Goal: Communication & Community: Answer question/provide support

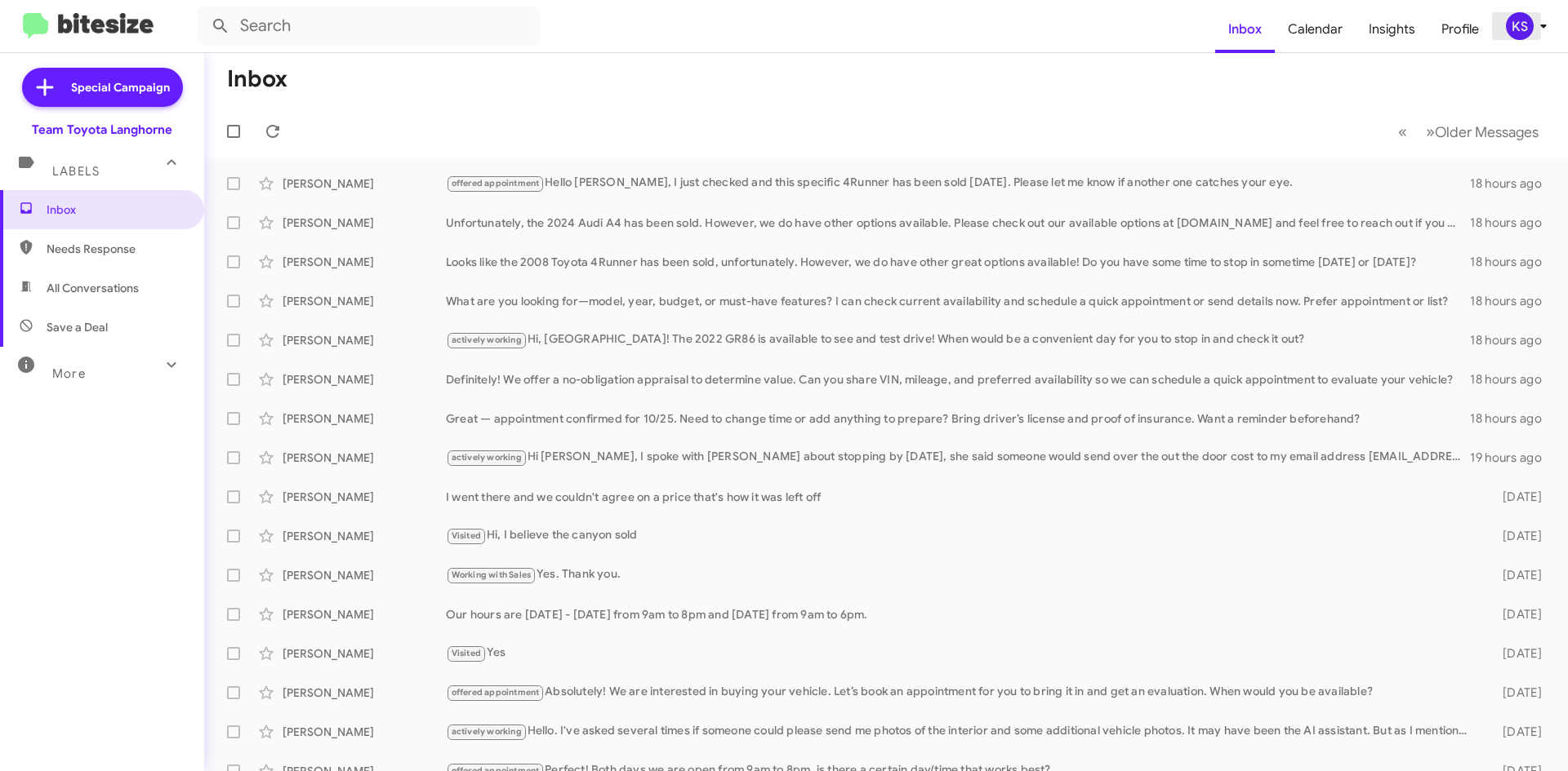
click at [1522, 35] on div "KS" at bounding box center [1520, 26] width 28 height 28
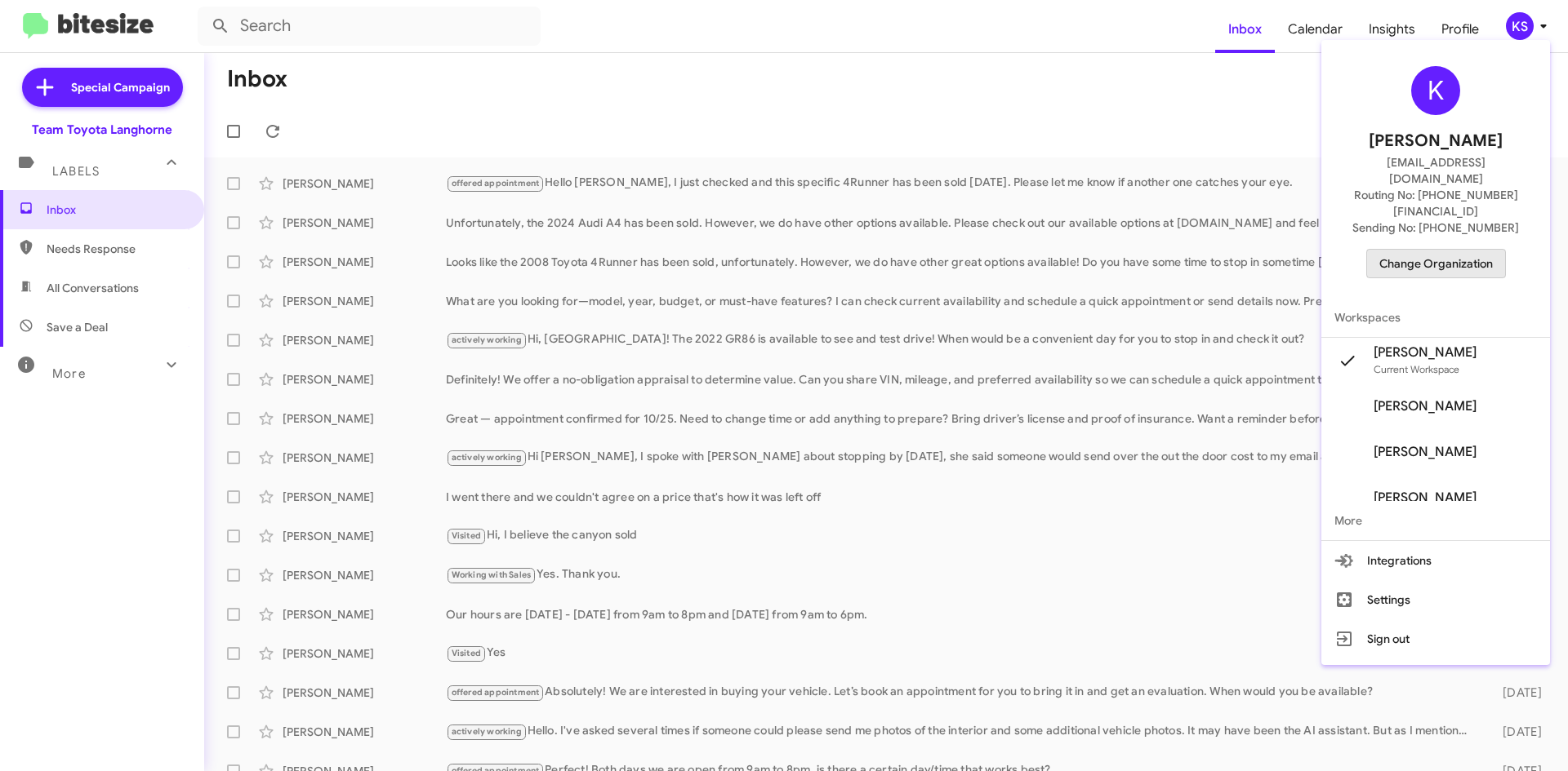
click at [1460, 249] on button "Change Organization" at bounding box center [1435, 264] width 140 height 30
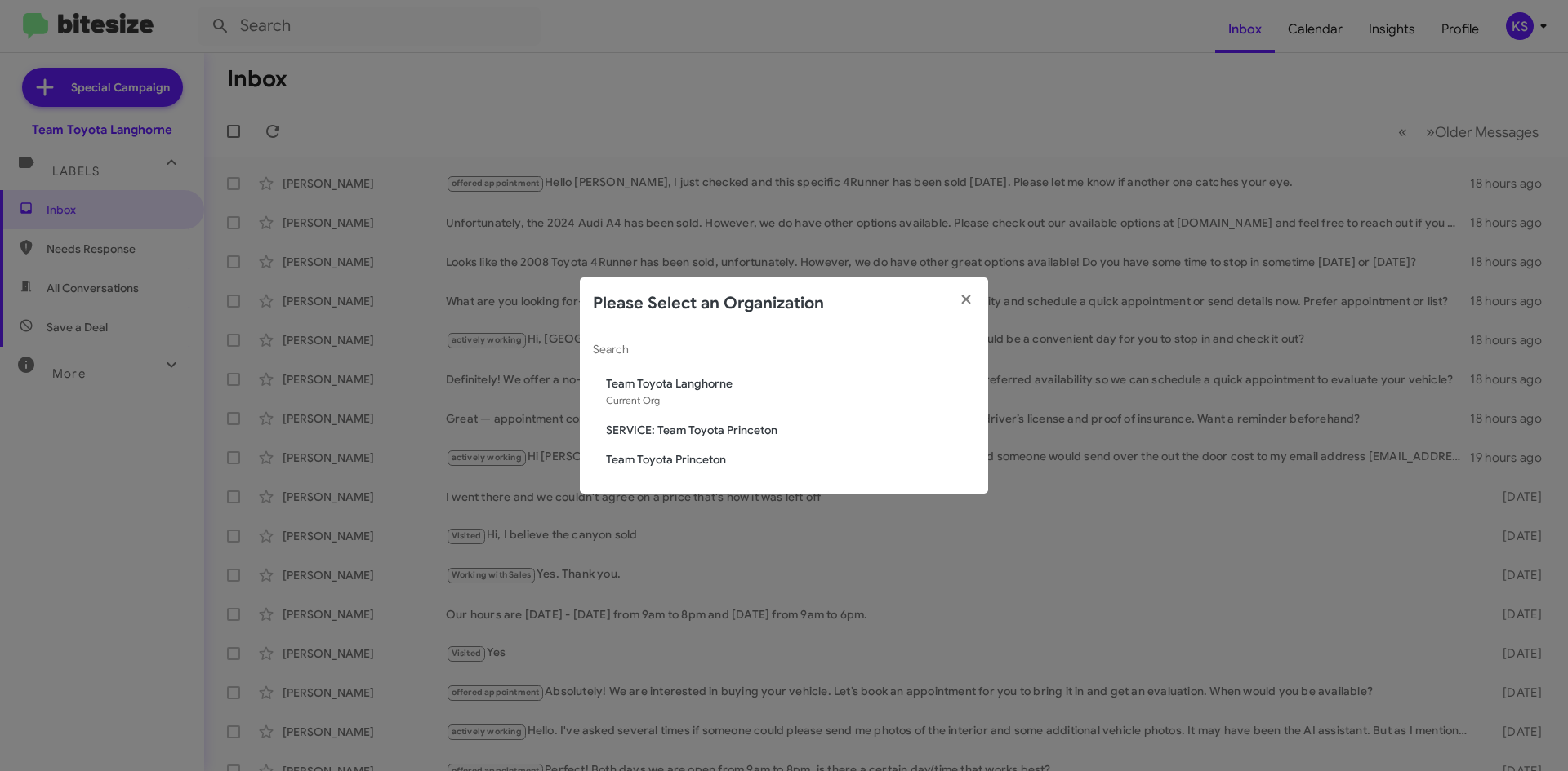
click at [702, 461] on span "Team Toyota Princeton" at bounding box center [790, 460] width 369 height 17
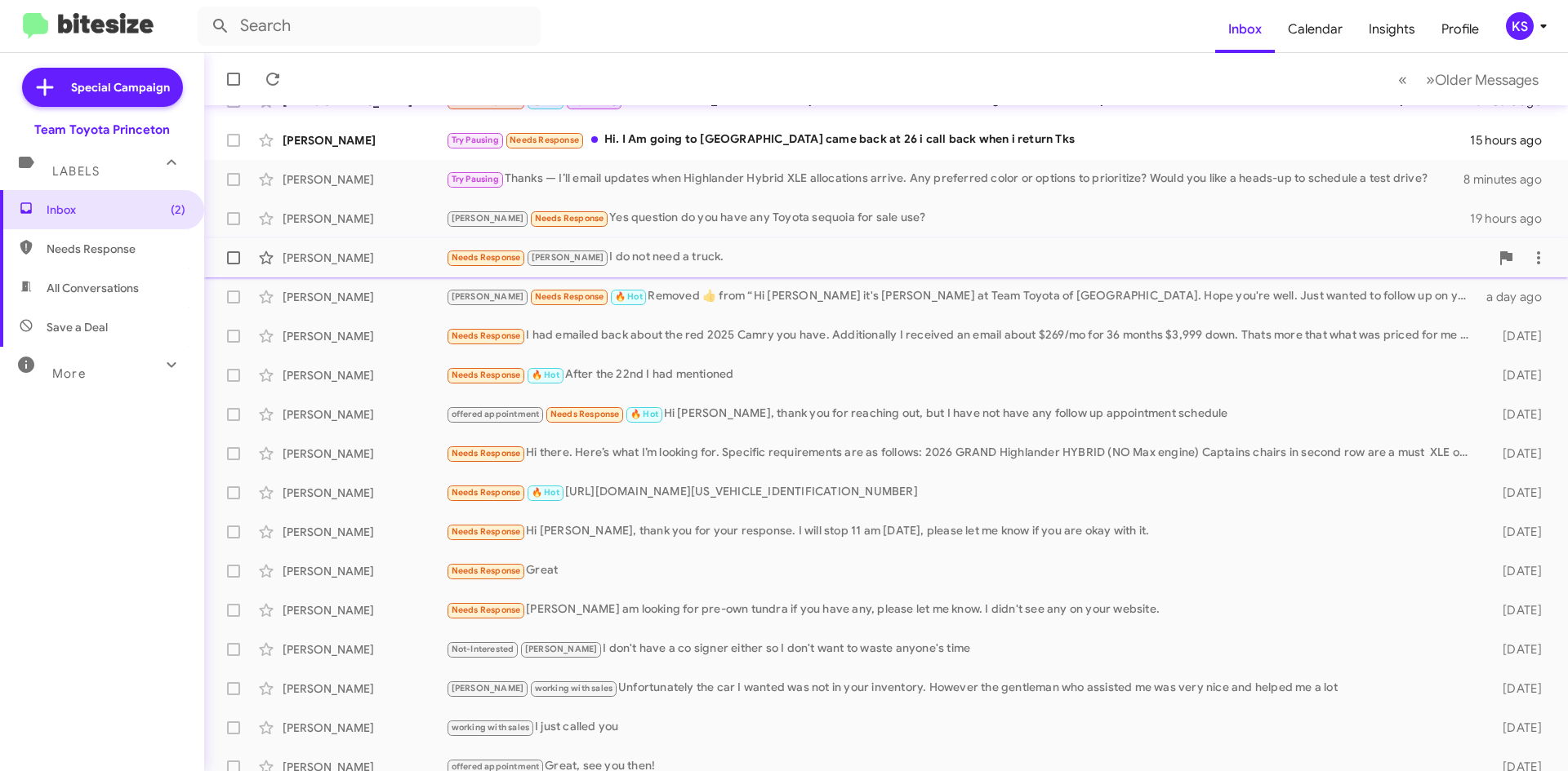
scroll to position [176, 0]
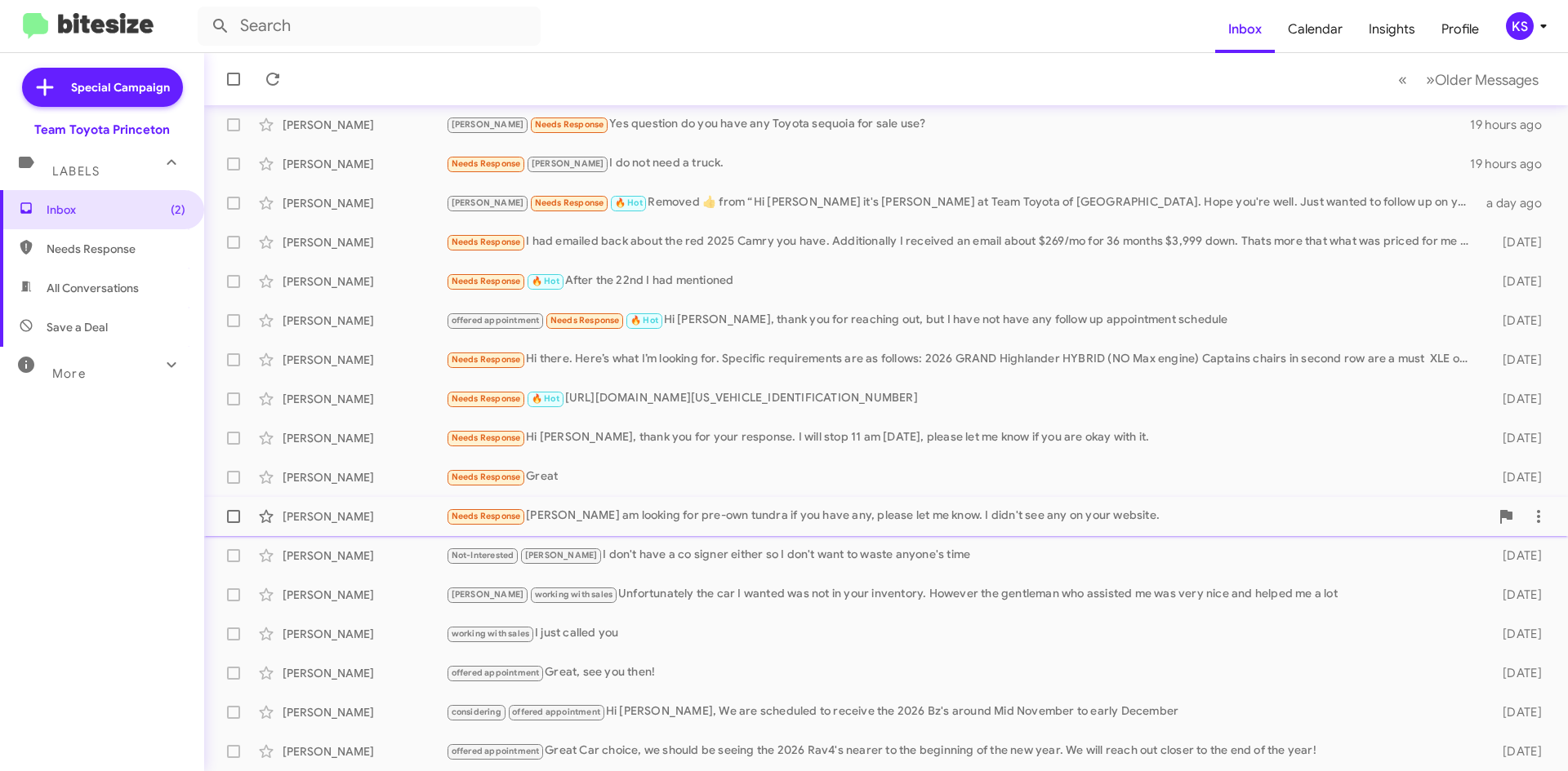
click at [611, 525] on div "Needs Response [PERSON_NAME] I am looking for pre-own tundra if you have any, p…" at bounding box center [967, 516] width 1043 height 19
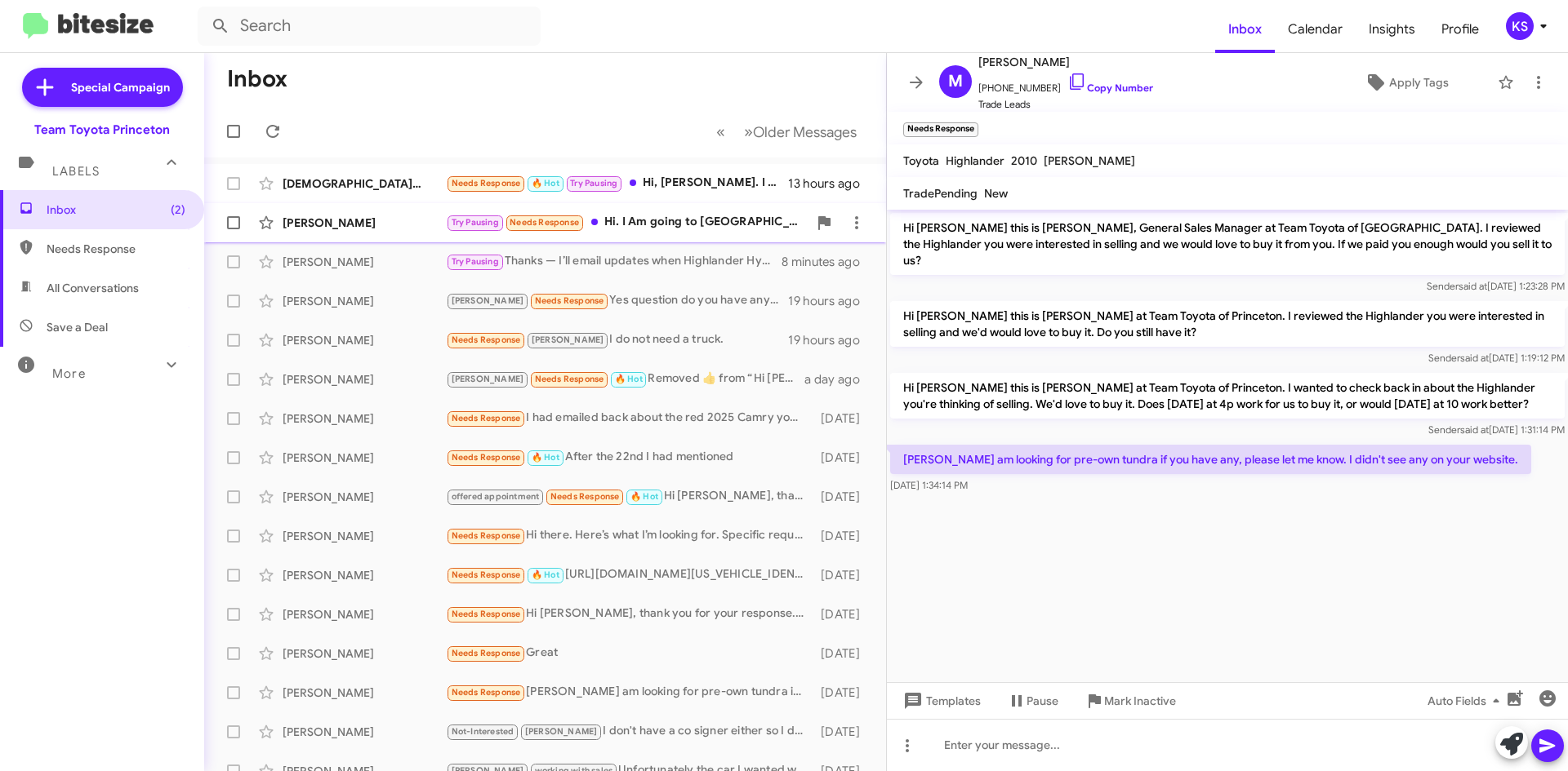
click at [675, 209] on div "[PERSON_NAME] Try Pausing Needs Response Hi. I Am going to [GEOGRAPHIC_DATA] ca…" at bounding box center [544, 222] width 656 height 32
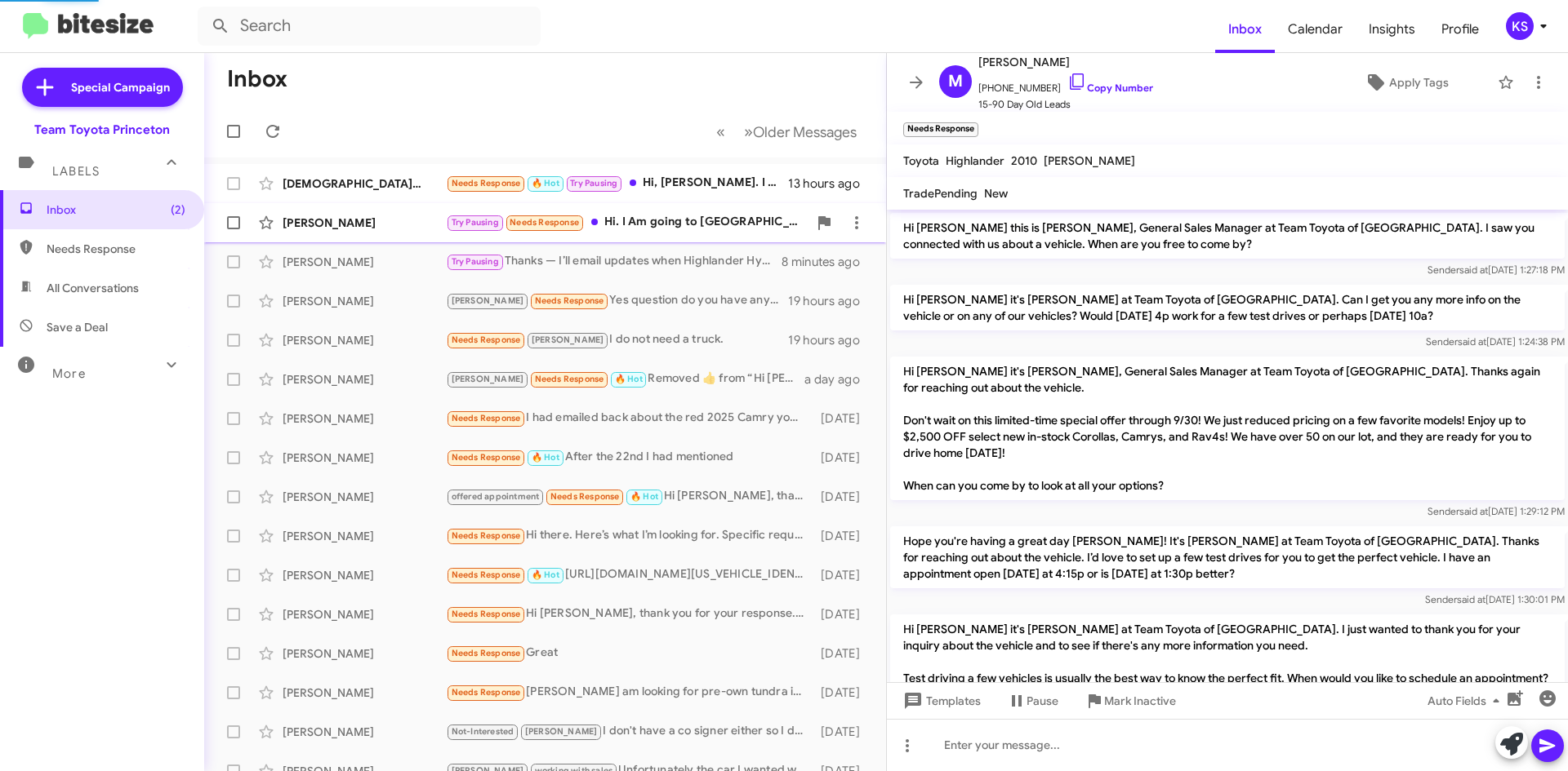
scroll to position [130, 0]
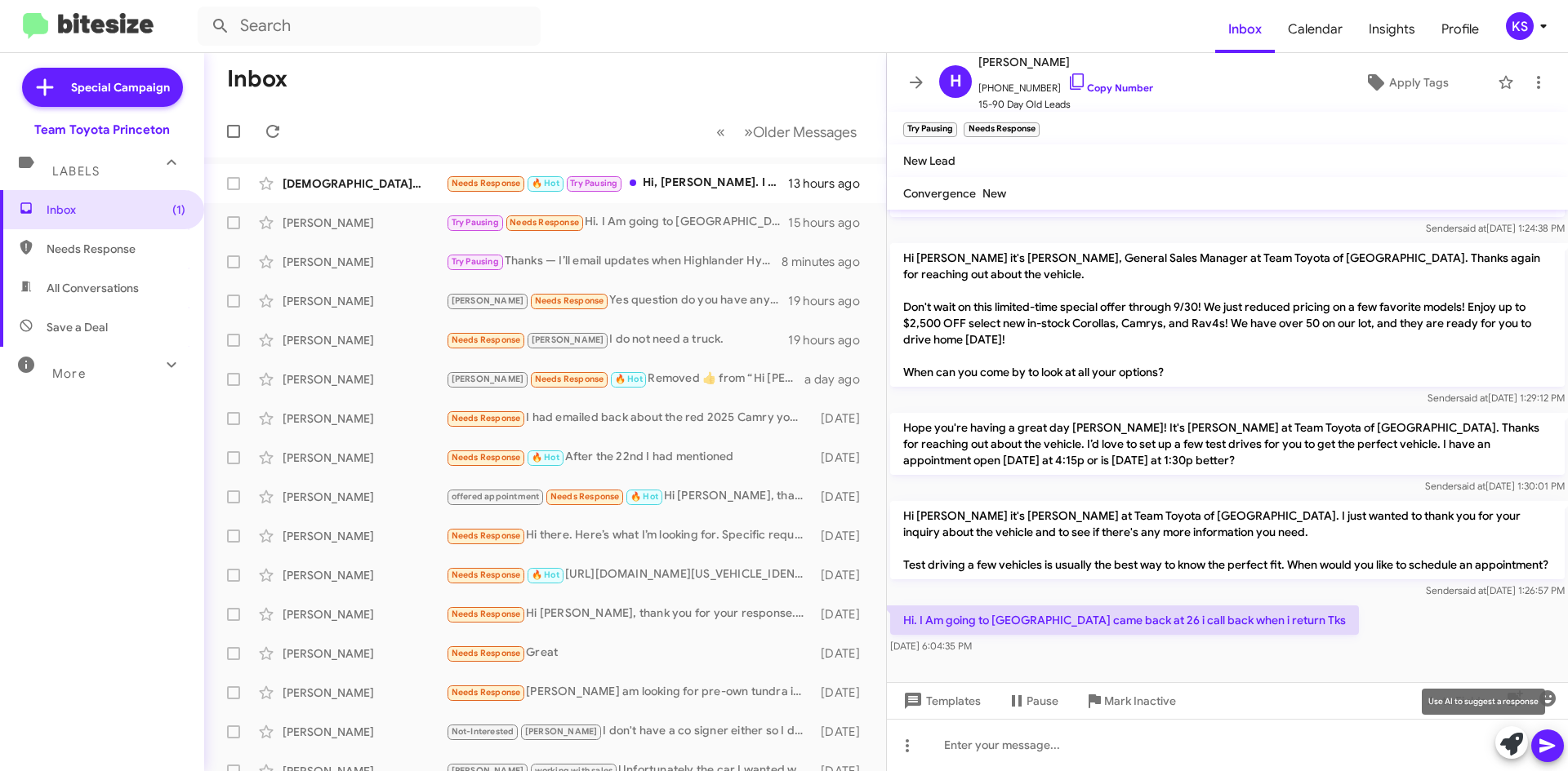
click at [1515, 743] on icon at bounding box center [1511, 744] width 23 height 23
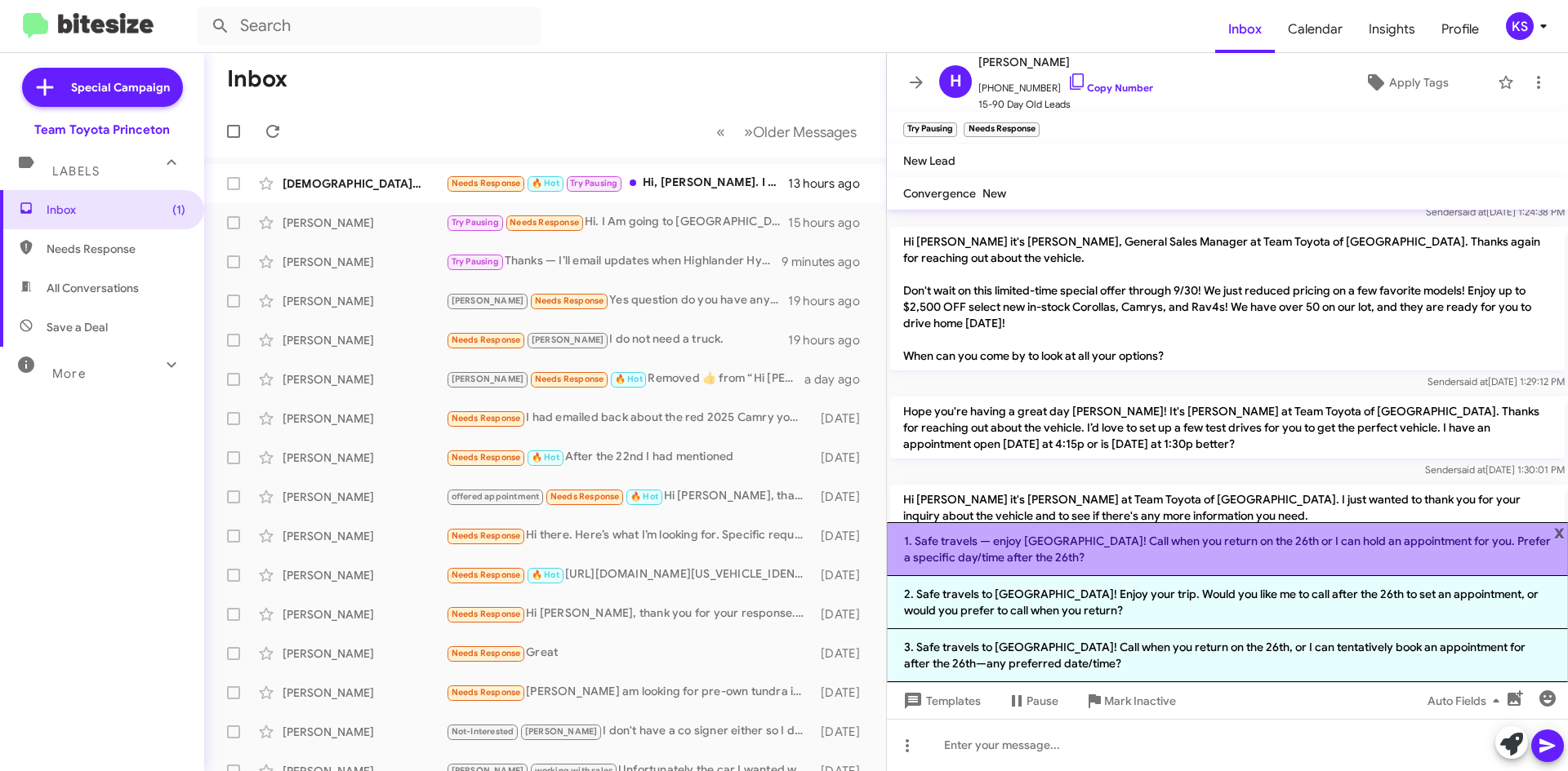
click at [1303, 552] on li "1. Safe travels — enjoy [GEOGRAPHIC_DATA]! Call when you return on the 26th or …" at bounding box center [1227, 550] width 681 height 54
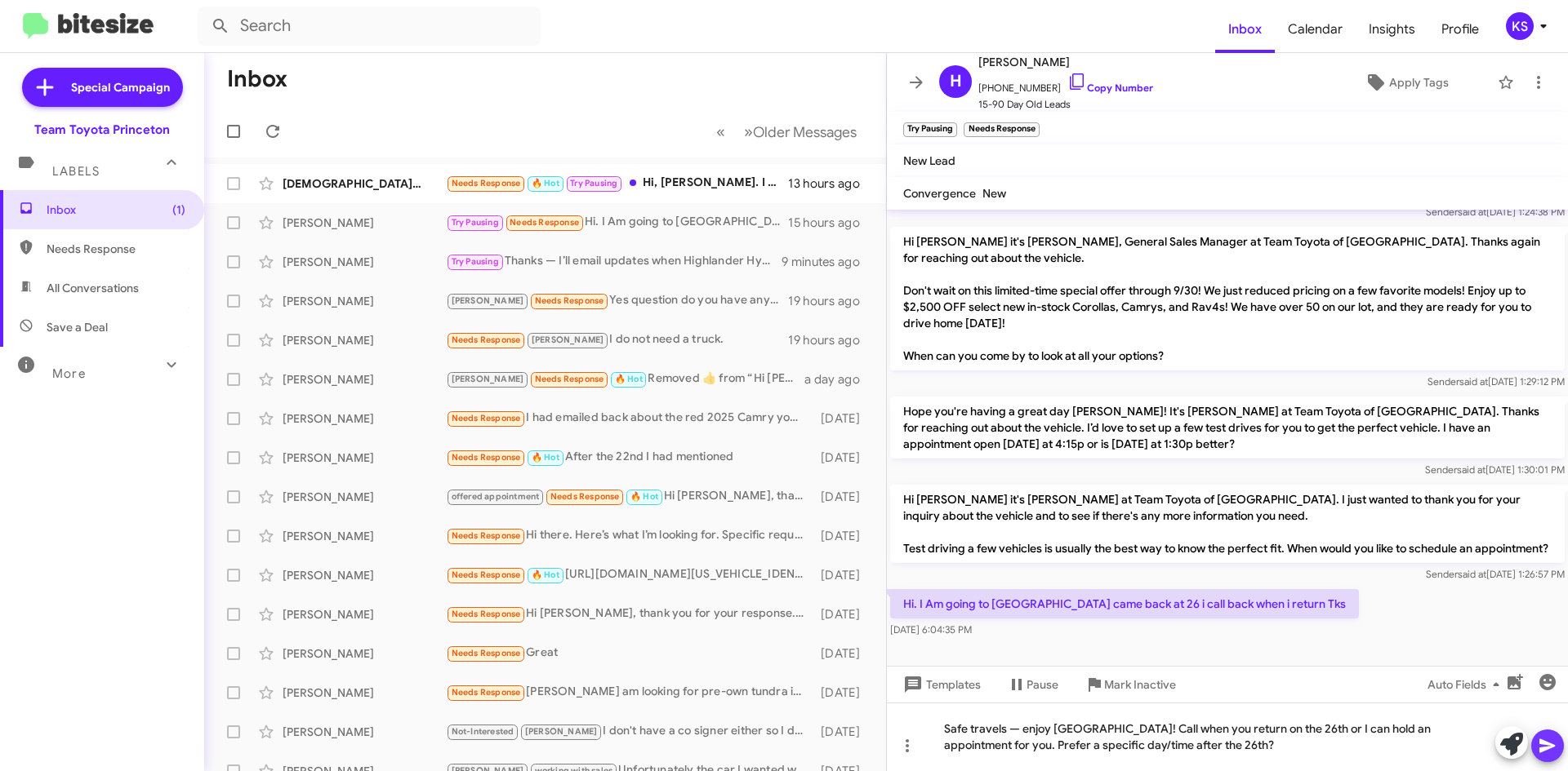
click at [1549, 745] on icon at bounding box center [1547, 746] width 16 height 14
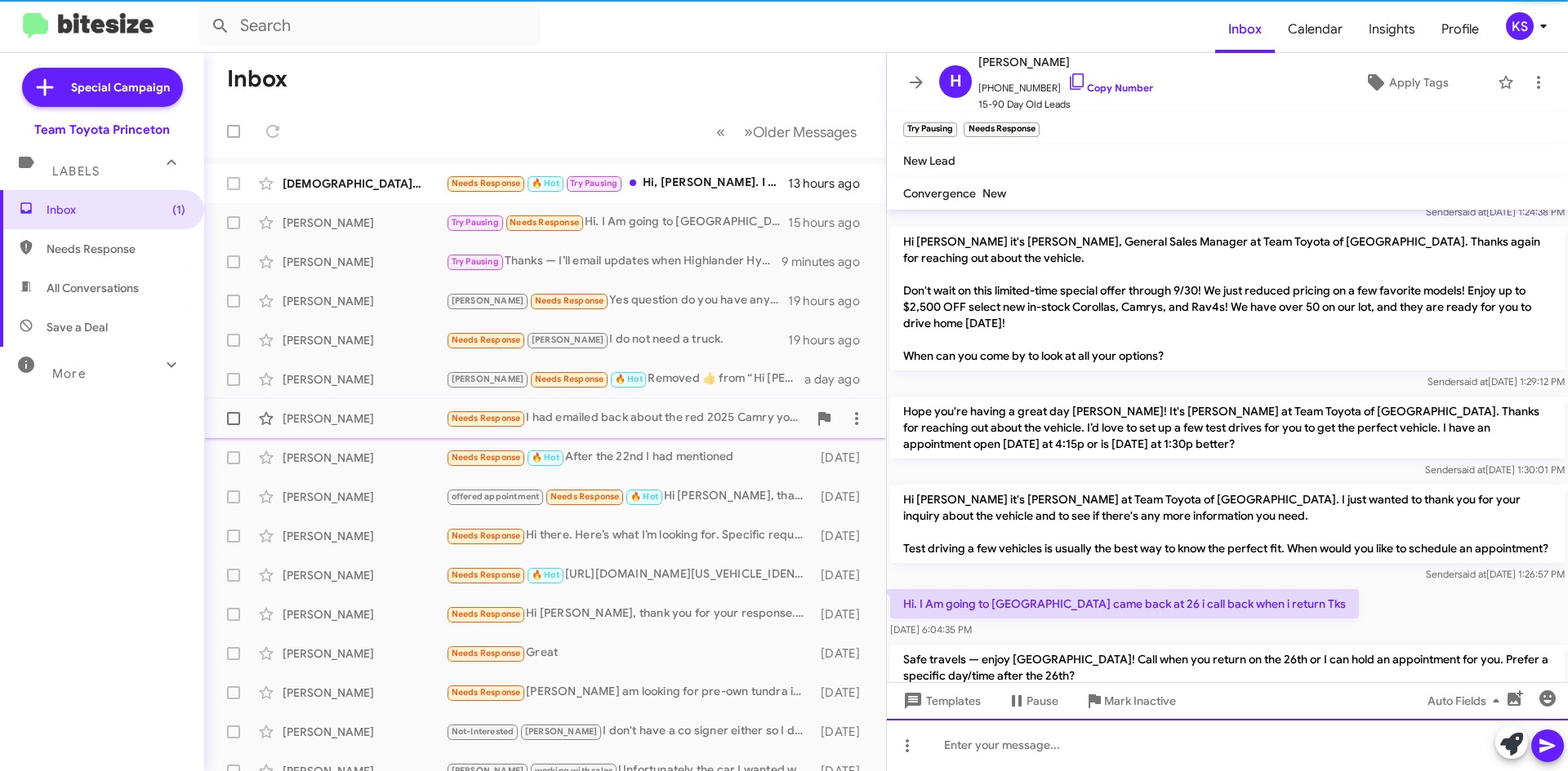
scroll to position [0, 0]
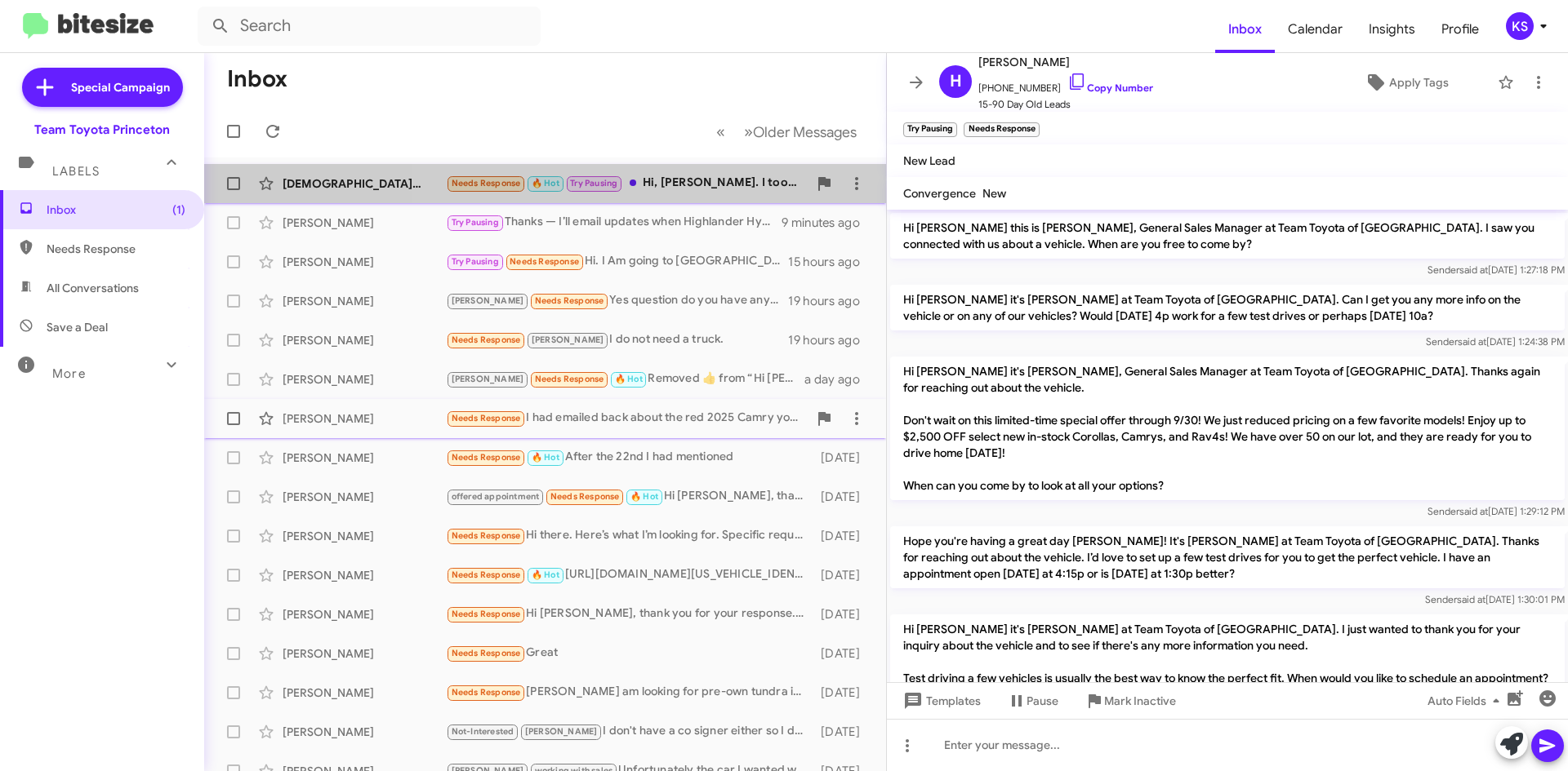
click at [687, 186] on div "Needs Response 🔥 Hot Try Pausing Hi, [PERSON_NAME]. I took my 2004 back from se…" at bounding box center [627, 183] width 362 height 19
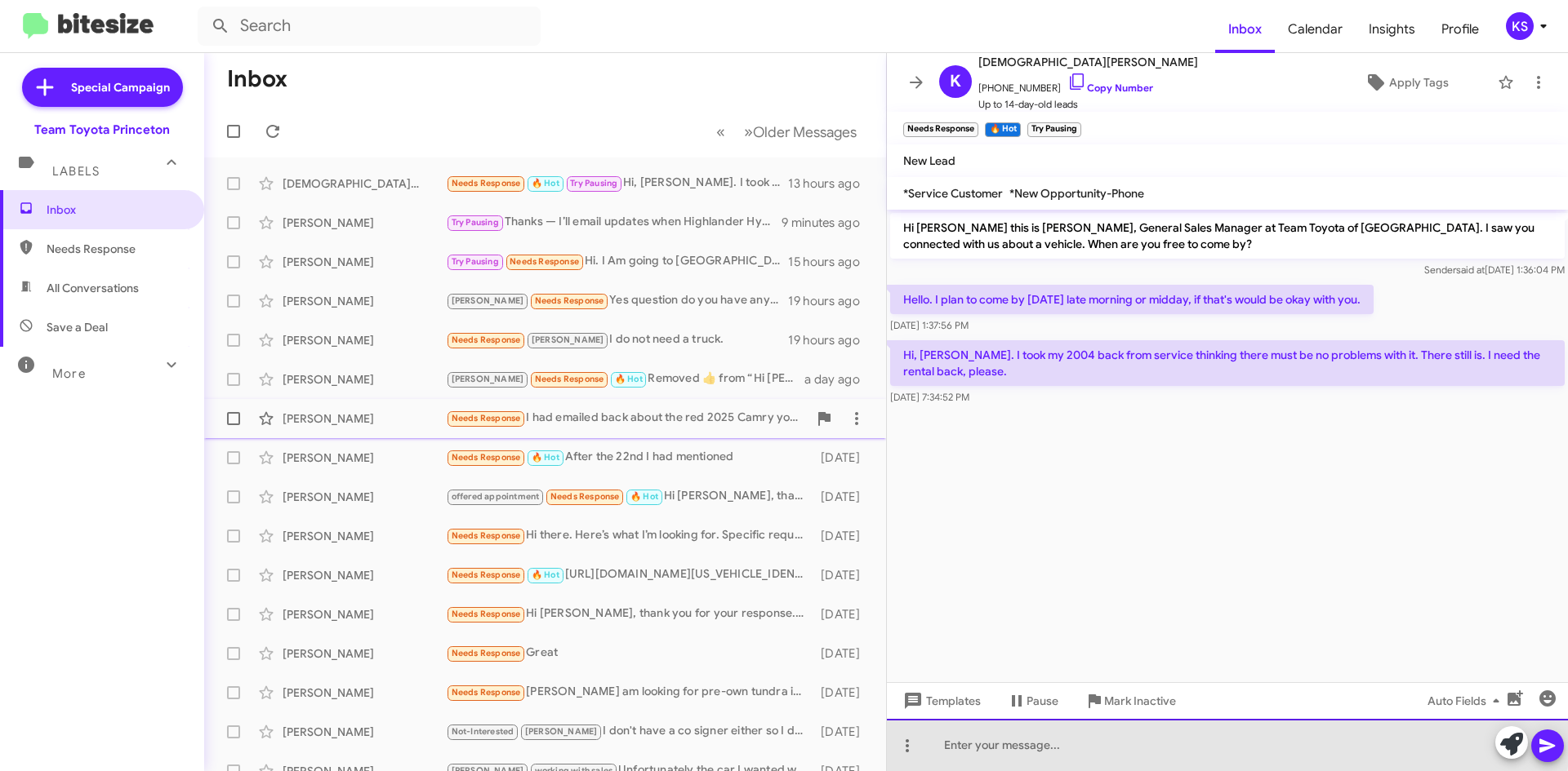
click at [1142, 730] on div at bounding box center [1227, 745] width 681 height 52
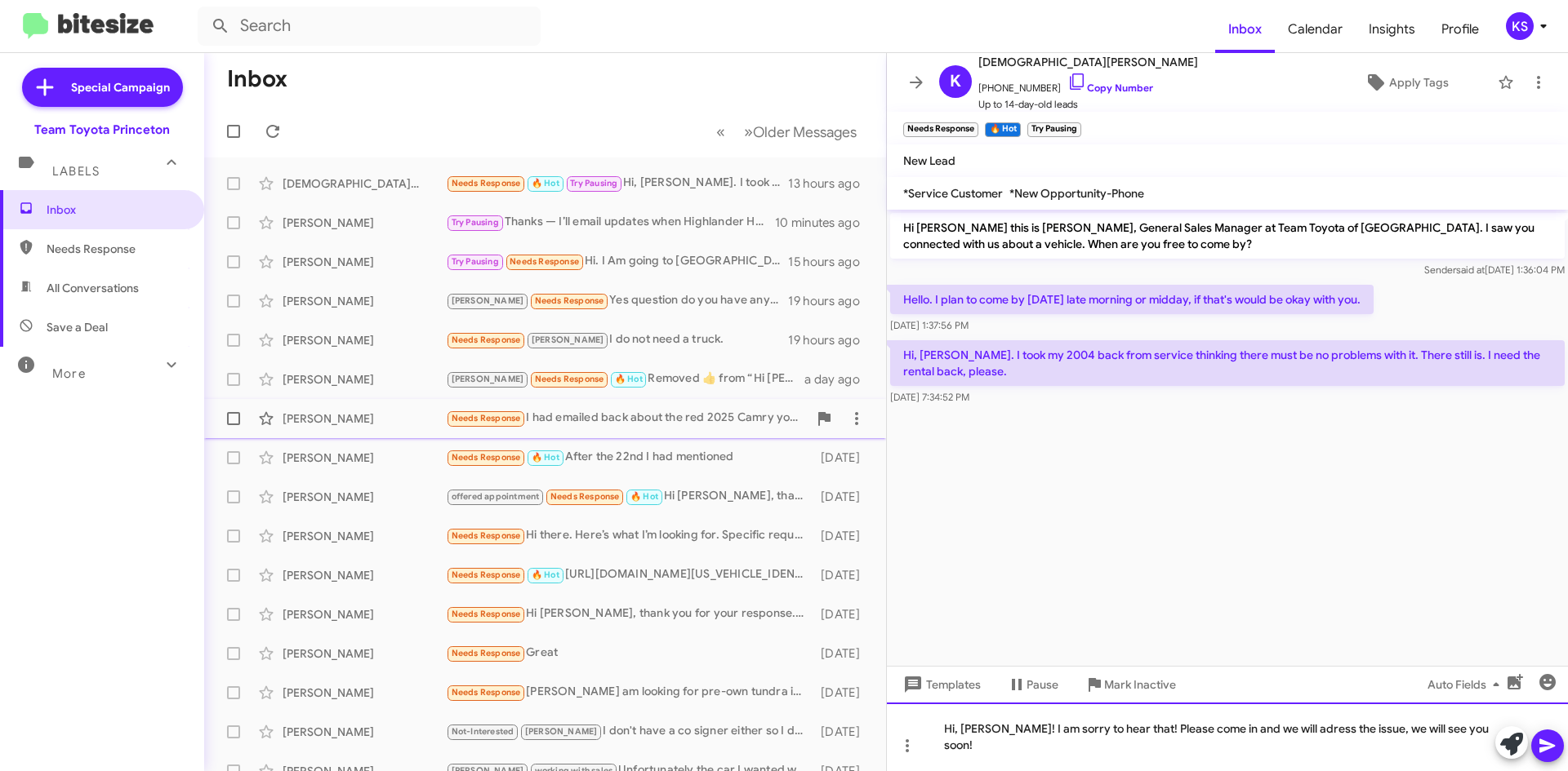
click at [1274, 748] on div "Hi, [PERSON_NAME]! I am sorry to hear that! Please come in and we will adress t…" at bounding box center [1227, 737] width 681 height 69
click at [1481, 743] on div "Hi, [PERSON_NAME]! I am sorry to hear that! Please come in and we will address …" at bounding box center [1227, 737] width 681 height 69
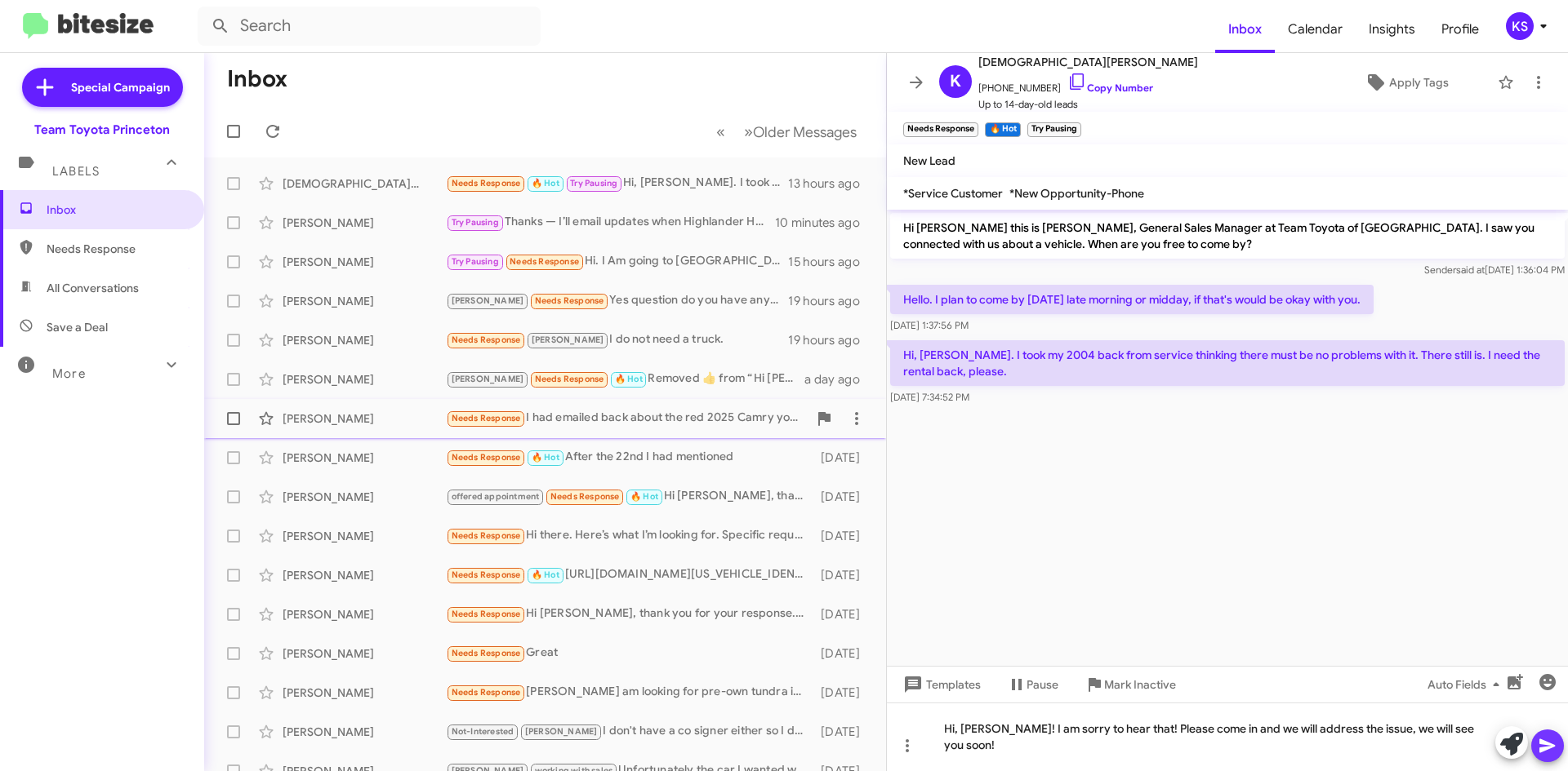
click at [1548, 741] on icon at bounding box center [1547, 745] width 19 height 19
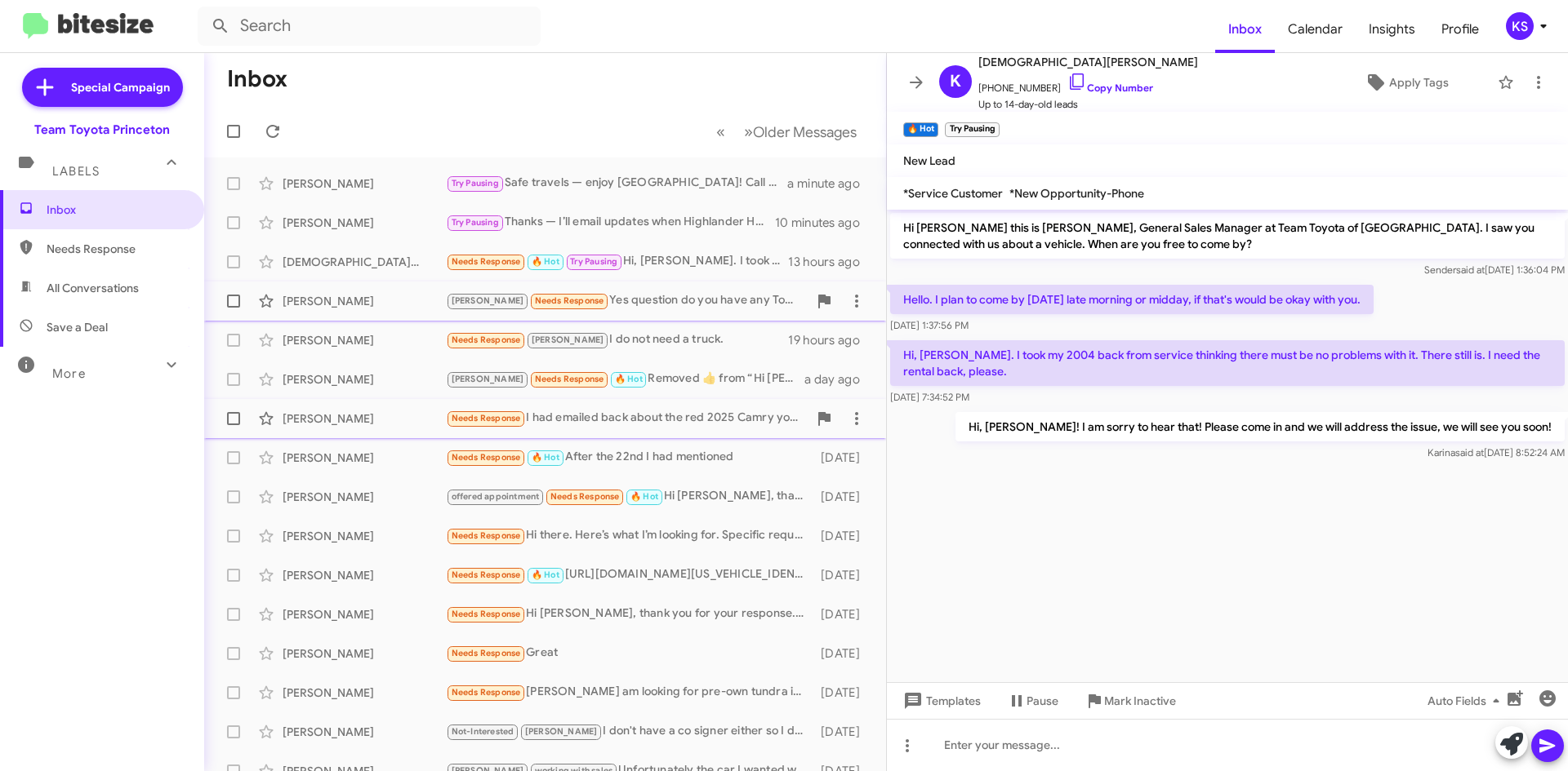
click at [669, 294] on div "[PERSON_NAME] Needs Response Yes question do you have any Toyota sequoia for sa…" at bounding box center [627, 300] width 362 height 19
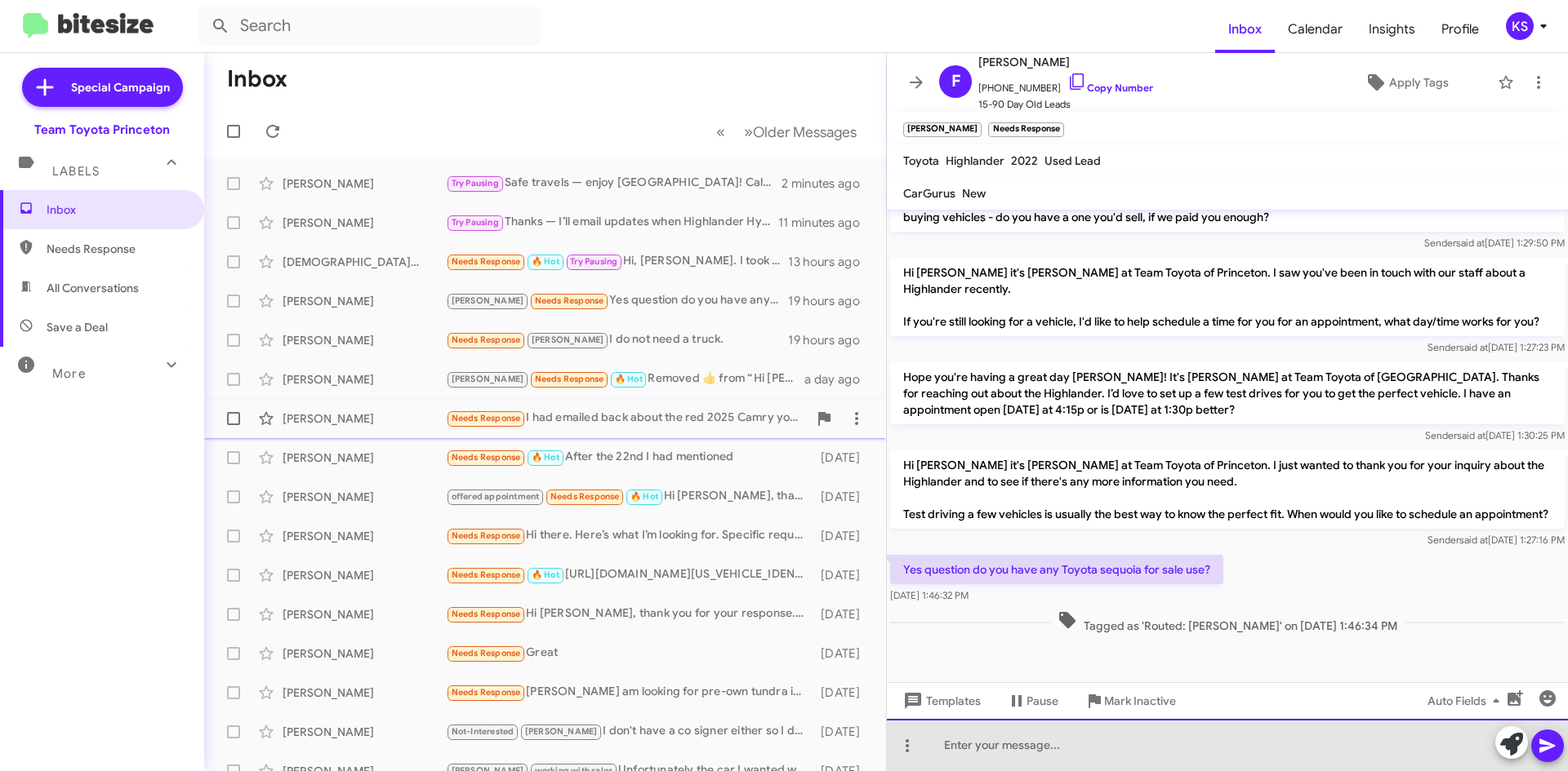
click at [1098, 759] on div at bounding box center [1227, 745] width 681 height 52
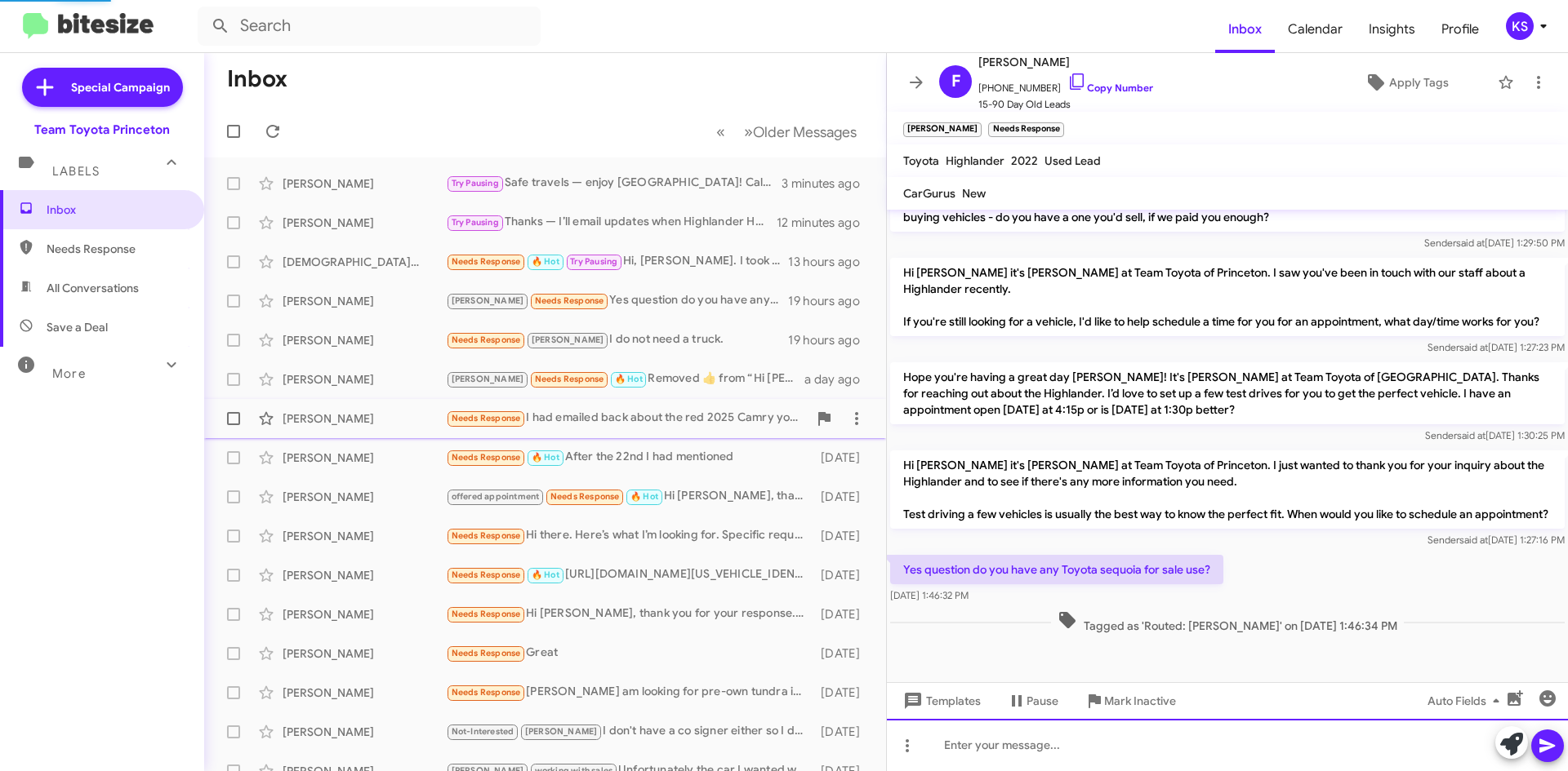
scroll to position [0, 0]
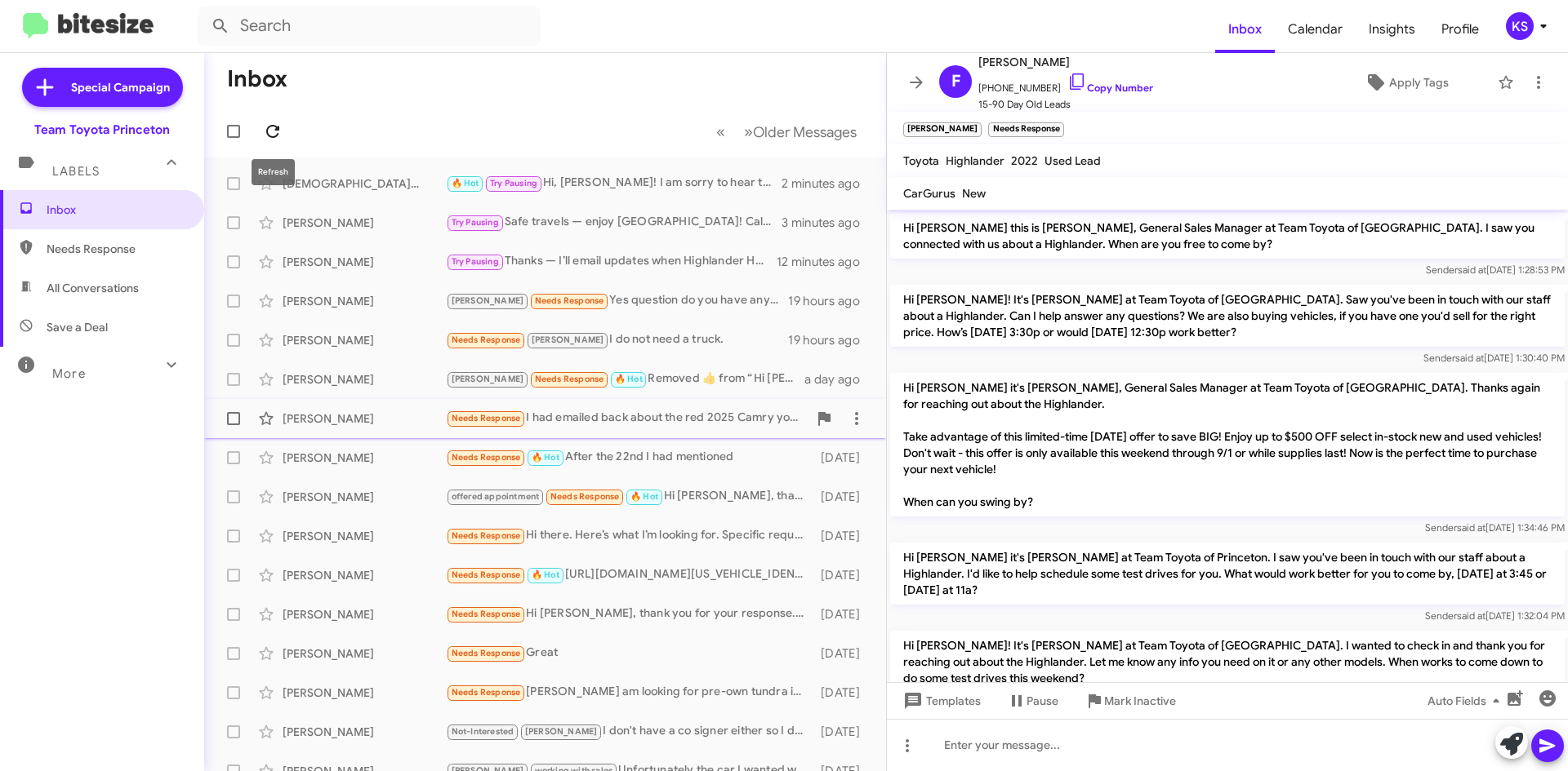
click at [270, 123] on icon at bounding box center [273, 131] width 19 height 19
click at [609, 338] on div "Needs Response [PERSON_NAME] I do not need a truck." at bounding box center [627, 340] width 362 height 19
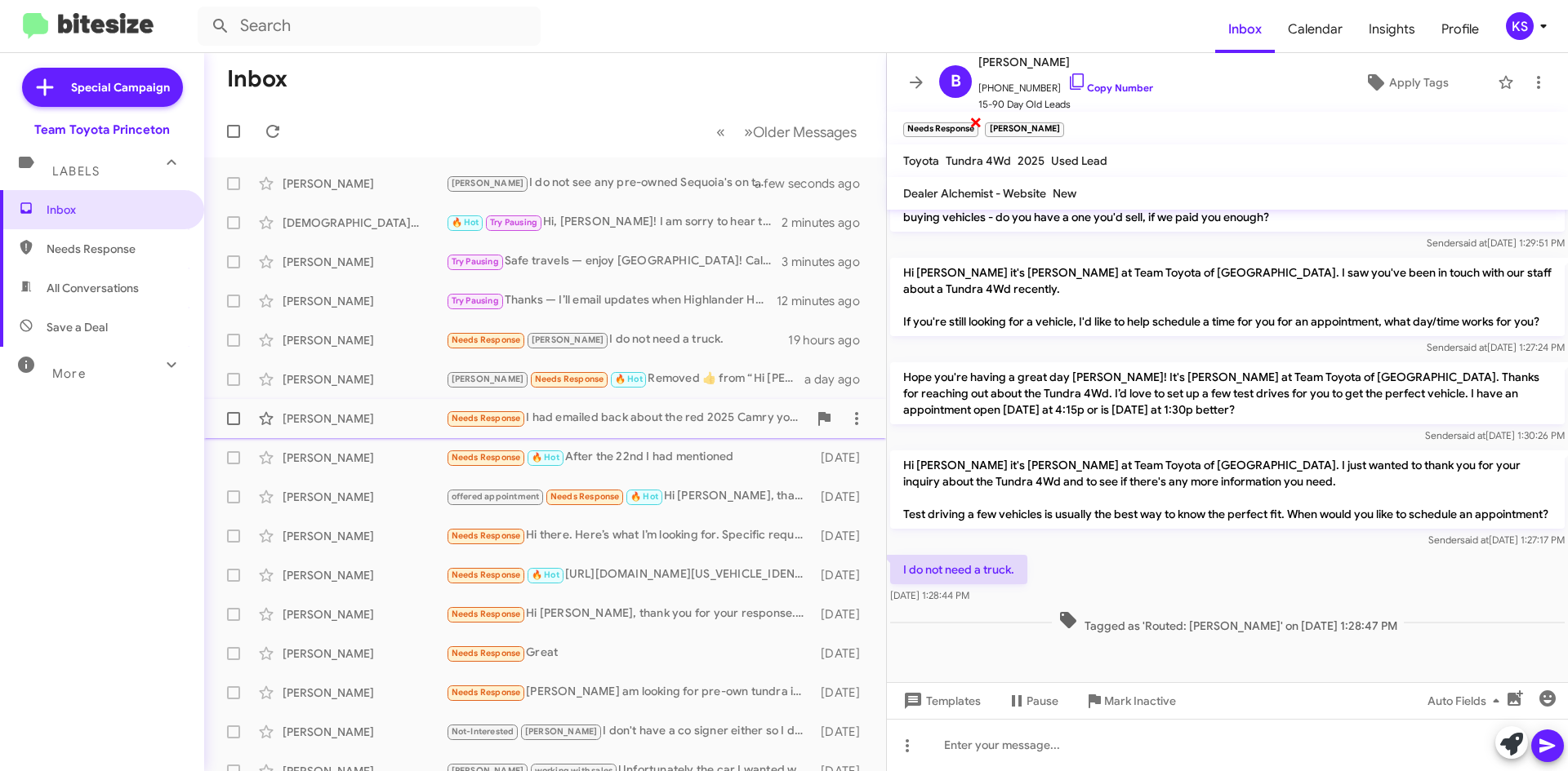
click at [975, 112] on span "×" at bounding box center [975, 121] width 13 height 19
click at [978, 119] on mat-toolbar "Needs Response × [PERSON_NAME]" at bounding box center [1227, 128] width 681 height 32
click at [1408, 82] on span "Apply Tags" at bounding box center [1419, 82] width 59 height 30
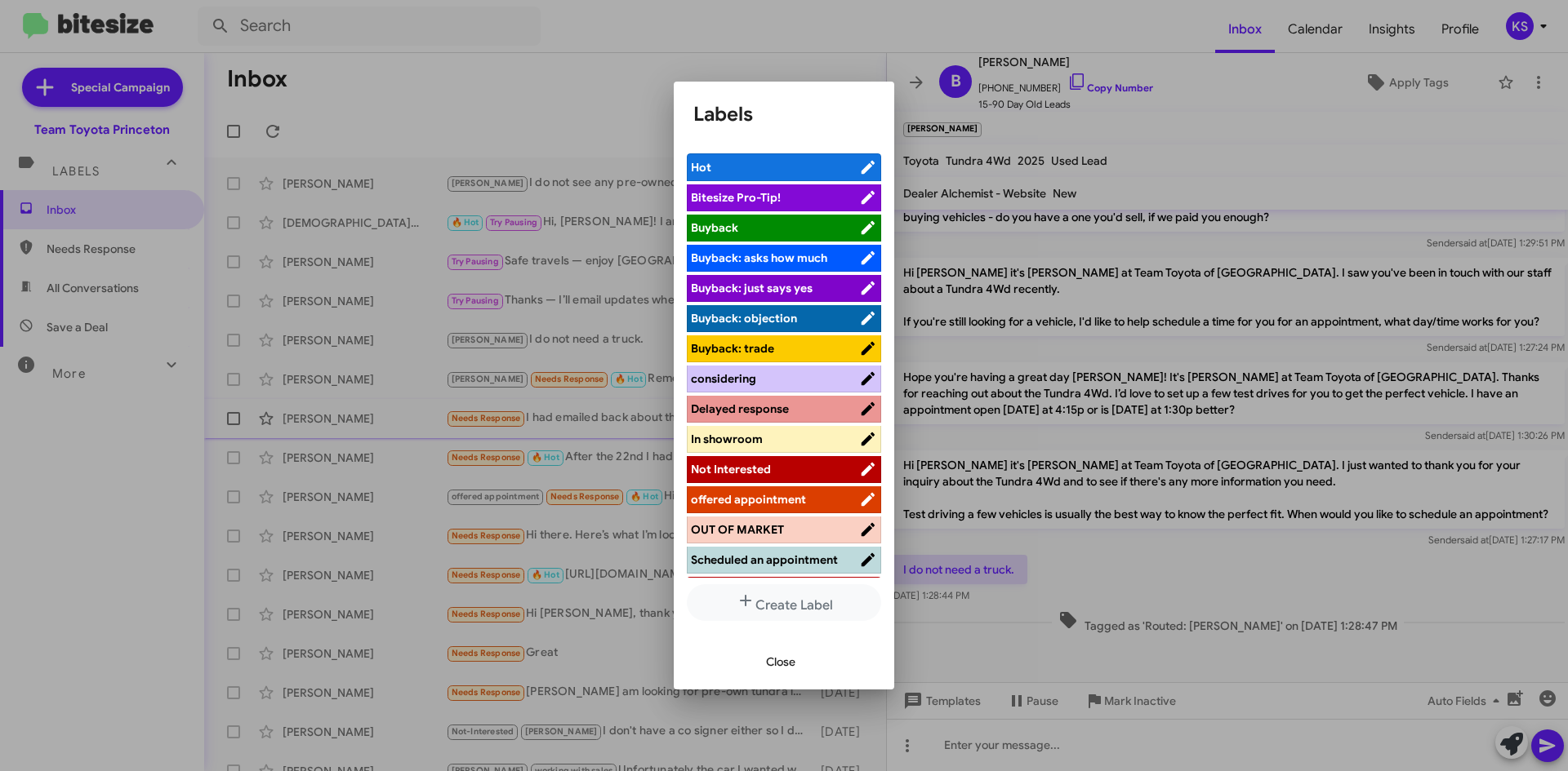
click at [776, 465] on span "Not Interested" at bounding box center [774, 470] width 168 height 17
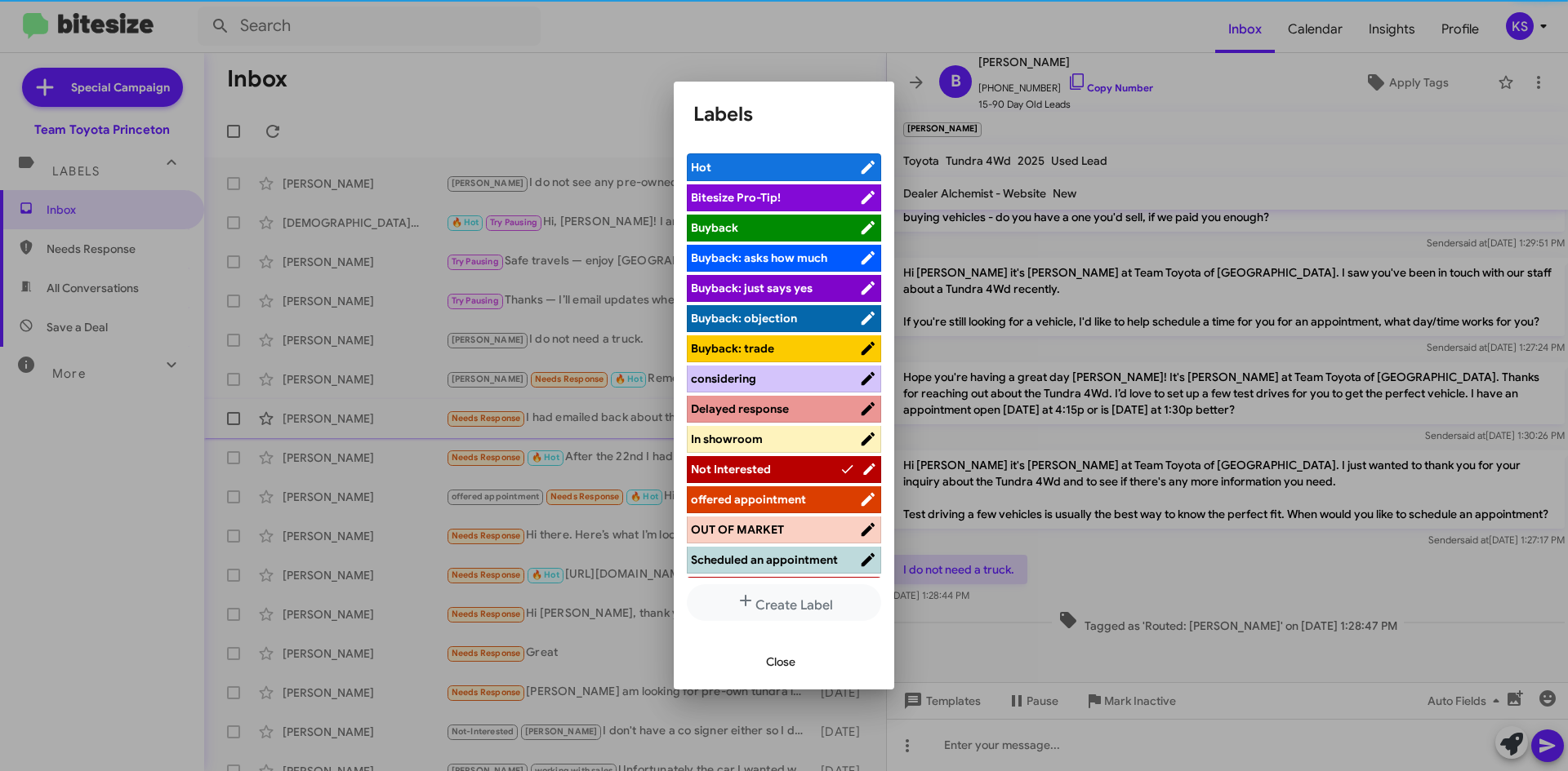
click at [791, 664] on span "Close" at bounding box center [781, 662] width 30 height 30
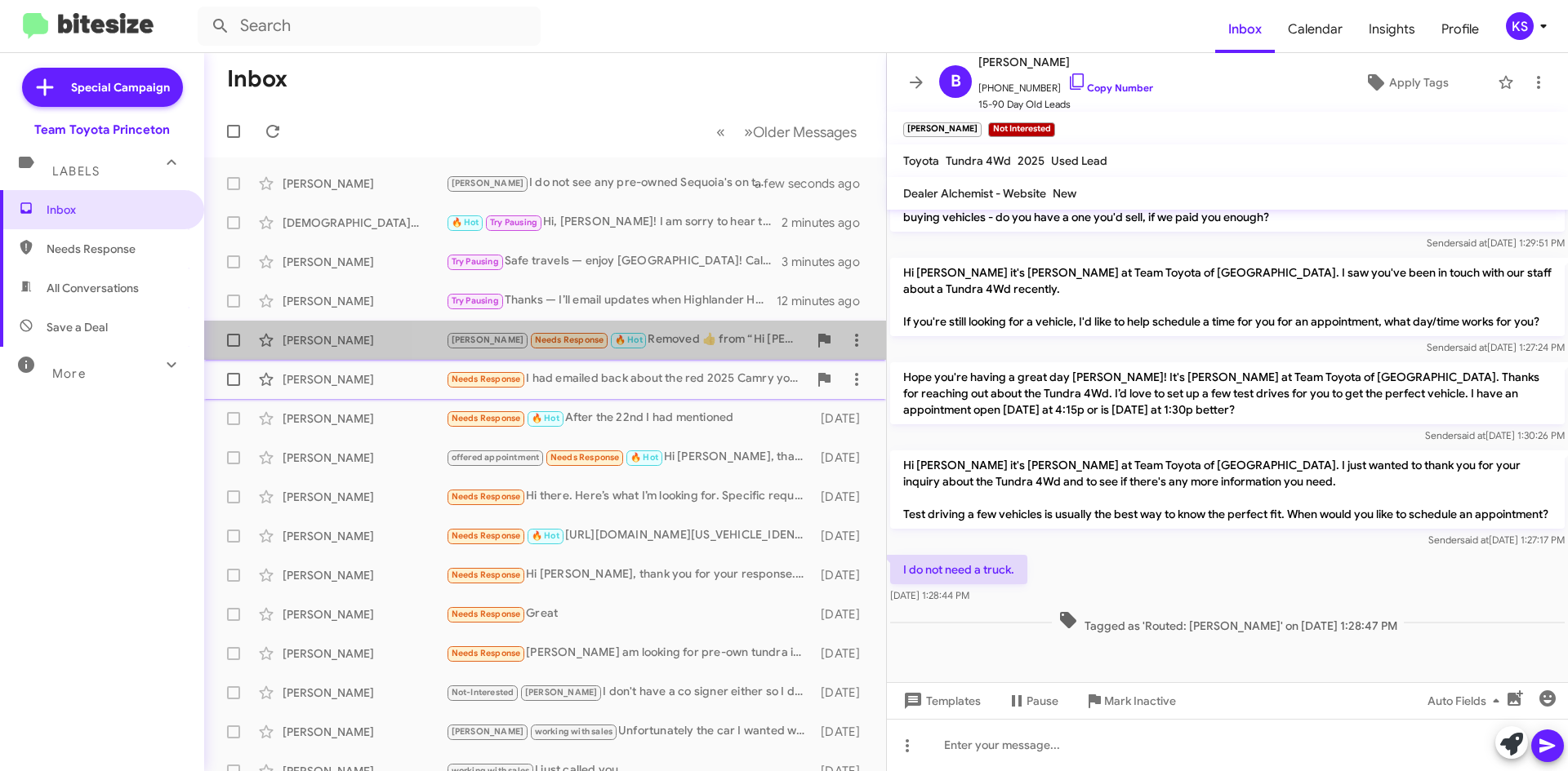
click at [659, 338] on div "[PERSON_NAME] Needs Response 🔥 Hot Removed ‌👍‌ from “ Hi [PERSON_NAME] it's [PE…" at bounding box center [627, 340] width 362 height 19
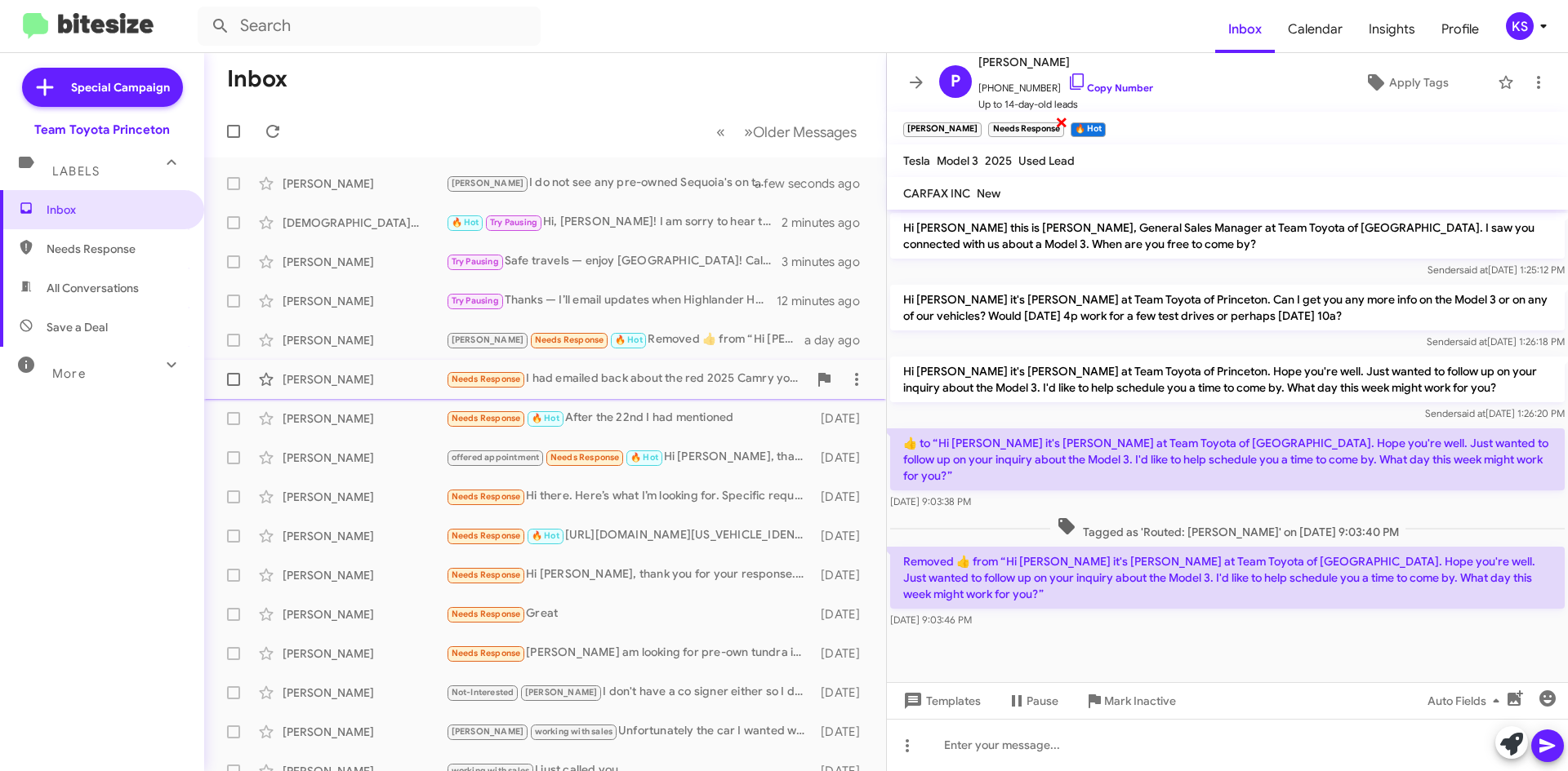
click at [1055, 131] on span "×" at bounding box center [1062, 121] width 13 height 19
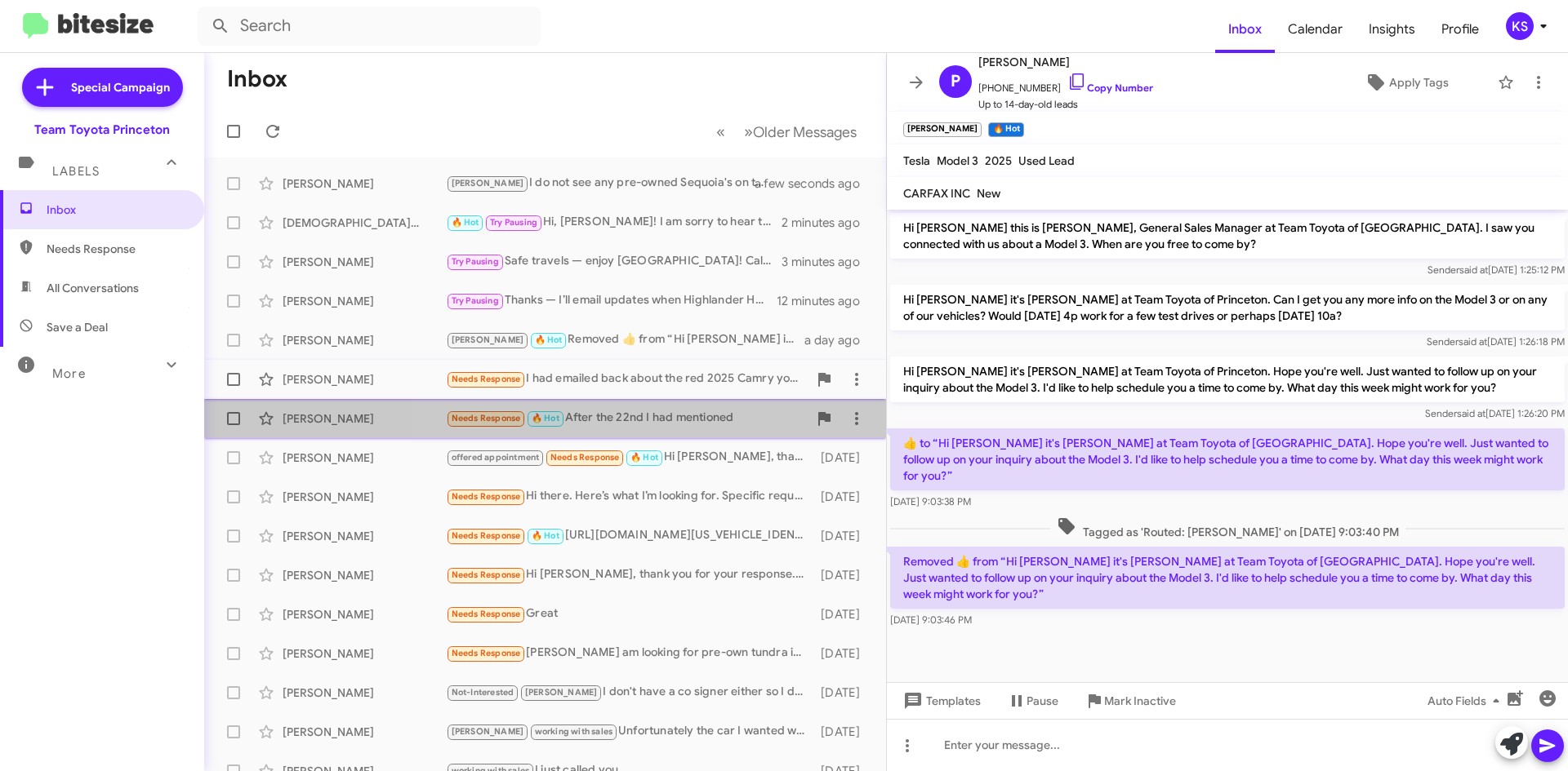
click at [705, 411] on div "Needs Response 🔥 Hot After the 22nd I had mentioned" at bounding box center [627, 418] width 362 height 19
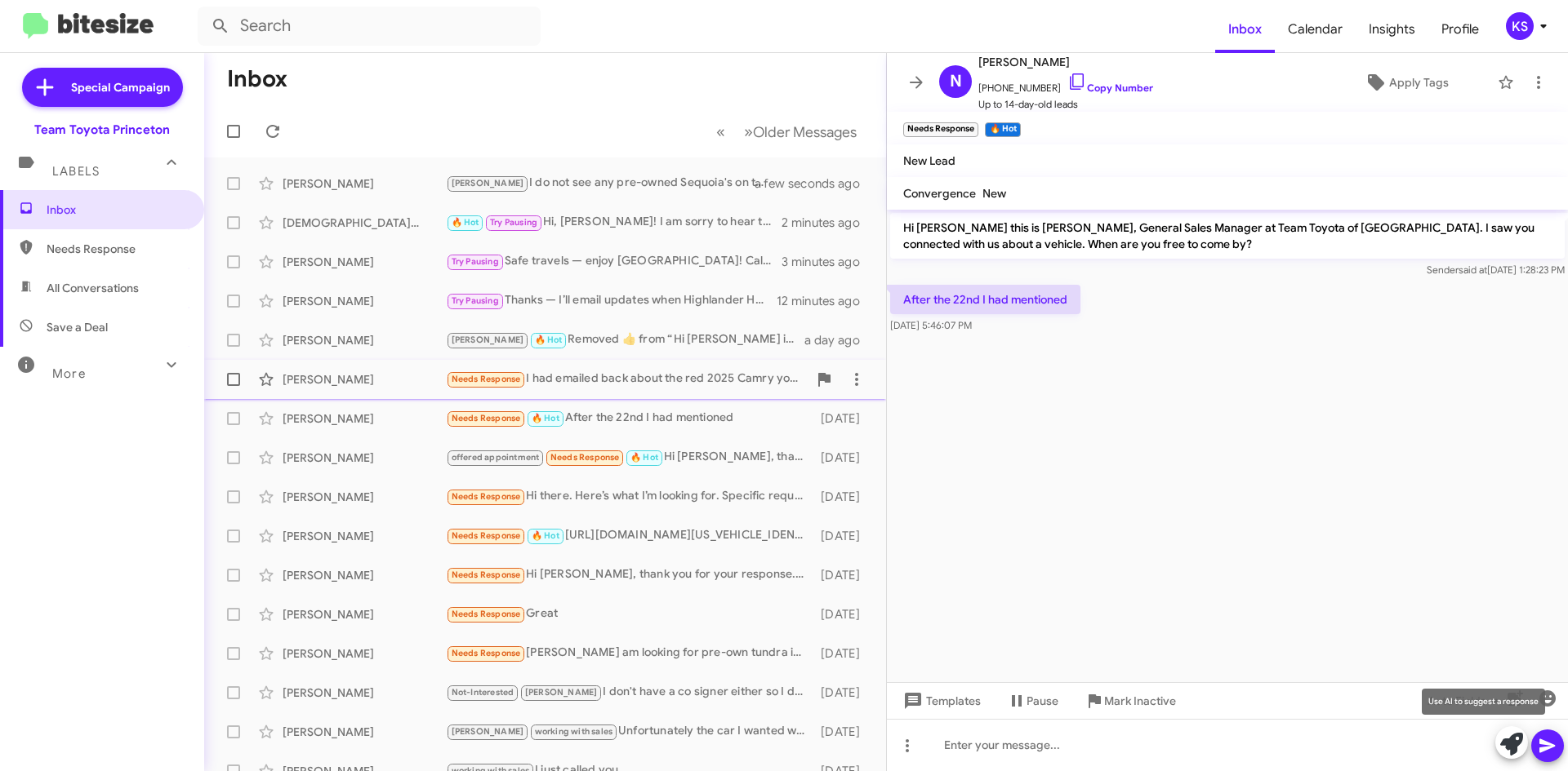
click at [1502, 744] on icon at bounding box center [1511, 744] width 23 height 23
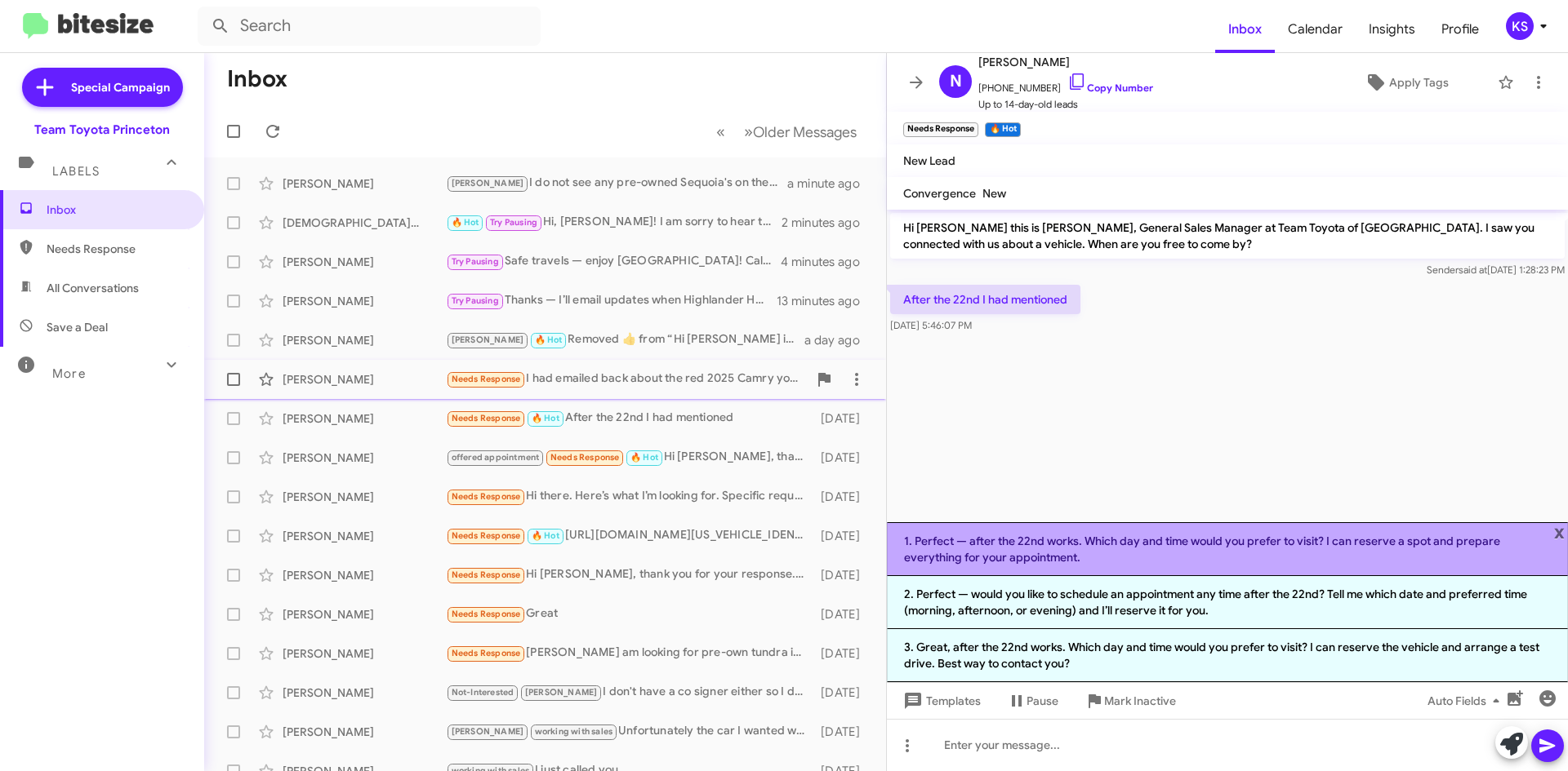
click at [1086, 550] on li "1. Perfect — after the 22nd works. Which day and time would you prefer to visit…" at bounding box center [1227, 550] width 681 height 54
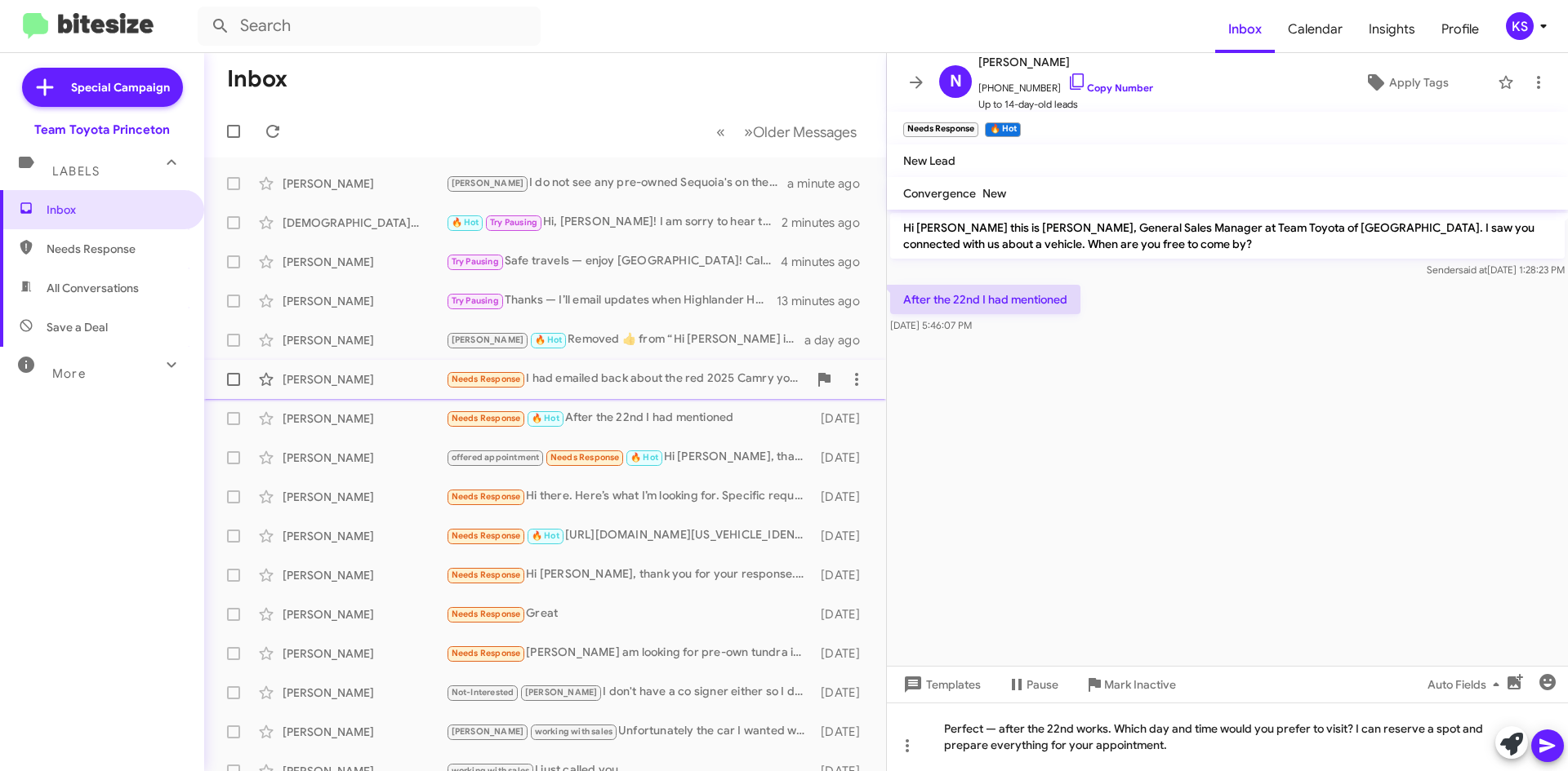
click at [1549, 750] on icon at bounding box center [1547, 745] width 19 height 19
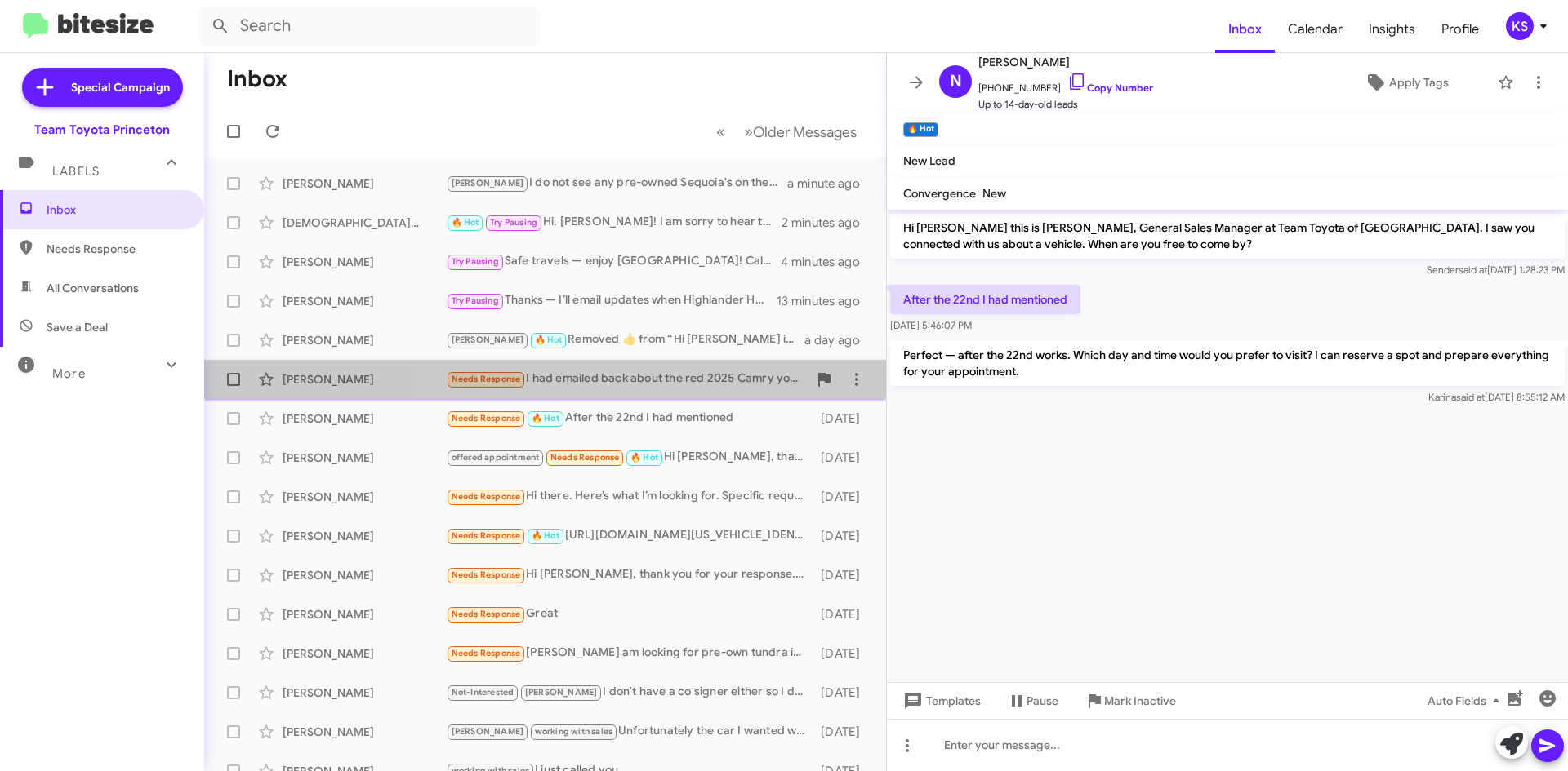
click at [659, 385] on div "Needs Response I had emailed back about the red 2025 Camry you have. Additional…" at bounding box center [627, 379] width 362 height 19
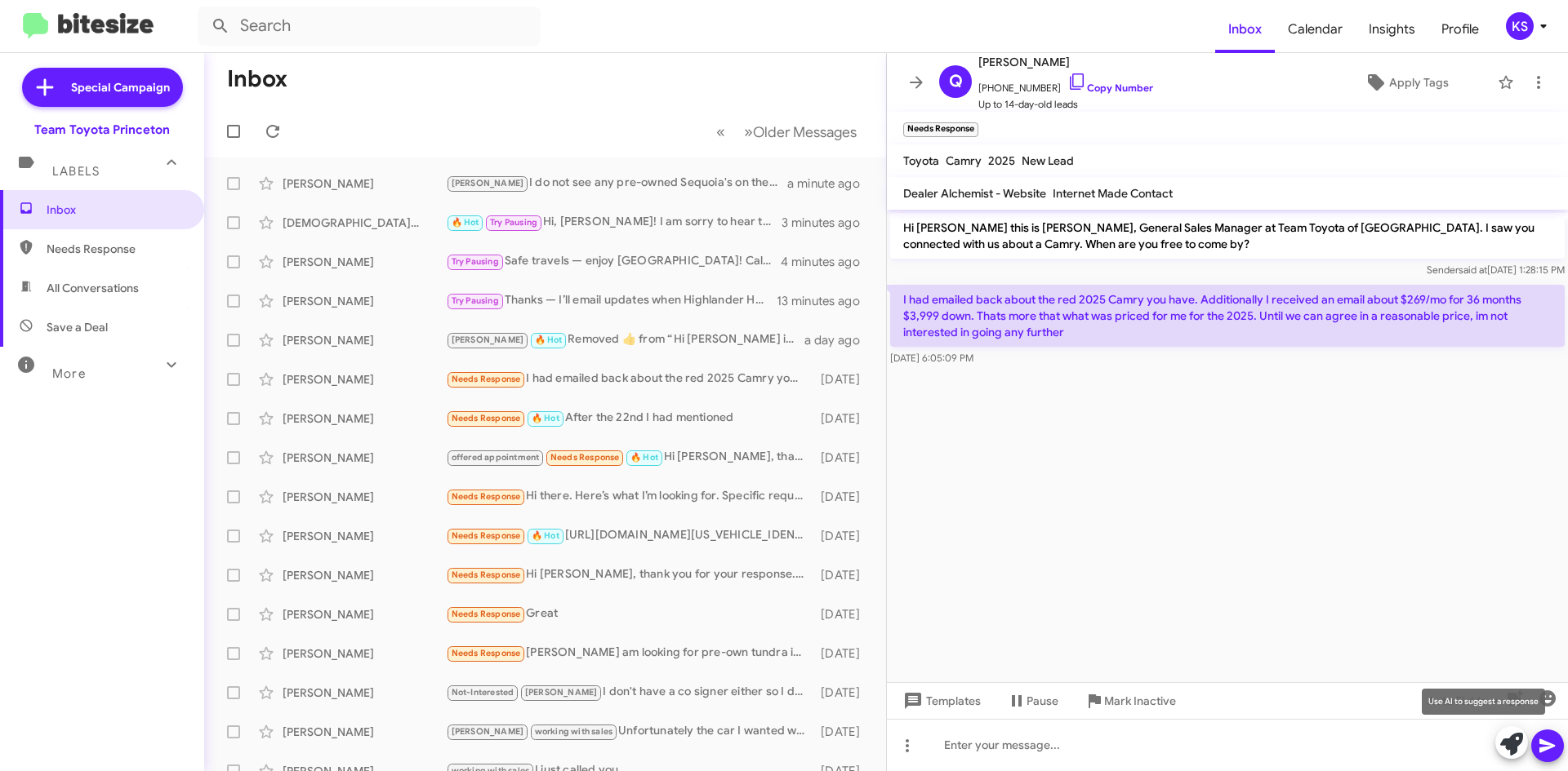
click at [1520, 746] on icon at bounding box center [1511, 744] width 23 height 23
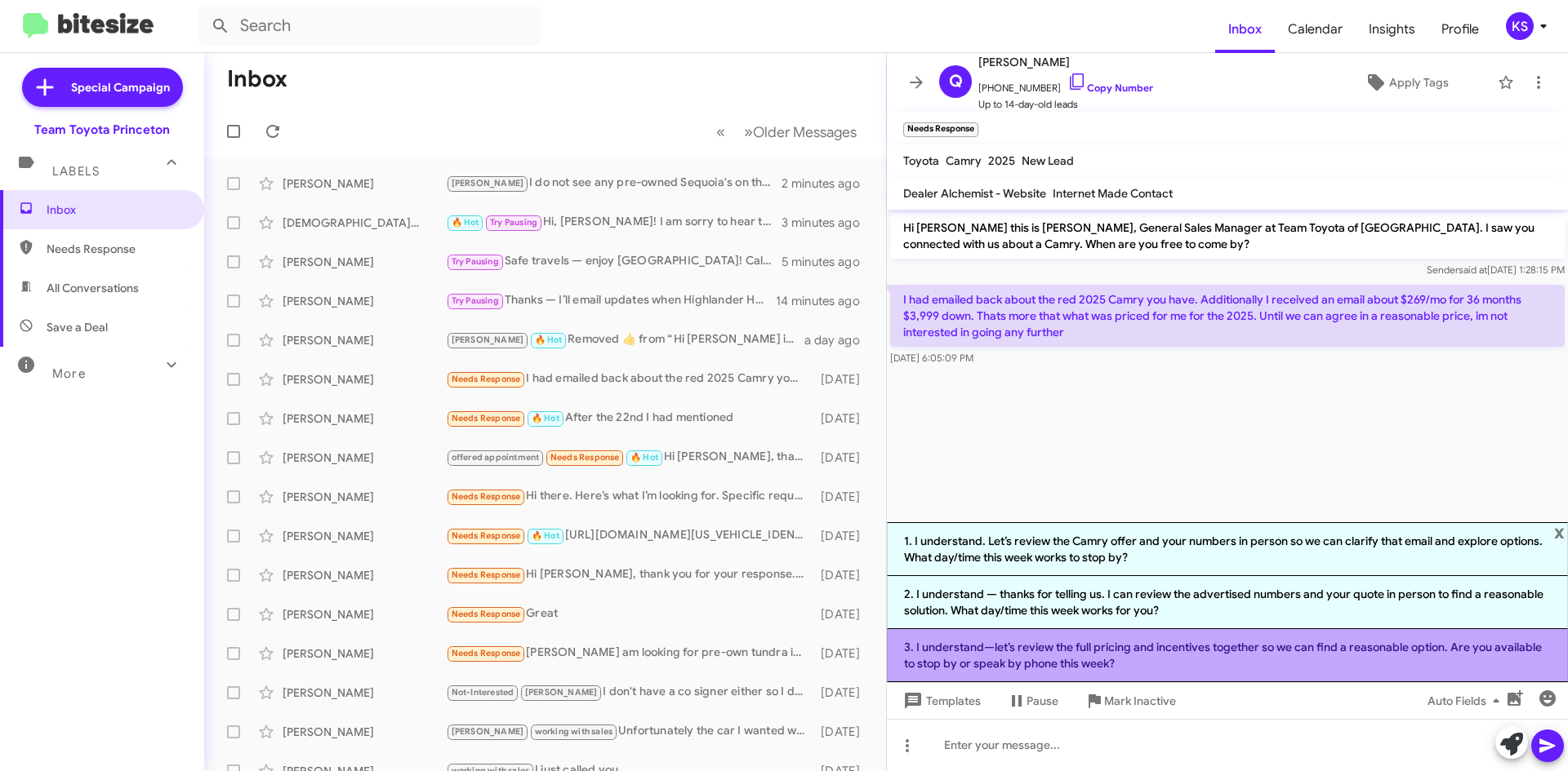
click at [1359, 669] on li "3. I understand—let’s review the full pricing and incentives together so we can…" at bounding box center [1227, 655] width 681 height 53
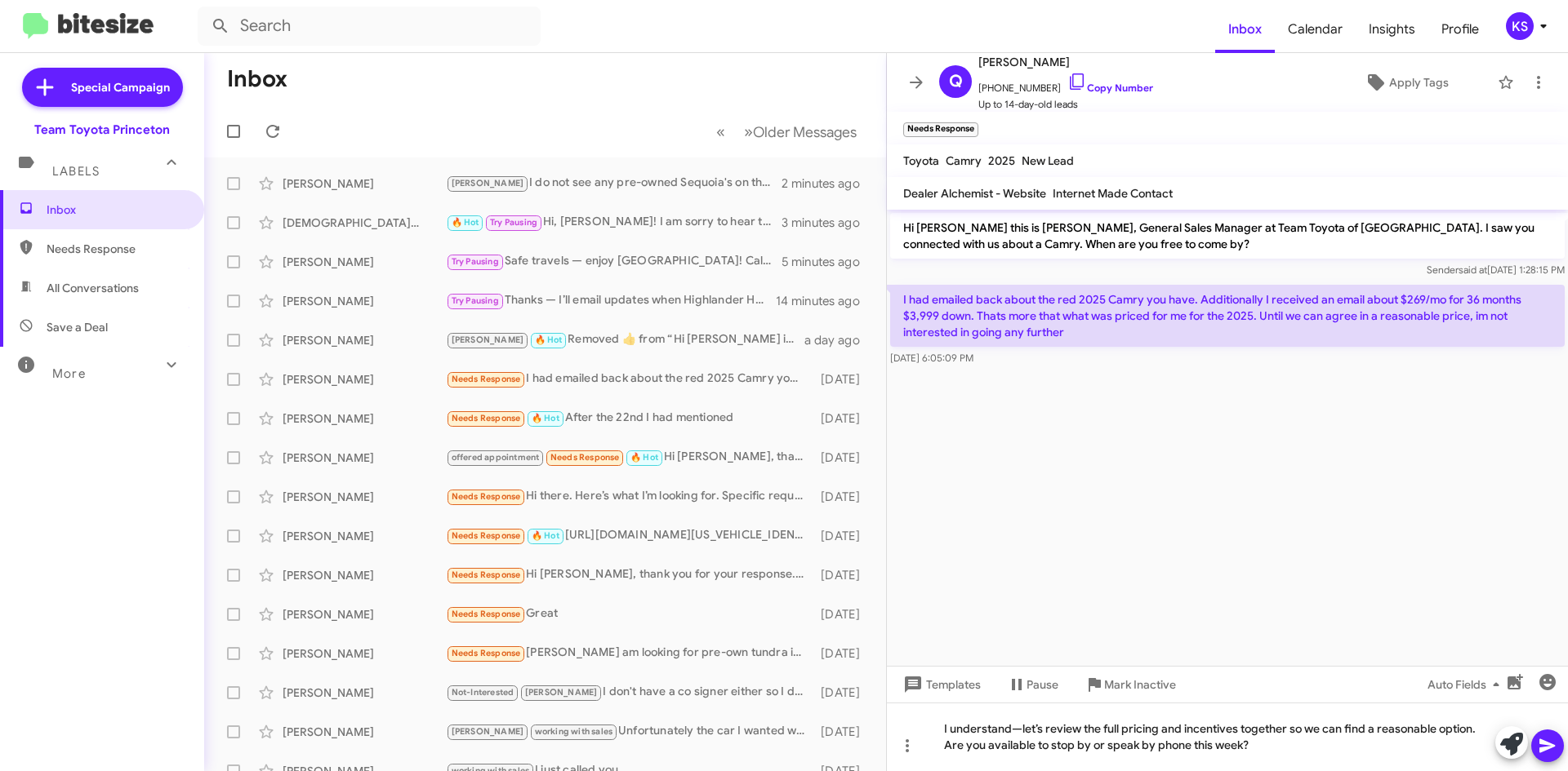
click at [1540, 749] on icon at bounding box center [1547, 746] width 16 height 14
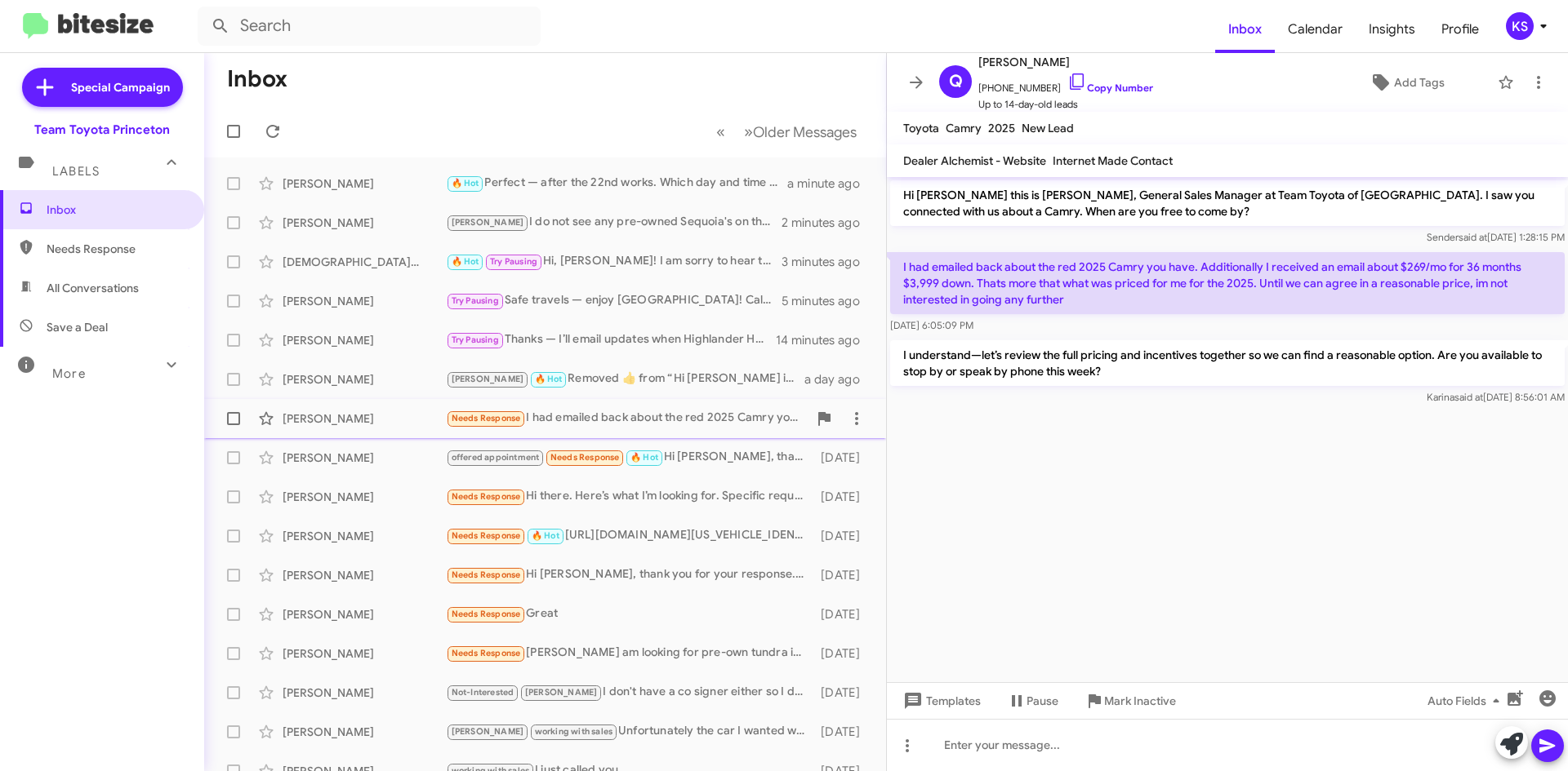
click at [637, 413] on div "Needs Response I had emailed back about the red 2025 Camry you have. Additional…" at bounding box center [627, 418] width 362 height 19
click at [728, 456] on div "offered appointment Needs Response 🔥 Hot Hi [PERSON_NAME], thank you for reachi…" at bounding box center [627, 457] width 362 height 19
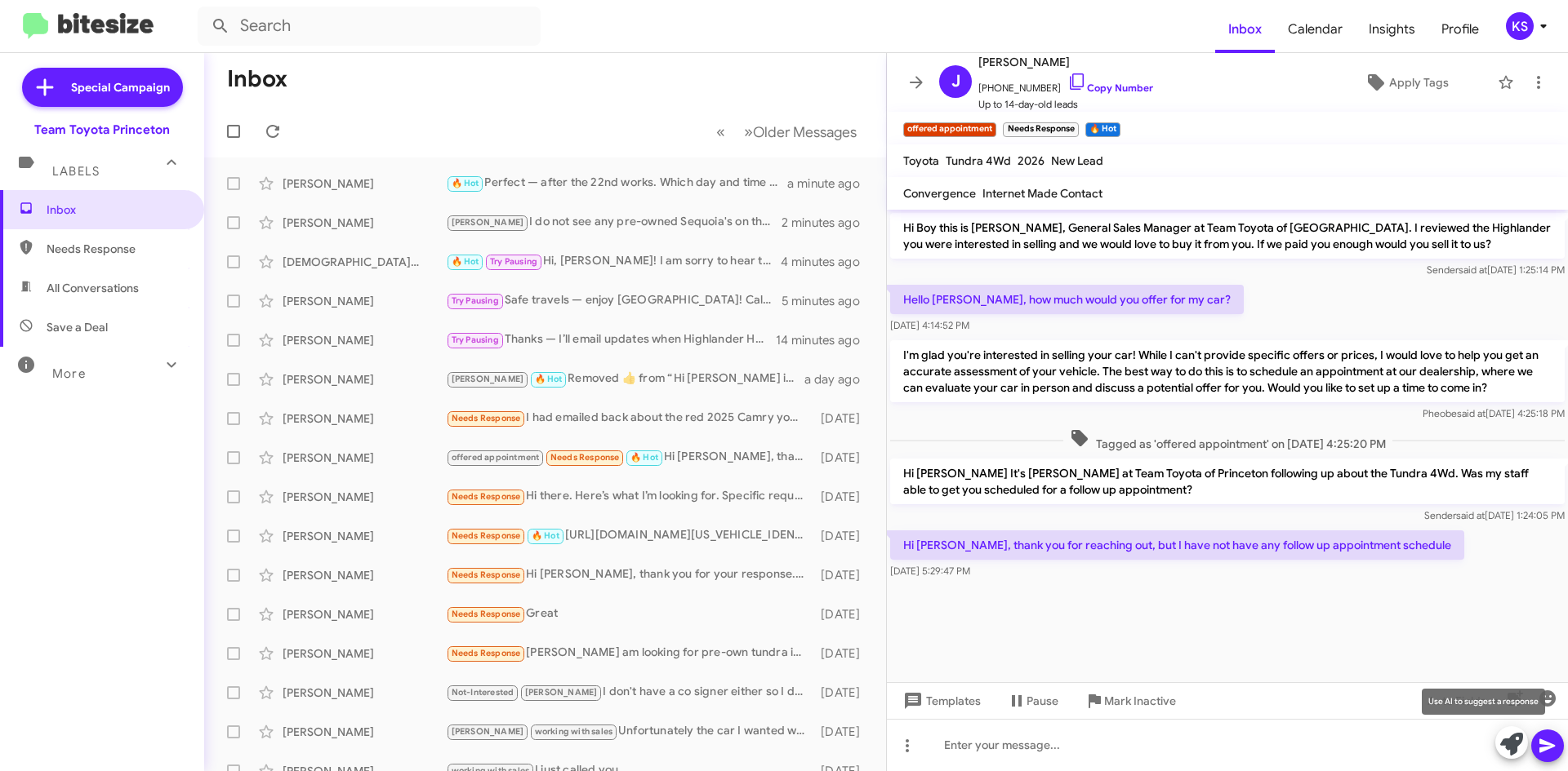
click at [1522, 742] on icon at bounding box center [1511, 744] width 23 height 23
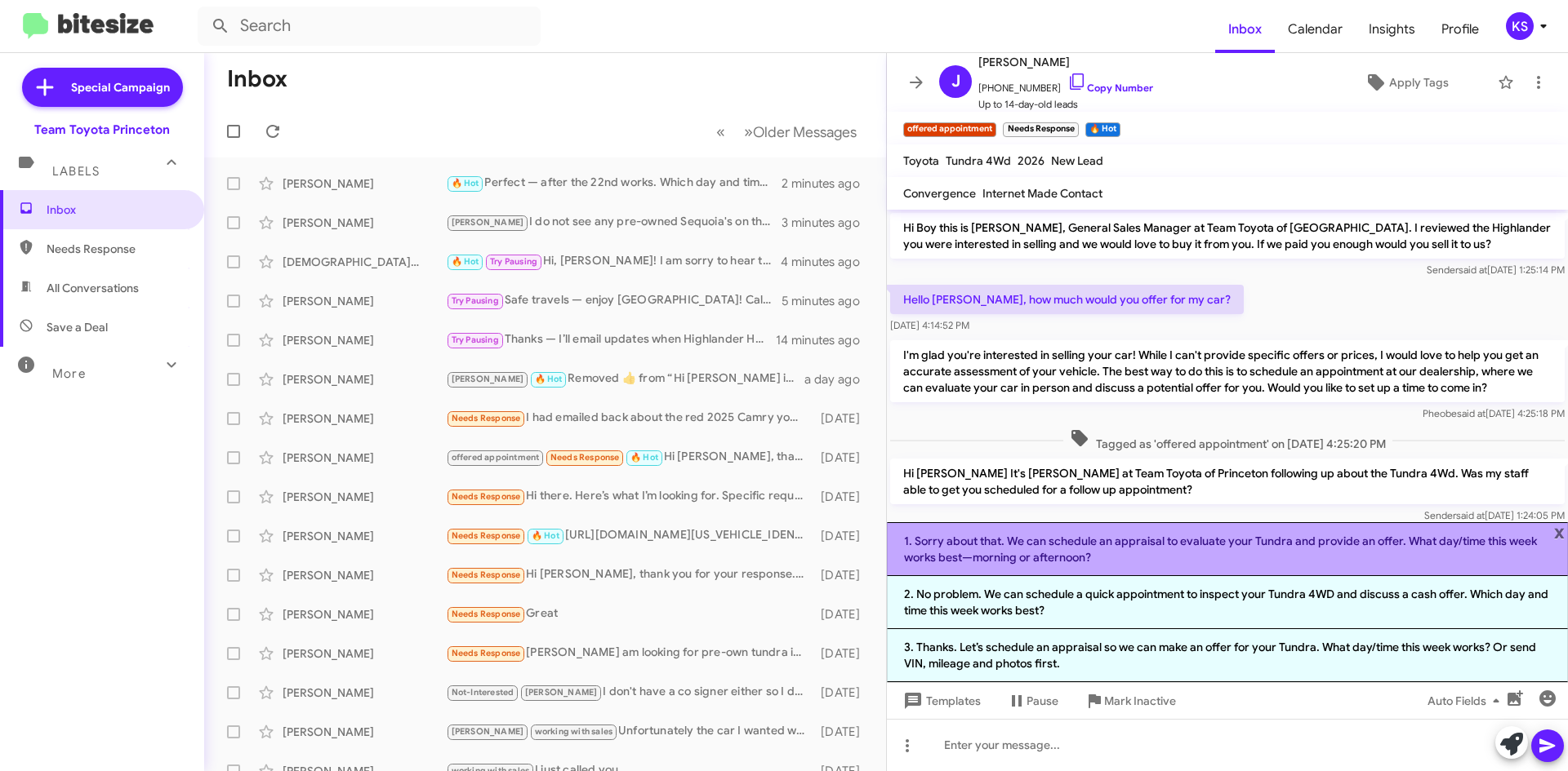
click at [1128, 554] on li "1. Sorry about that. We can schedule an appraisal to evaluate your Tundra and p…" at bounding box center [1227, 550] width 681 height 54
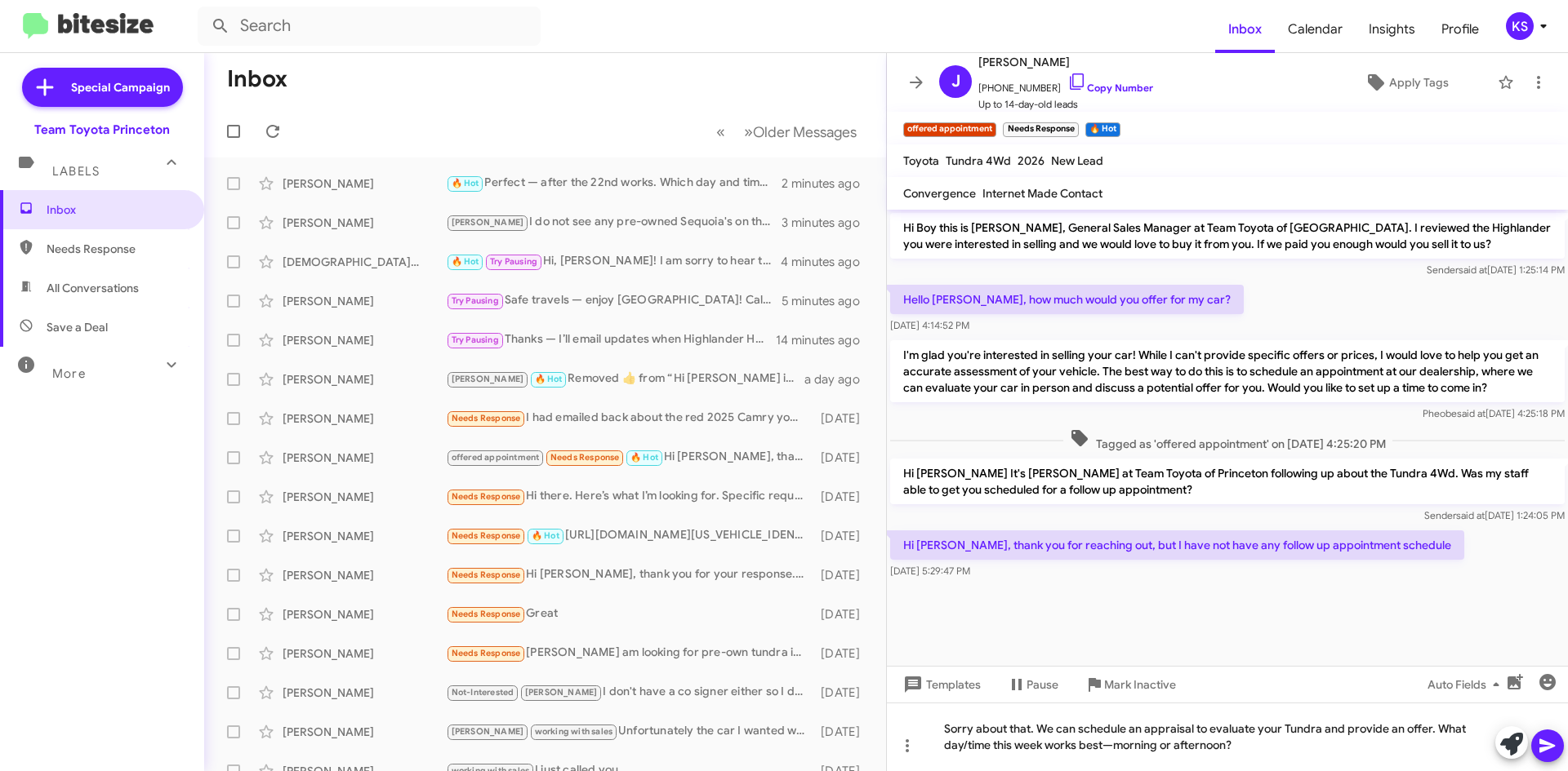
click at [1552, 739] on icon at bounding box center [1547, 745] width 19 height 19
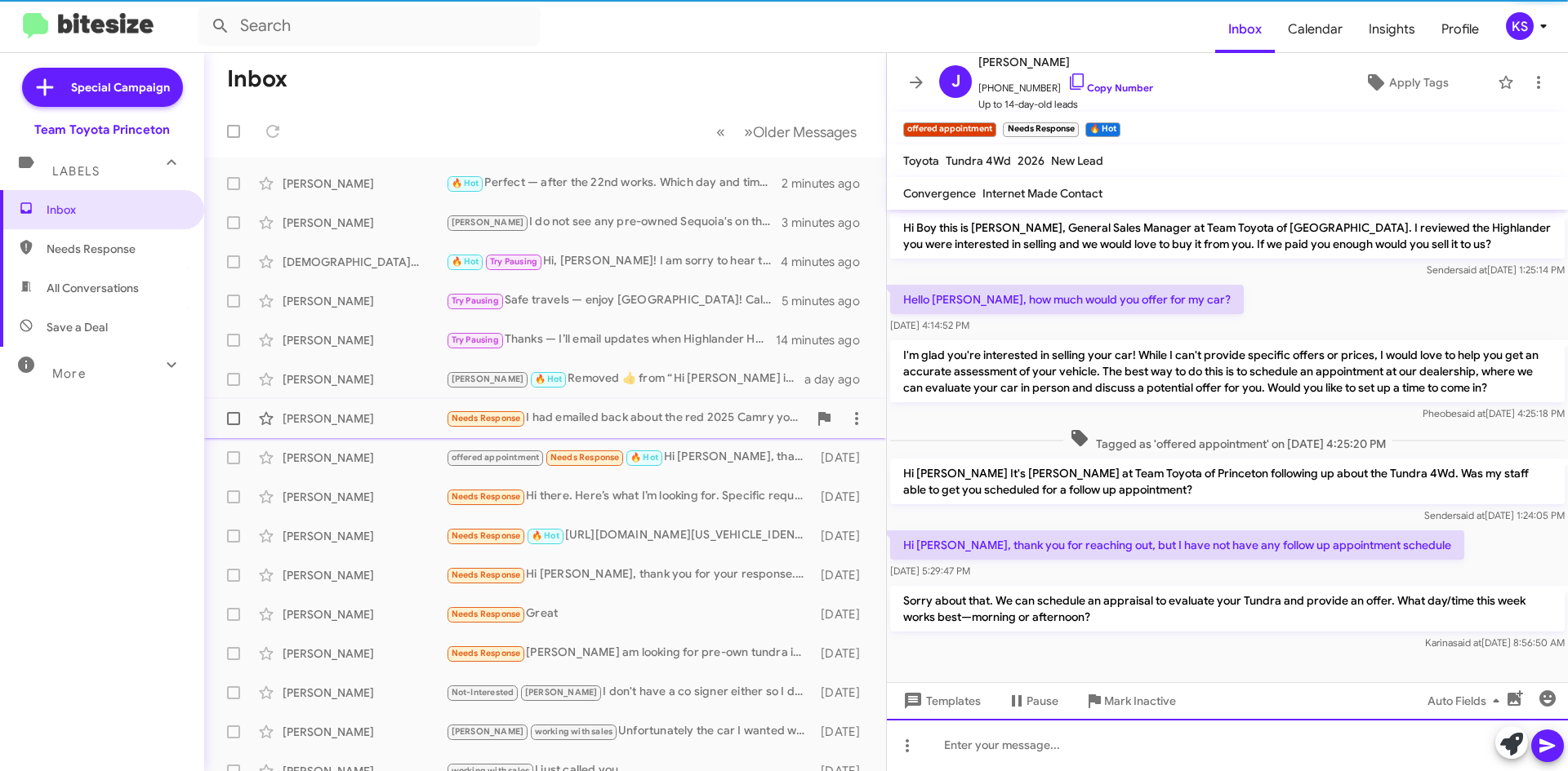
scroll to position [1, 0]
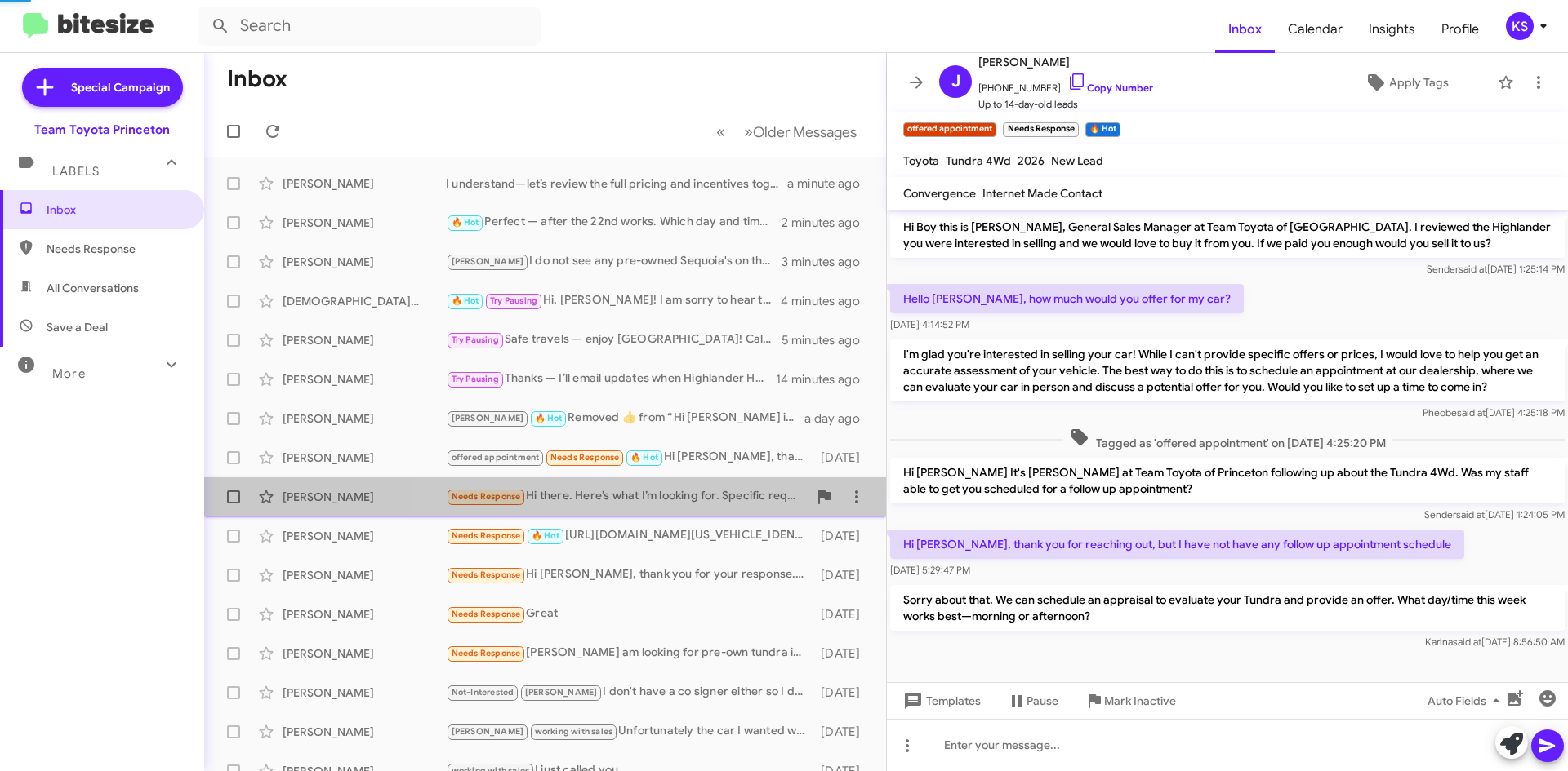
click at [700, 508] on div "[PERSON_NAME] Needs Response Hi there. Here’s what I’m looking for. Specific re…" at bounding box center [544, 497] width 656 height 32
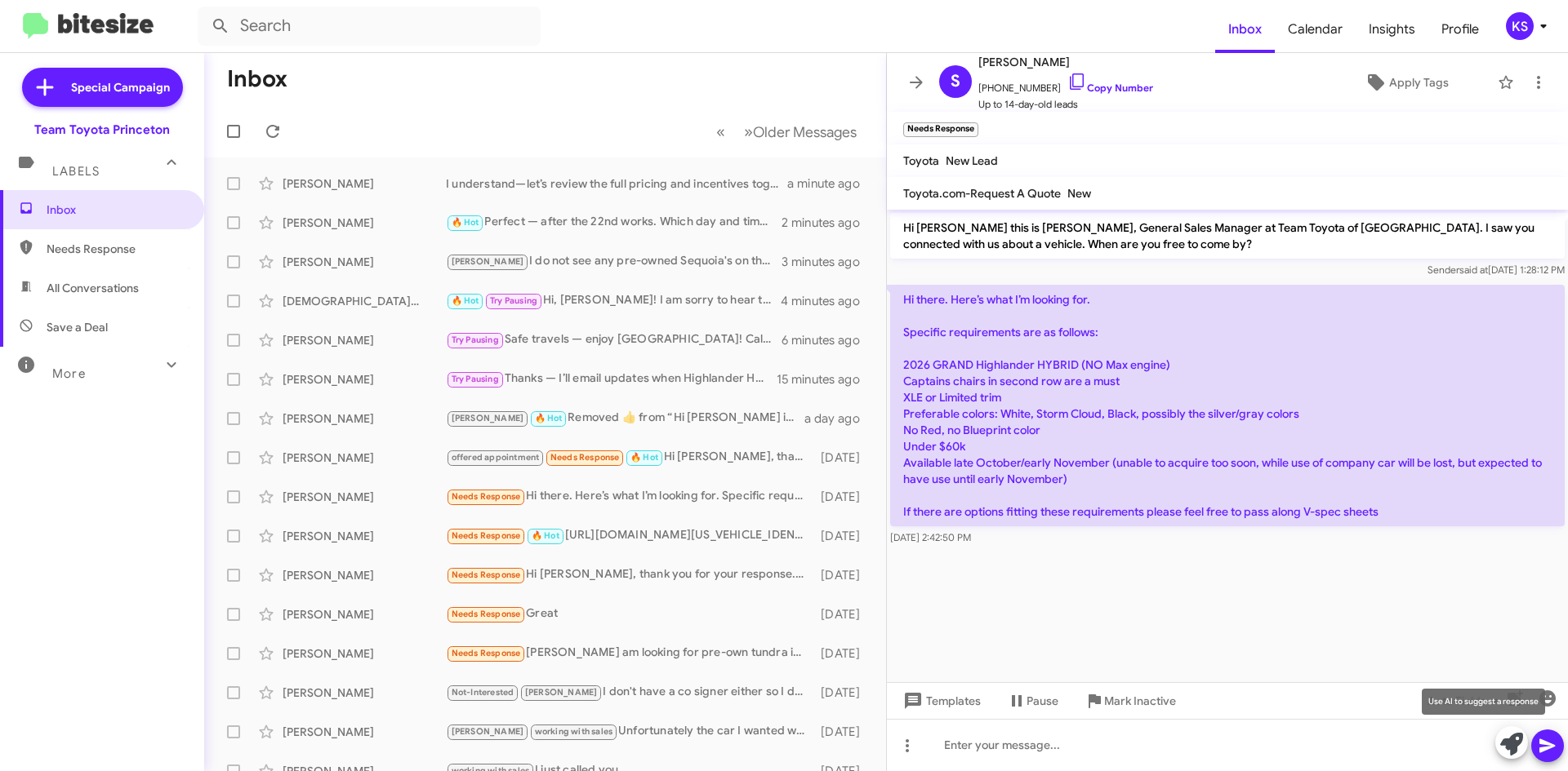
click at [1515, 745] on icon at bounding box center [1511, 744] width 23 height 23
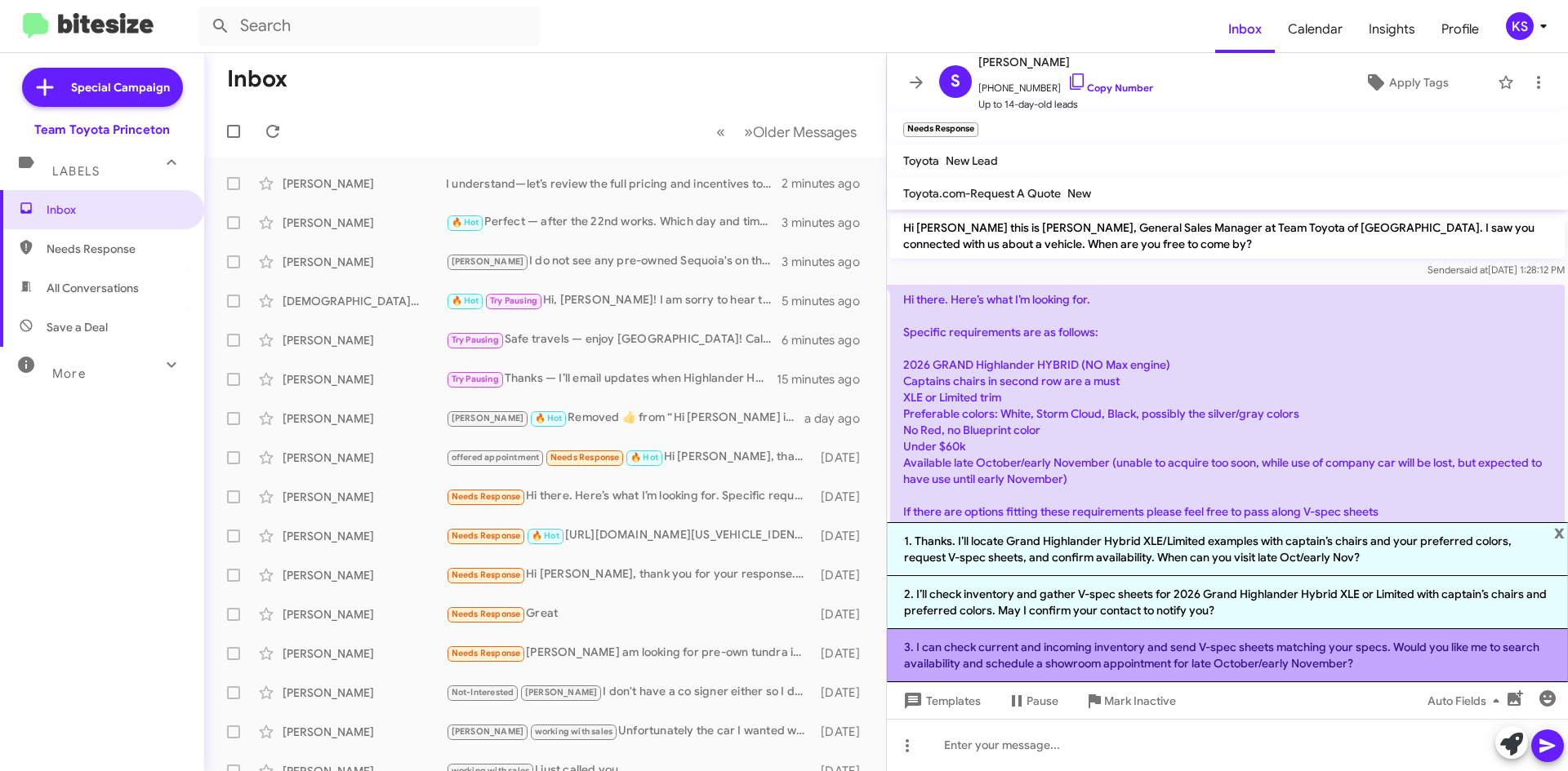
click at [1175, 669] on li "3. I can check current and incoming inventory and send V-spec sheets matching y…" at bounding box center [1227, 655] width 681 height 53
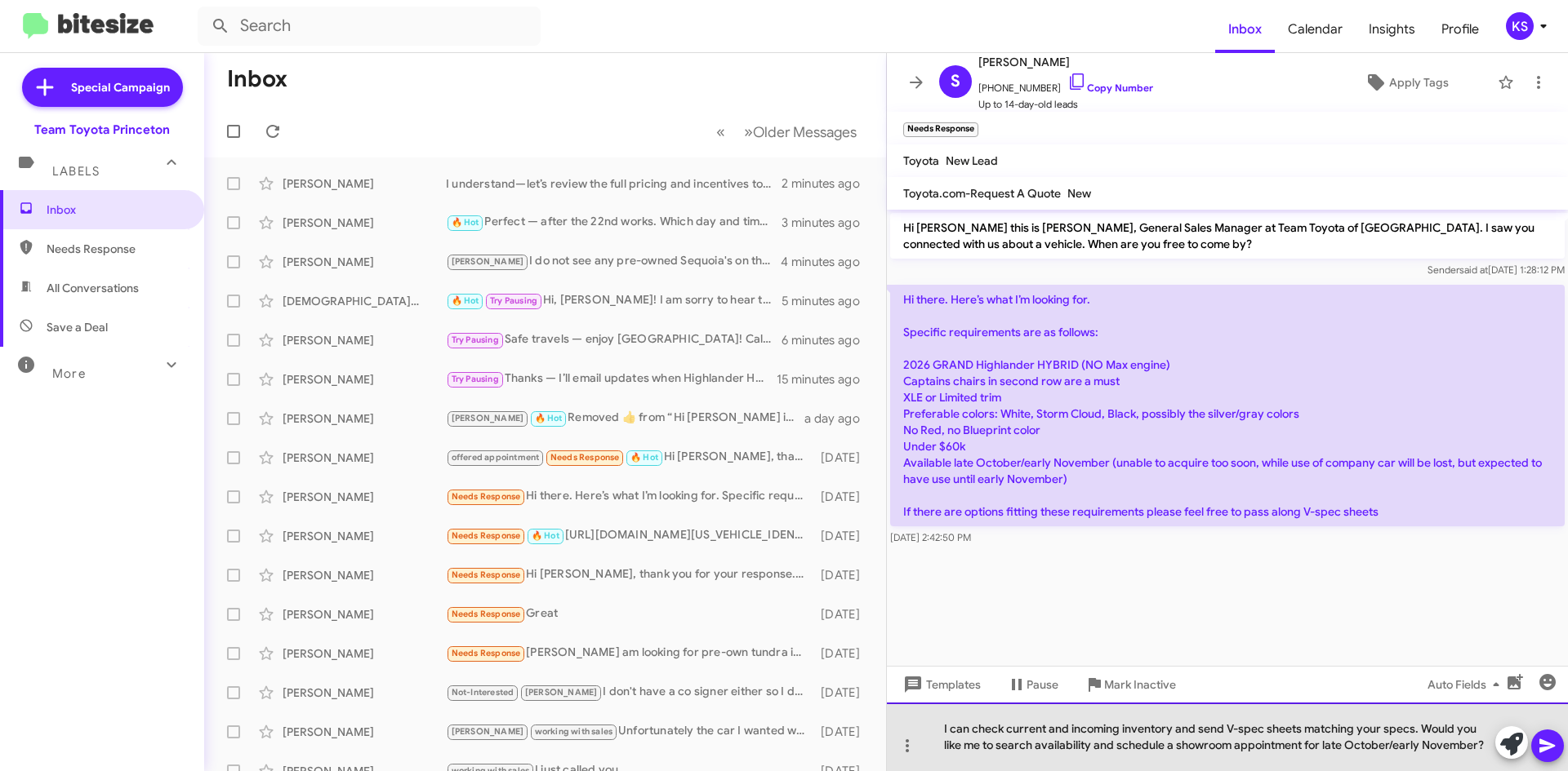
drag, startPoint x: 1485, startPoint y: 748, endPoint x: 1420, endPoint y: 727, distance: 68.3
click at [1420, 727] on div "I can check current and incoming inventory and send V-spec sheets matching your…" at bounding box center [1227, 737] width 681 height 69
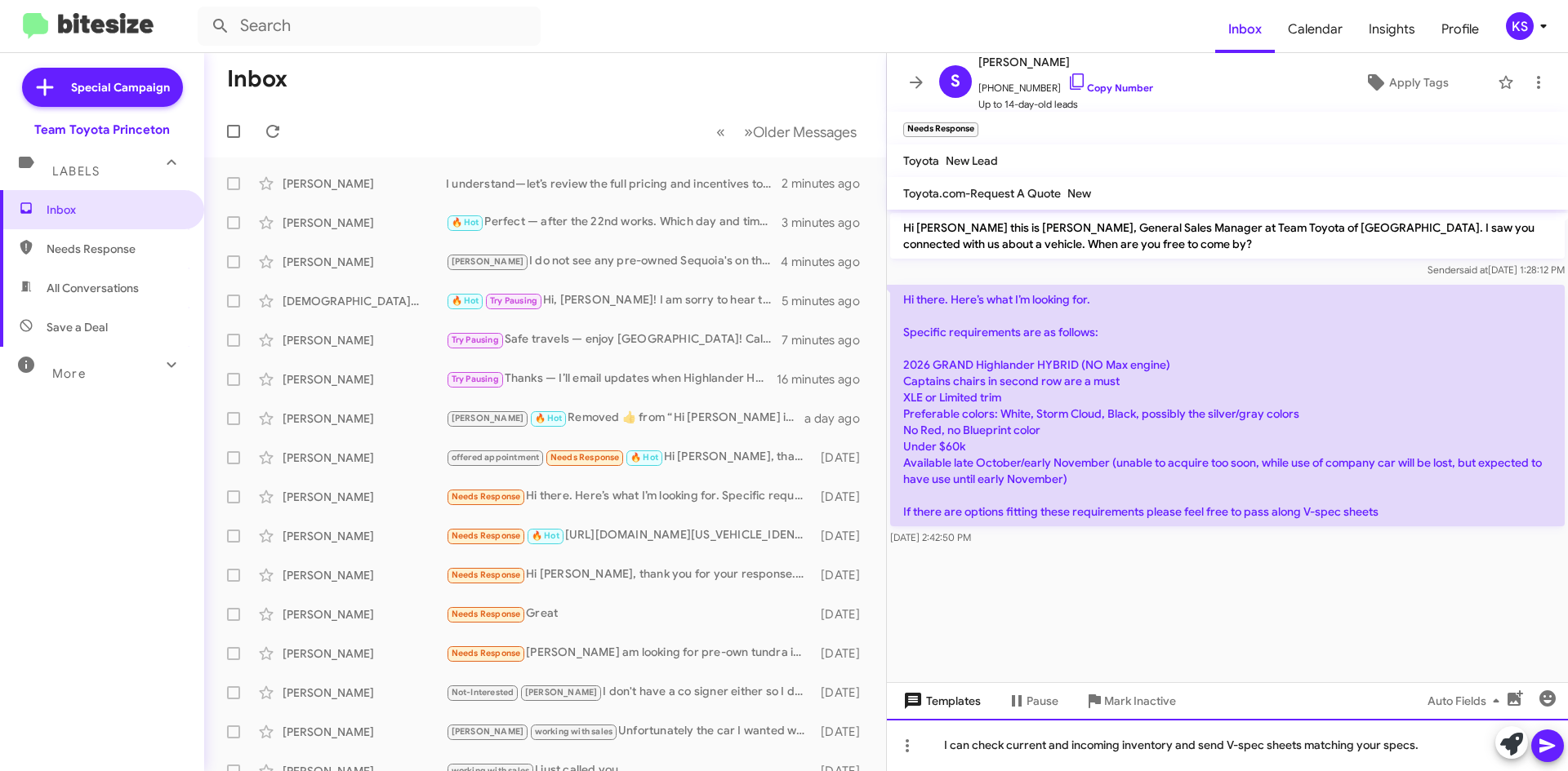
drag, startPoint x: 1429, startPoint y: 741, endPoint x: 918, endPoint y: 701, distance: 512.6
click at [918, 701] on div "Hi [PERSON_NAME] this is [PERSON_NAME], General Sales Manager at Team Toyota of…" at bounding box center [1227, 490] width 681 height 562
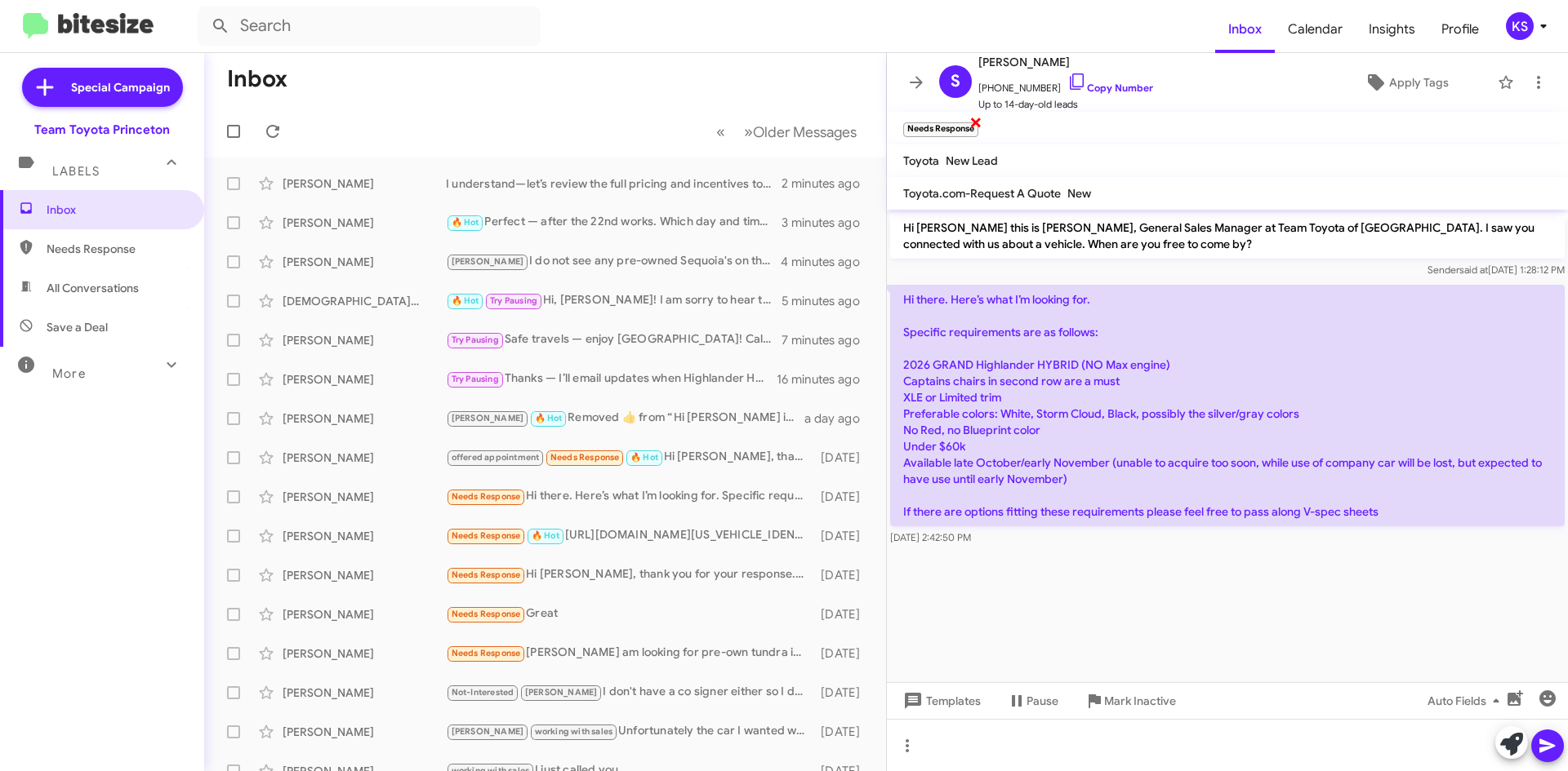
click at [978, 121] on span "×" at bounding box center [975, 121] width 13 height 19
click at [1368, 80] on icon at bounding box center [1376, 82] width 17 height 17
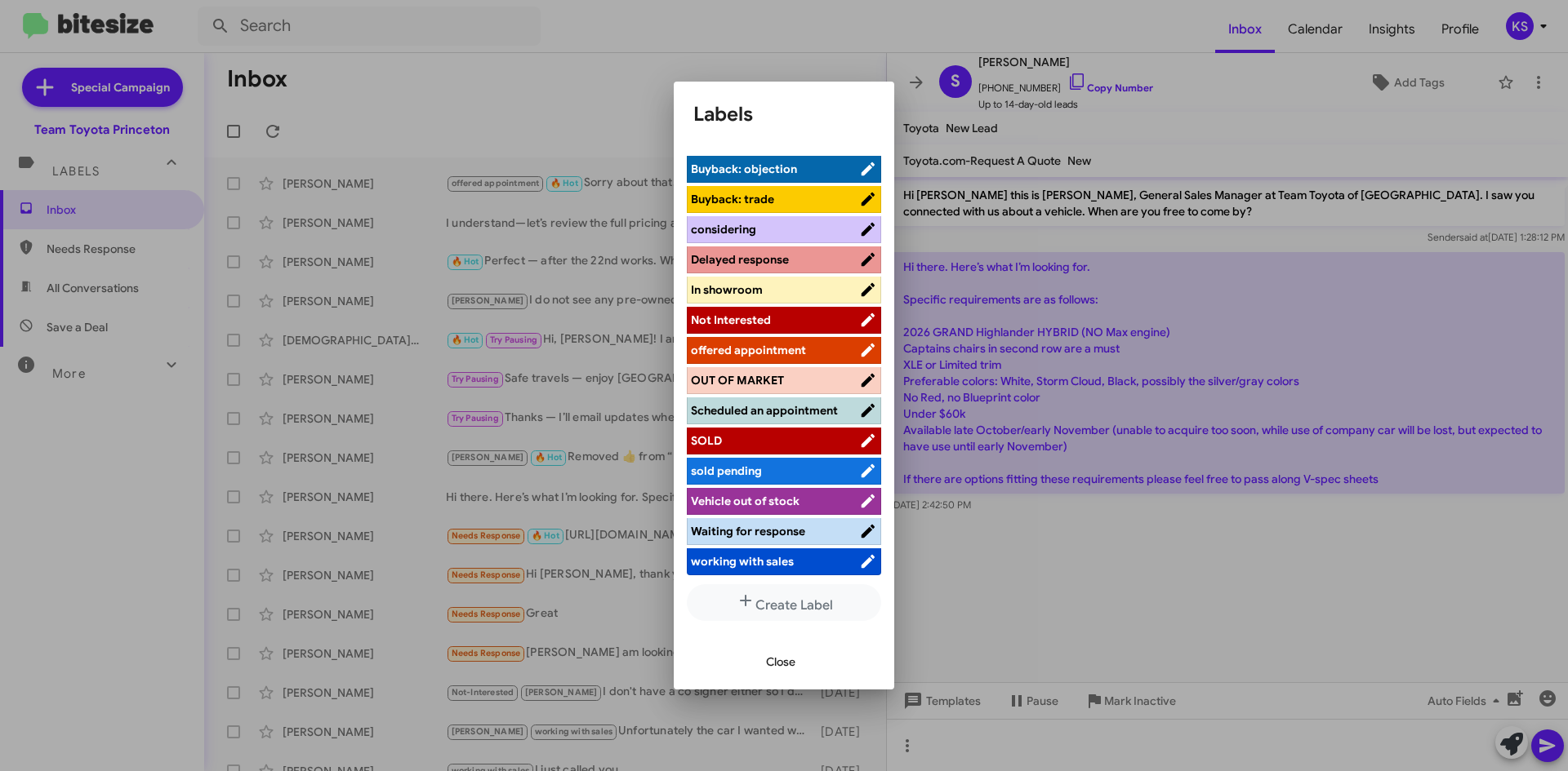
scroll to position [150, 0]
click at [785, 560] on span "working with sales" at bounding box center [742, 561] width 103 height 15
click at [790, 660] on span "Close" at bounding box center [781, 662] width 30 height 30
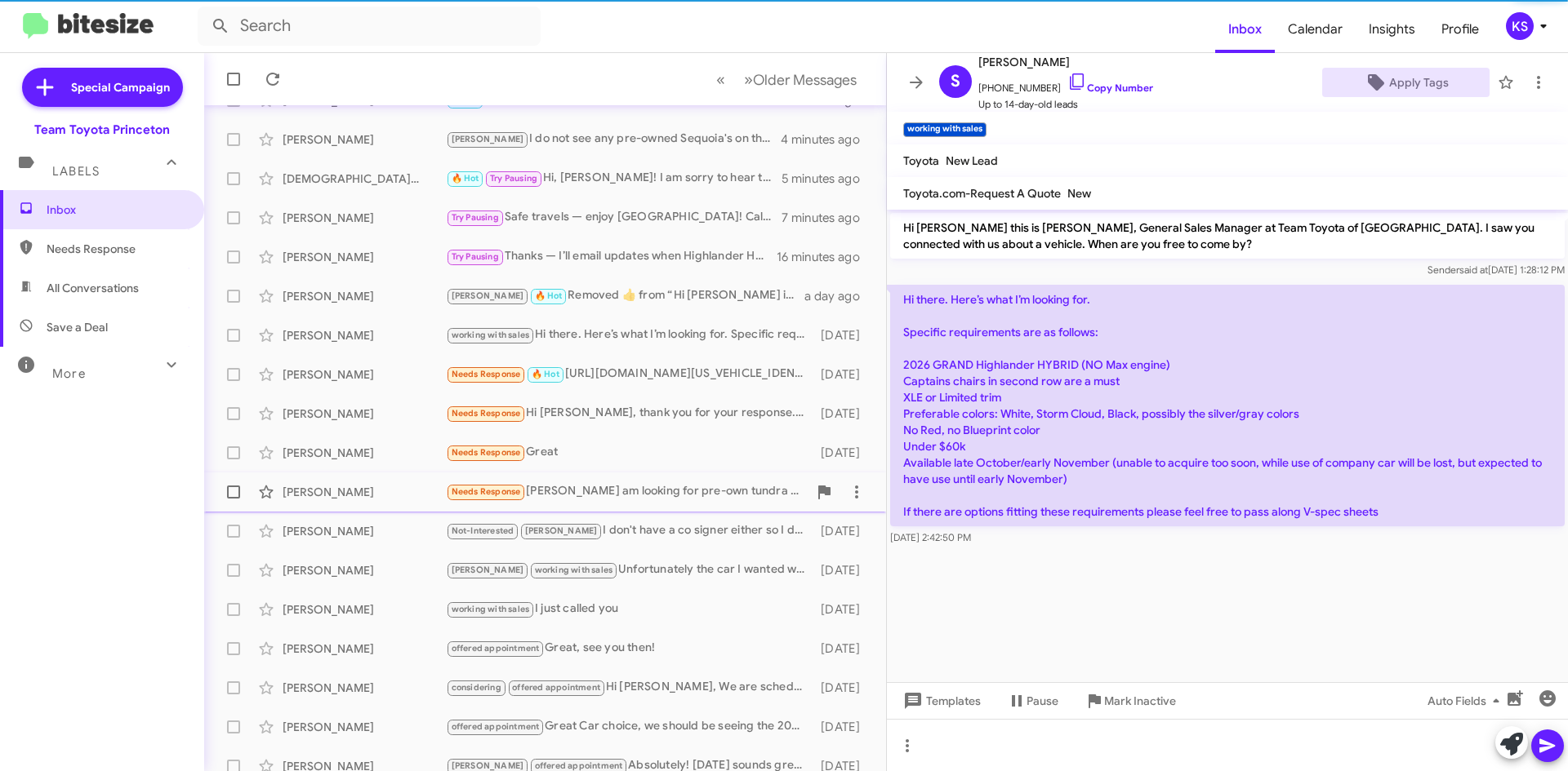
scroll to position [163, 0]
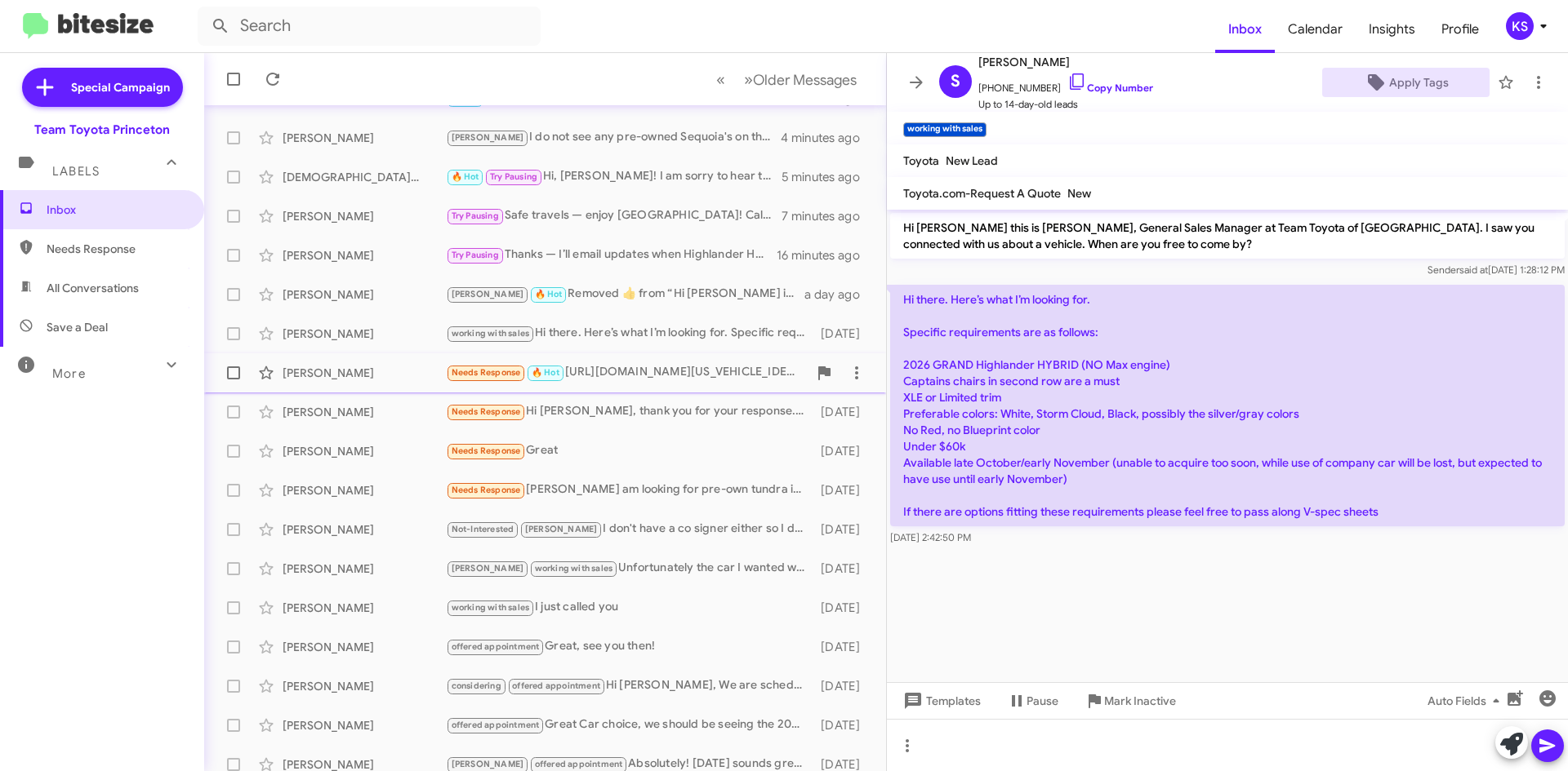
click at [645, 378] on div "Needs Response 🔥 Hot [URL][DOMAIN_NAME][US_VEHICLE_IDENTIFICATION_NUMBER]" at bounding box center [627, 373] width 362 height 19
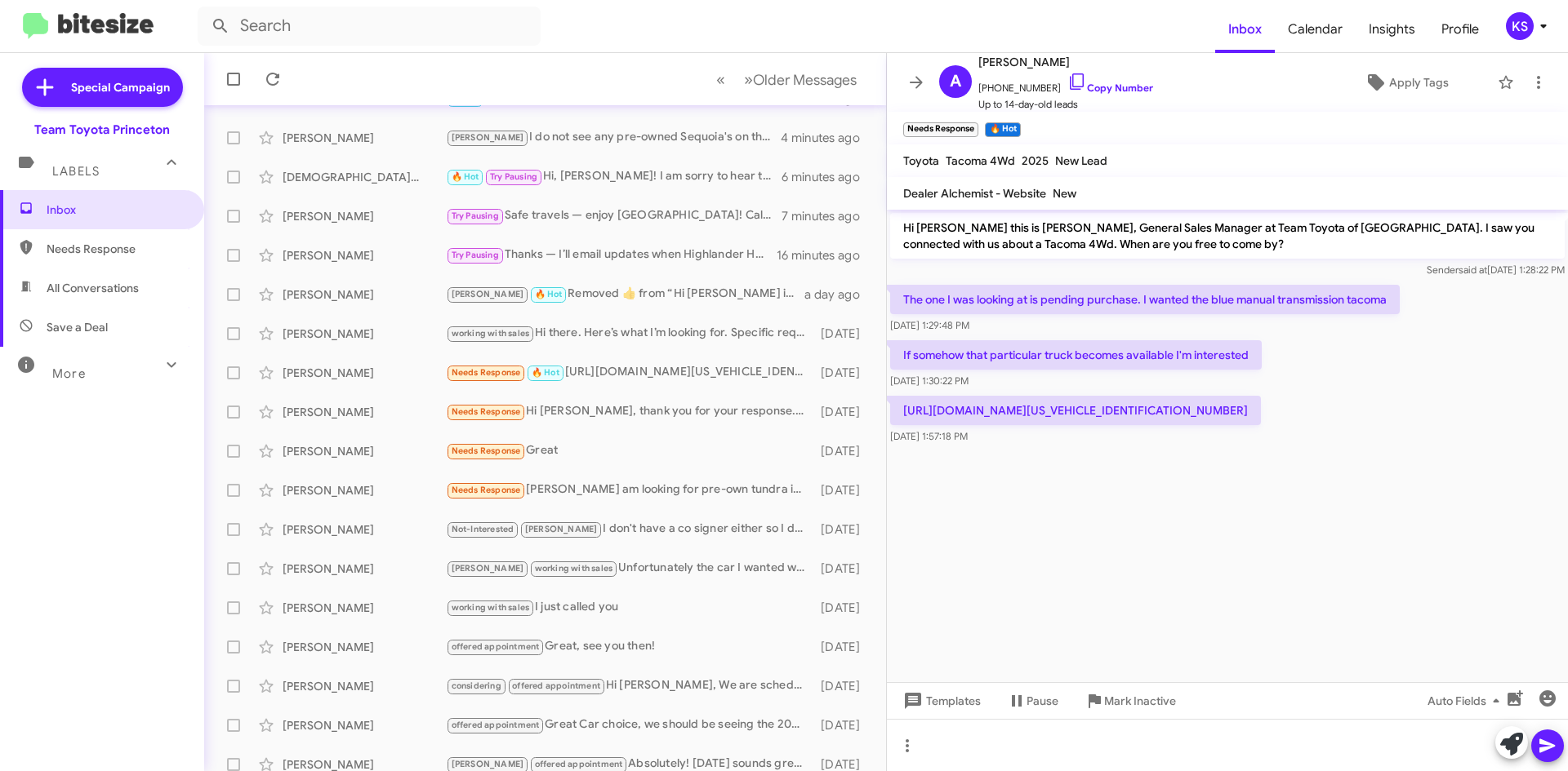
drag, startPoint x: 1296, startPoint y: 411, endPoint x: 1403, endPoint y: 411, distance: 107.0
click at [1261, 411] on p "[URL][DOMAIN_NAME][US_VEHICLE_IDENTIFICATION_NUMBER]" at bounding box center [1076, 411] width 371 height 30
copy p "[US_VEHICLE_IDENTIFICATION_NUMBER]"
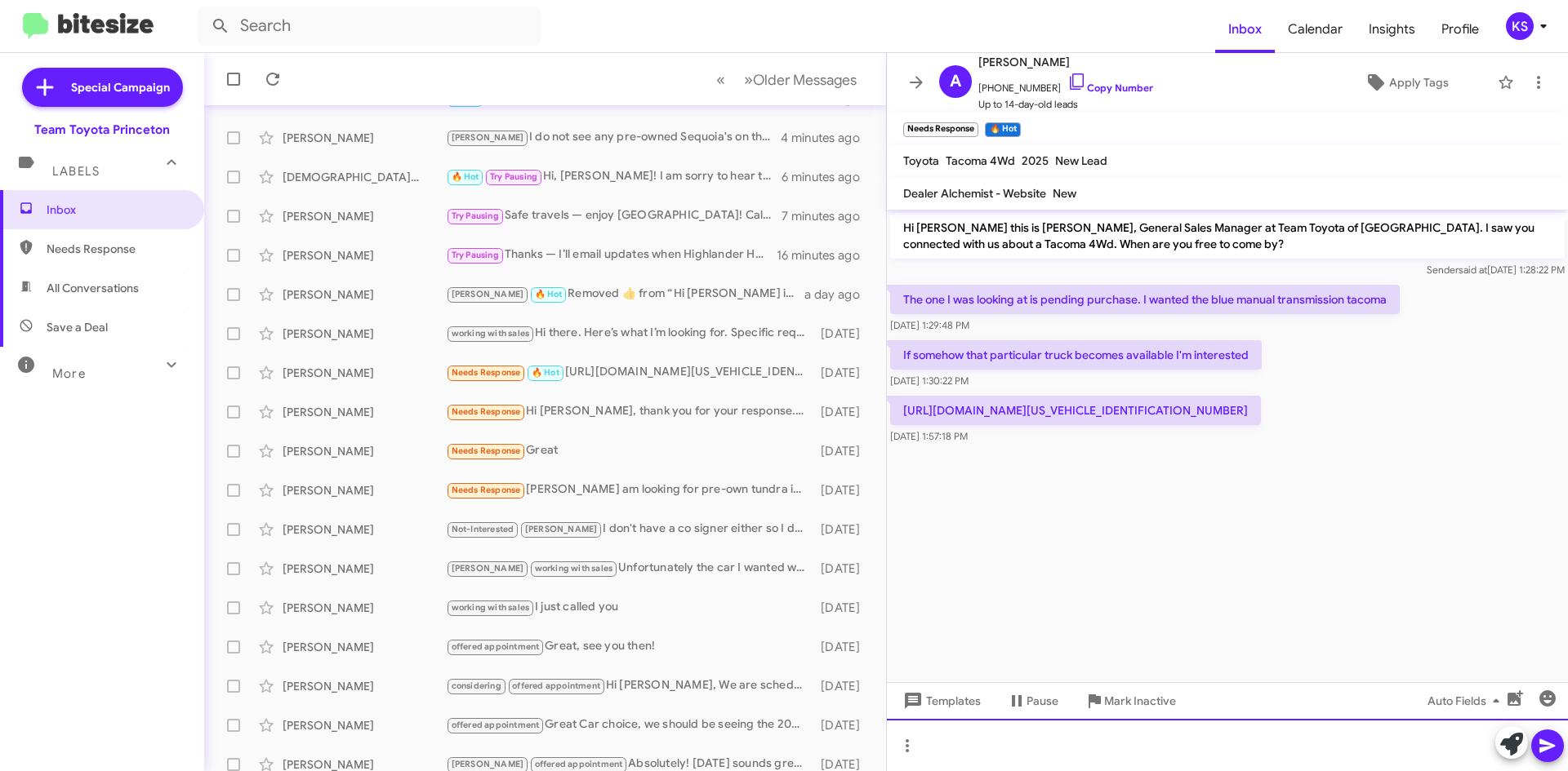
click at [1101, 737] on div at bounding box center [1227, 745] width 681 height 52
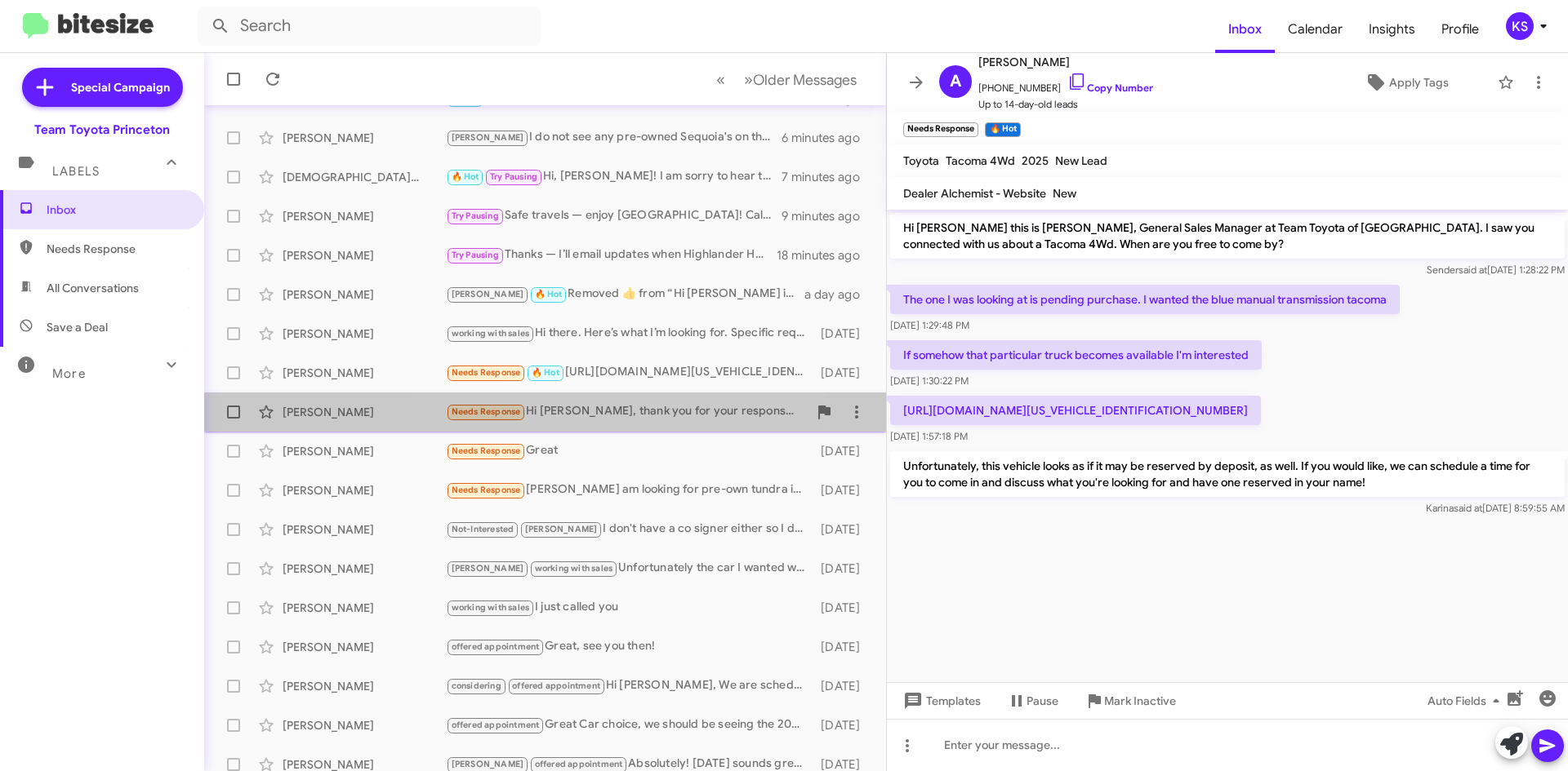
click at [627, 413] on div "Needs Response Hi [PERSON_NAME], thank you for your response. I will stop 11 am…" at bounding box center [627, 411] width 362 height 19
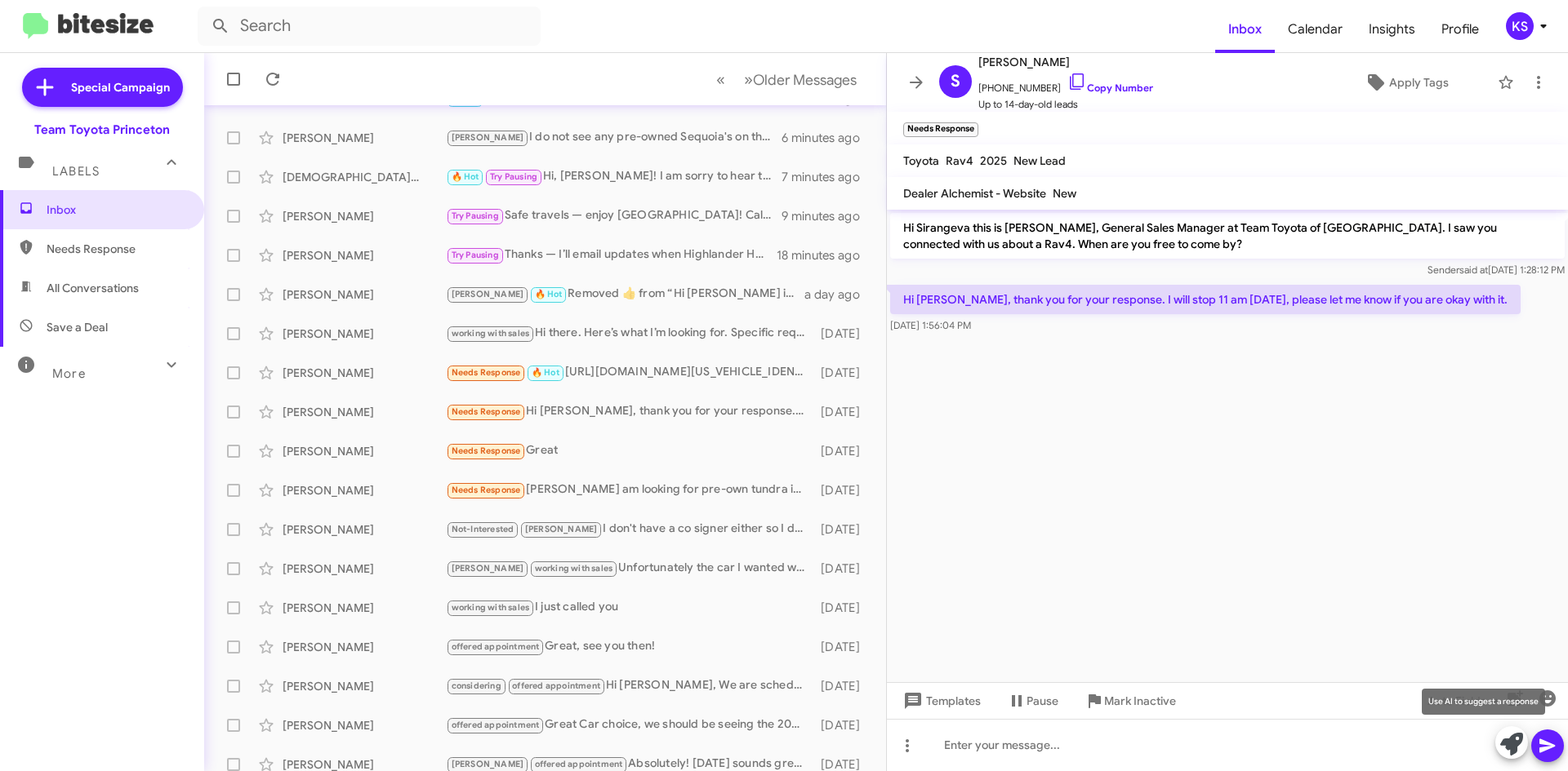
click at [1507, 748] on icon at bounding box center [1511, 744] width 23 height 23
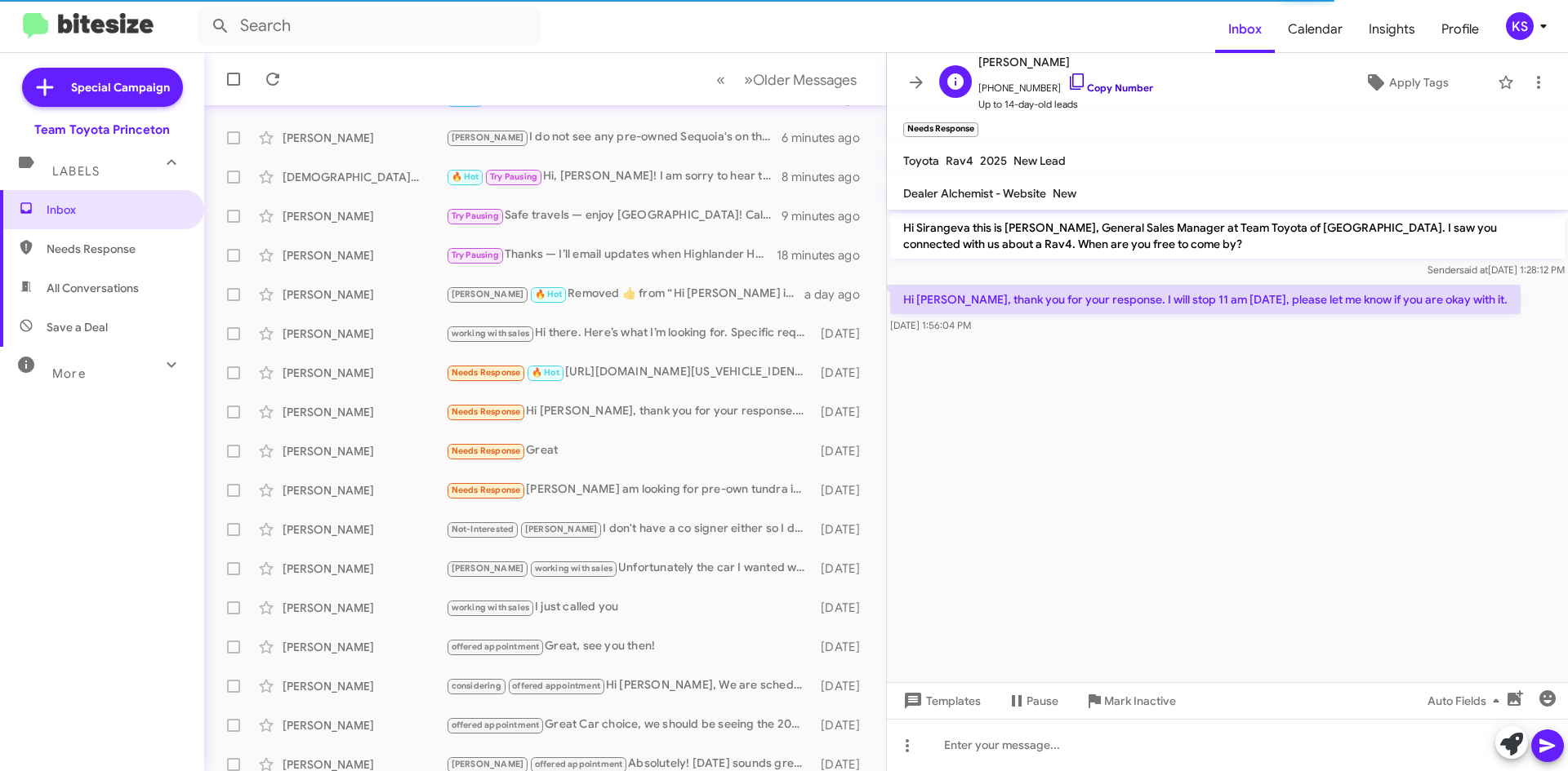
click at [1067, 90] on icon at bounding box center [1077, 81] width 19 height 19
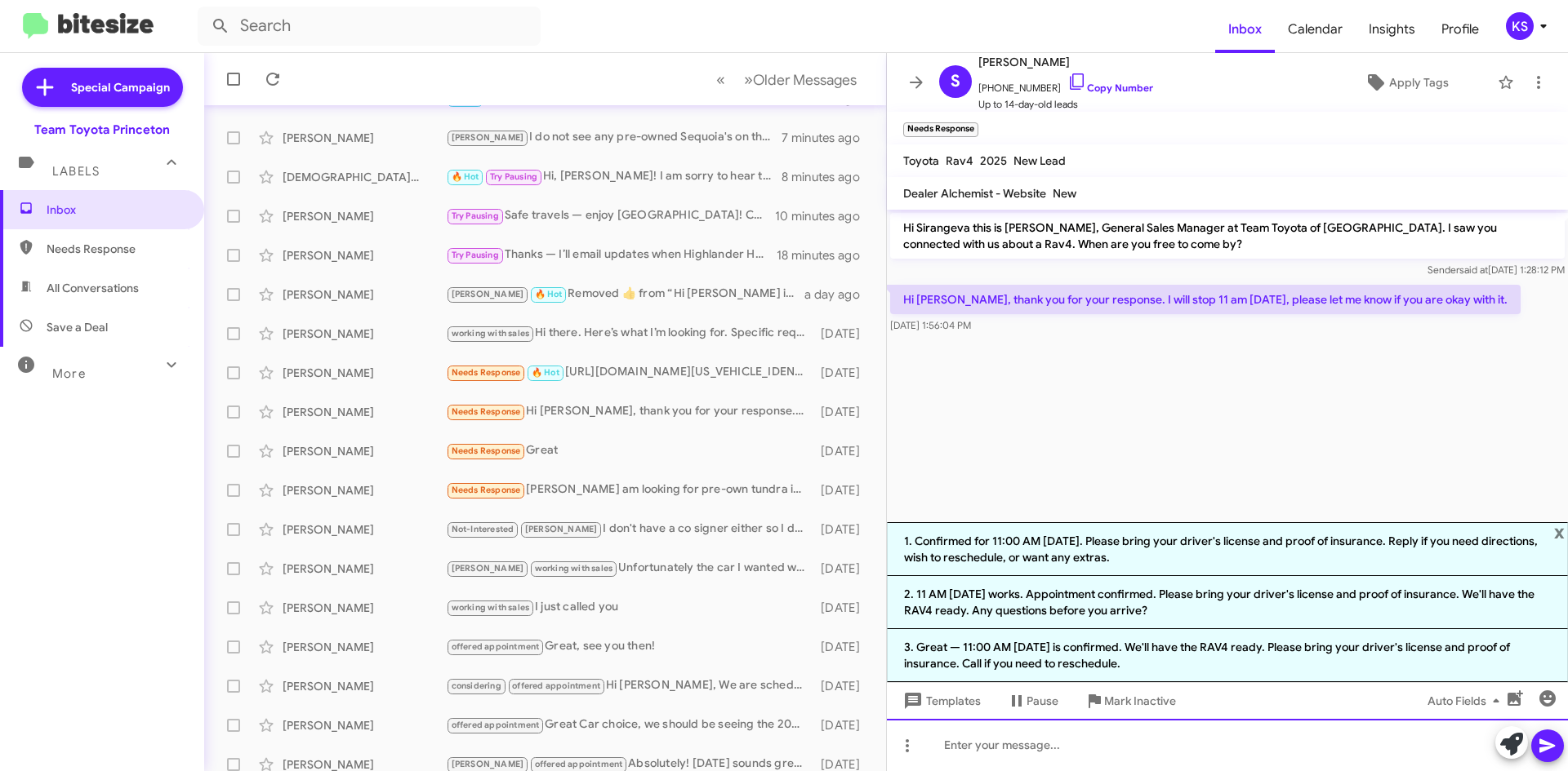
click at [1077, 758] on div at bounding box center [1227, 745] width 681 height 52
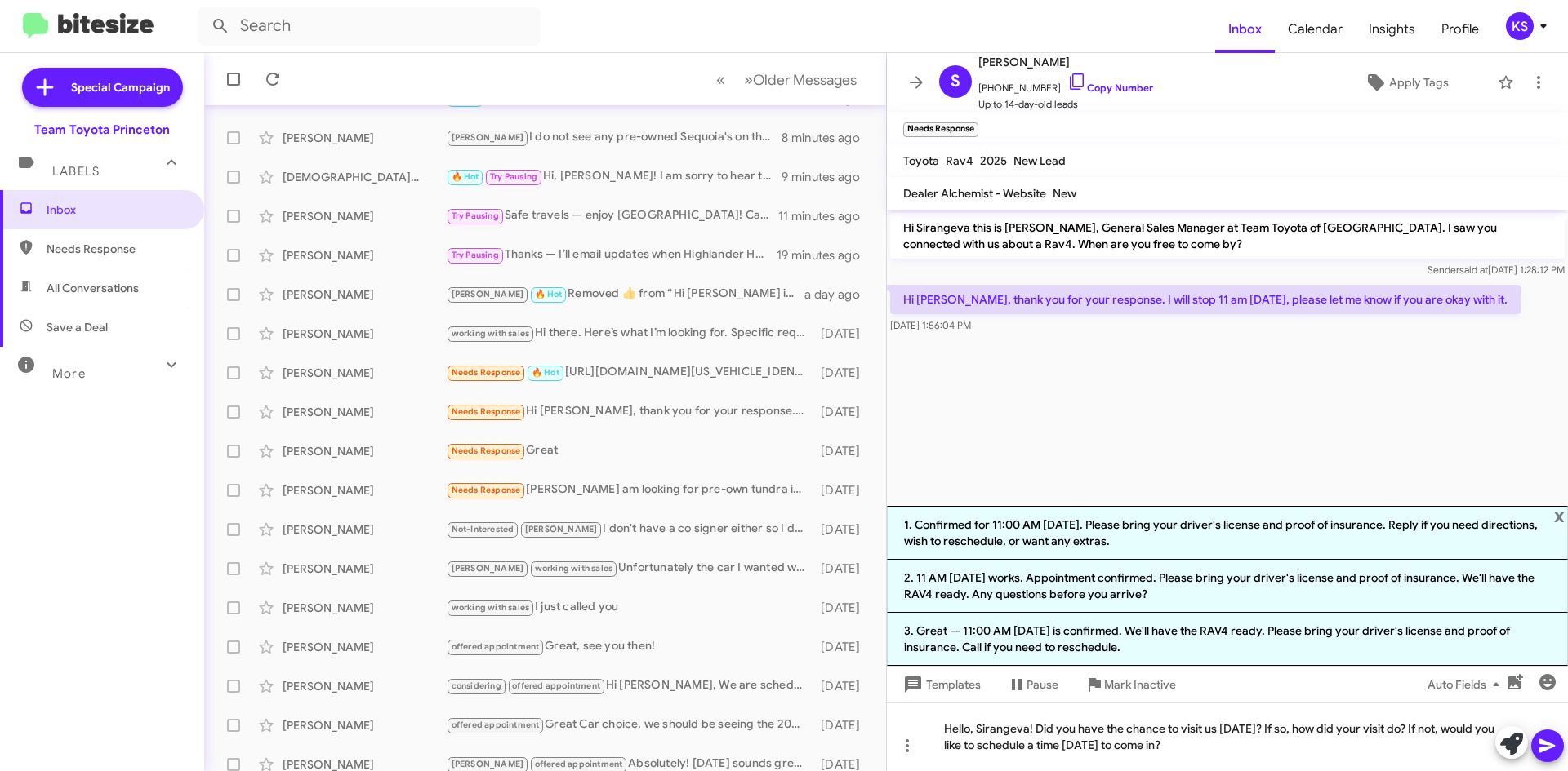
click at [1556, 744] on icon at bounding box center [1547, 745] width 19 height 19
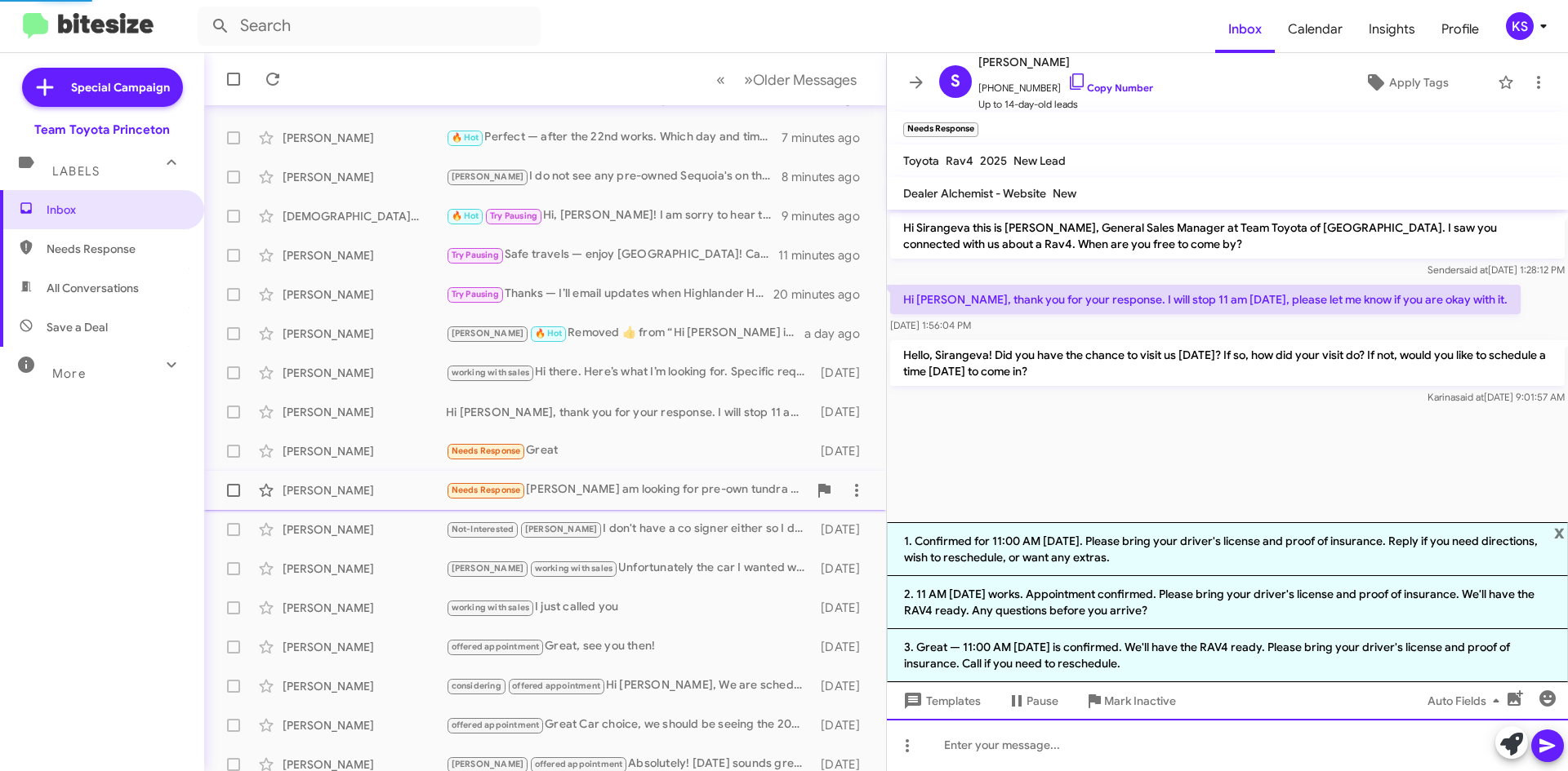
scroll to position [176, 0]
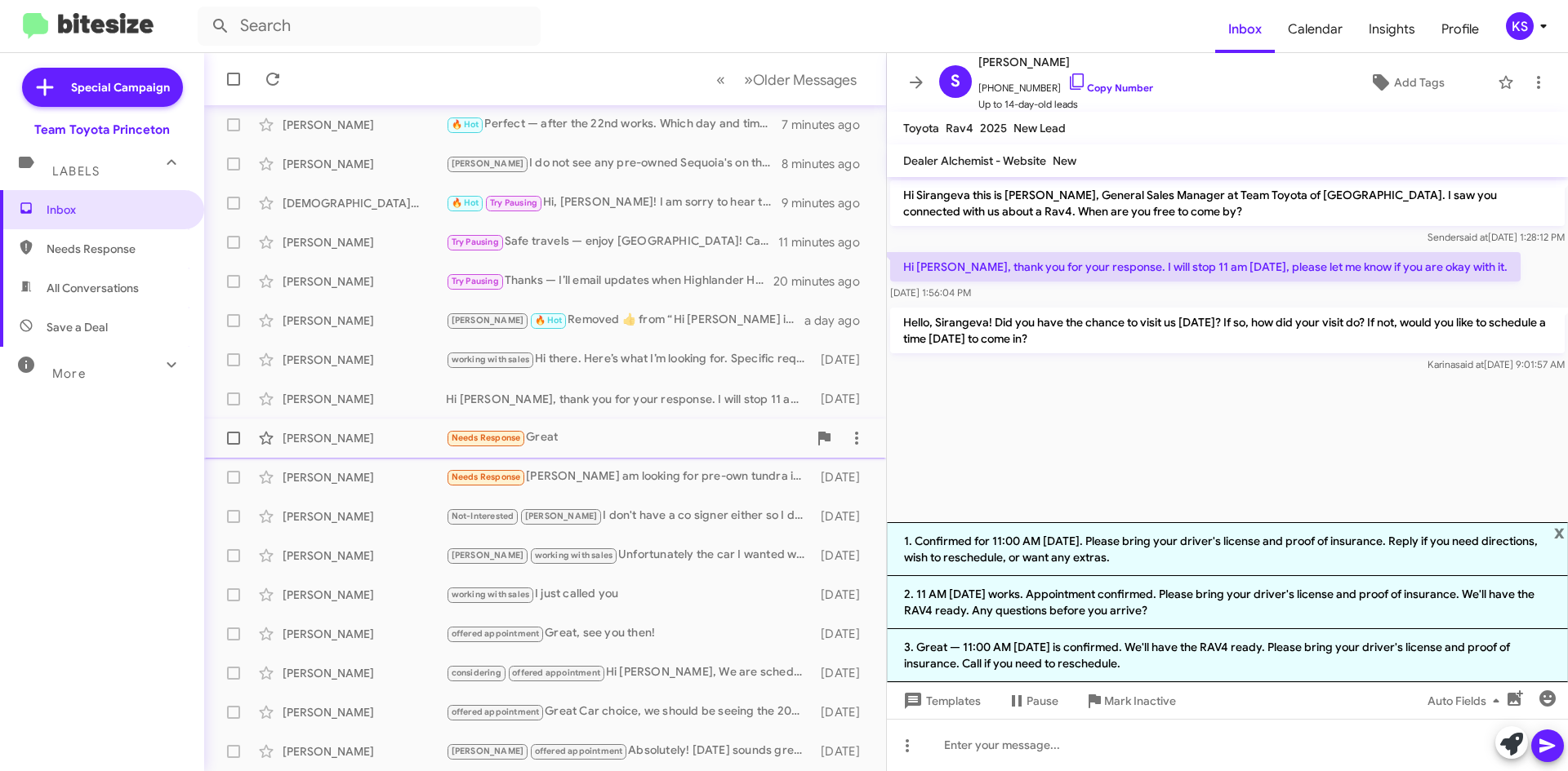
click at [585, 453] on div "[PERSON_NAME] Needs Response Great [DATE]" at bounding box center [544, 437] width 656 height 32
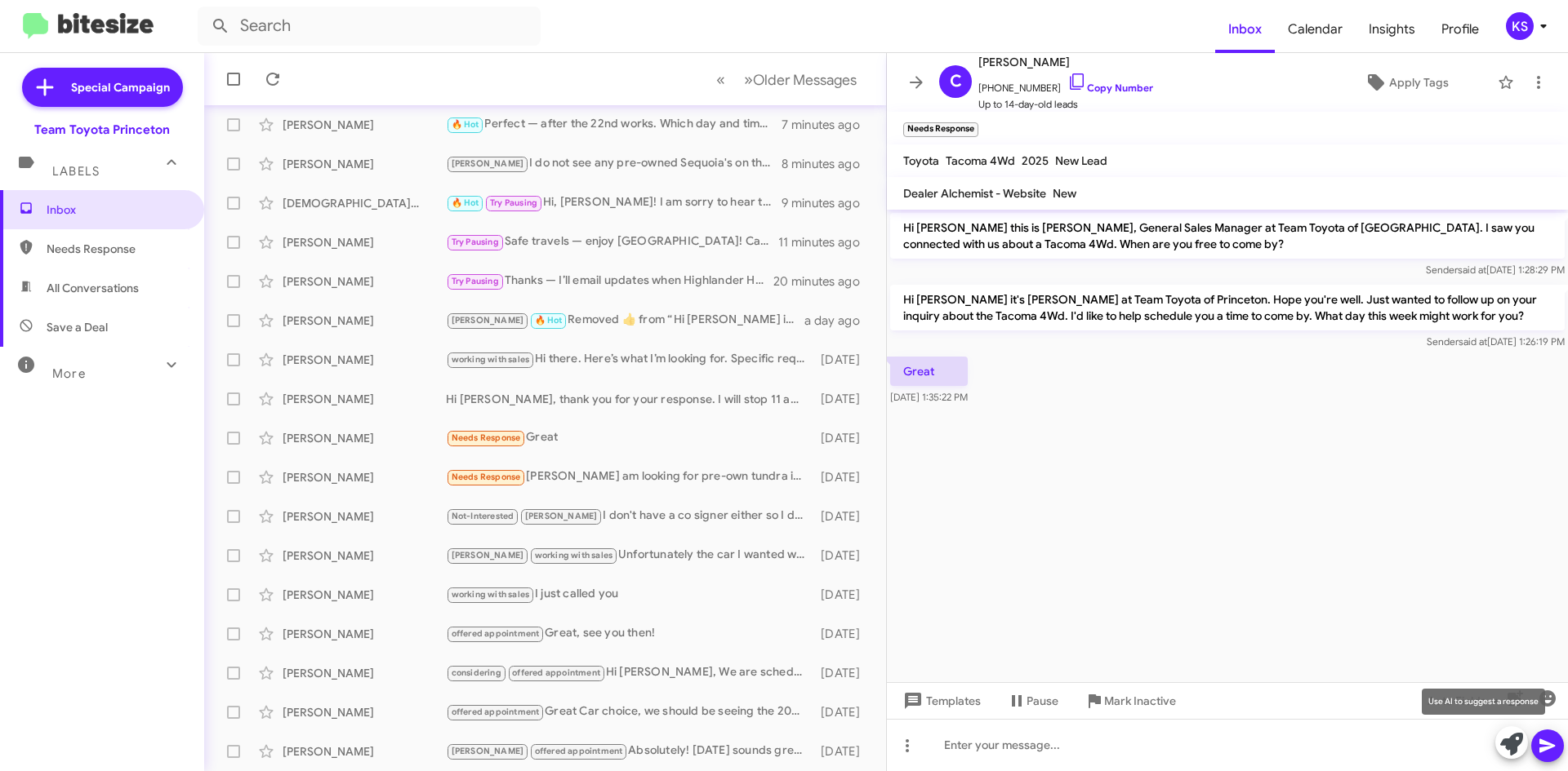
click at [1511, 752] on icon at bounding box center [1511, 744] width 23 height 23
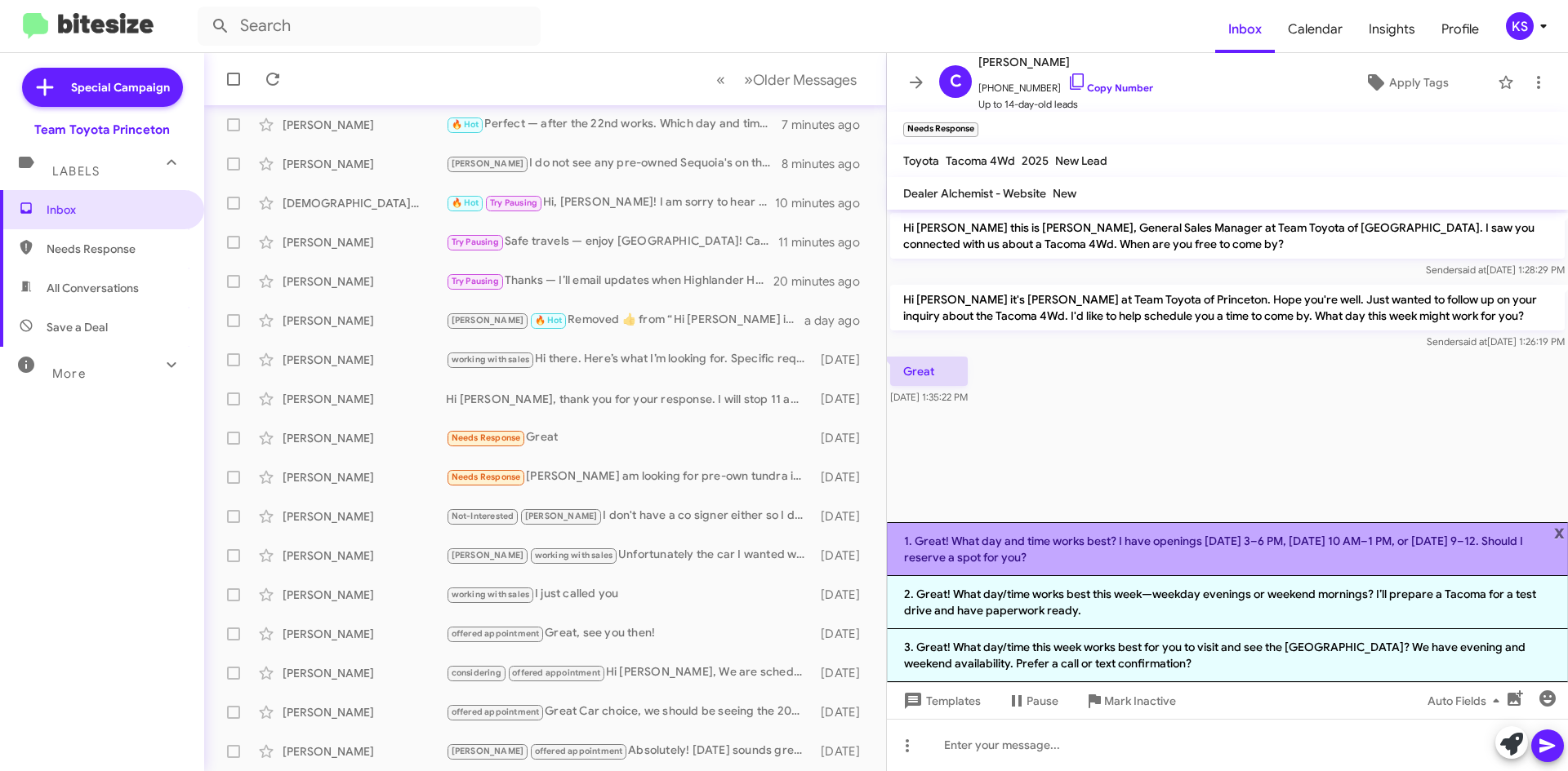
click at [1063, 544] on li "1. Great! What day and time works best? I have openings [DATE] 3–6 PM, [DATE] 1…" at bounding box center [1227, 550] width 681 height 54
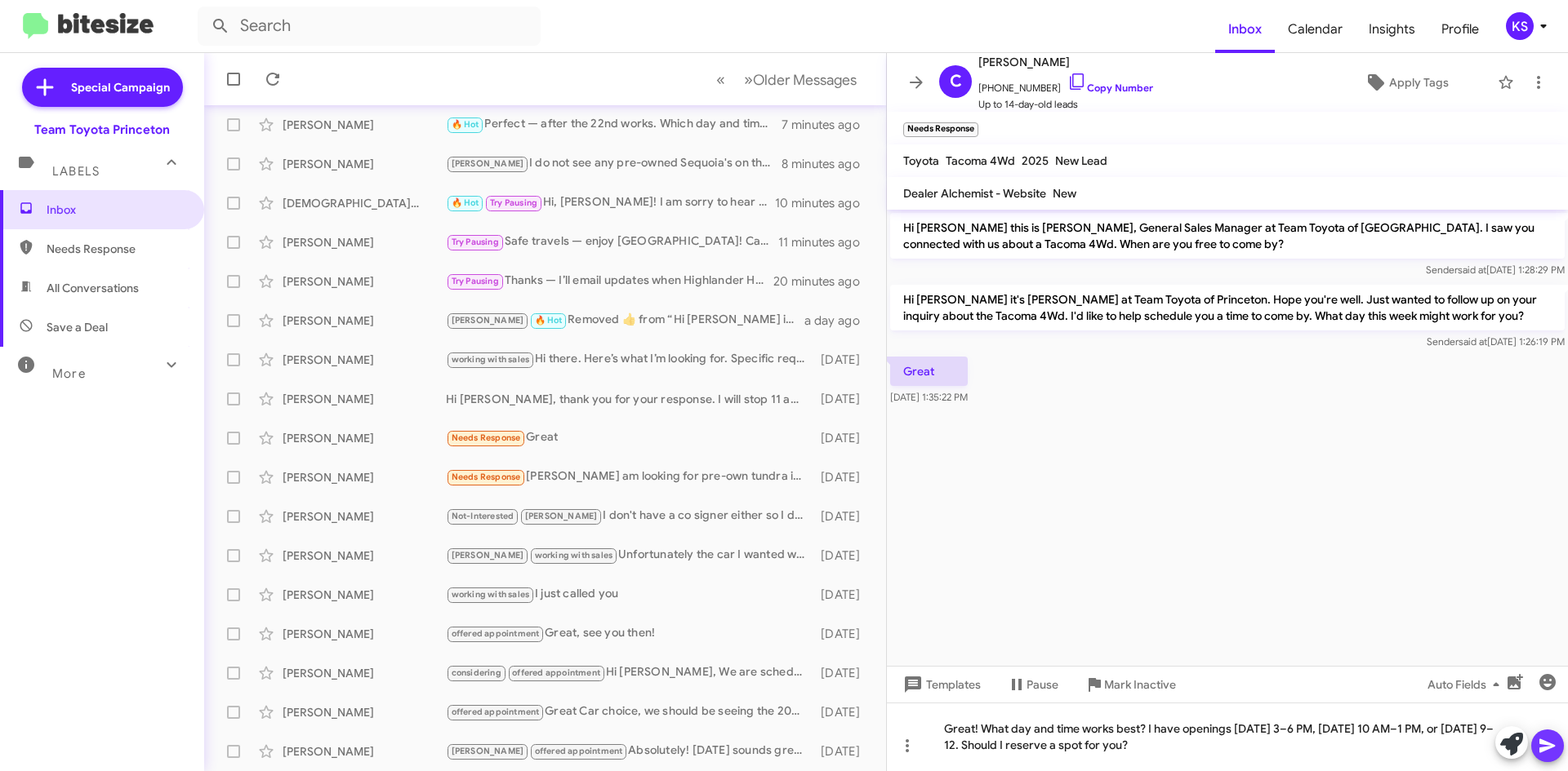
click at [1544, 753] on icon at bounding box center [1547, 745] width 19 height 19
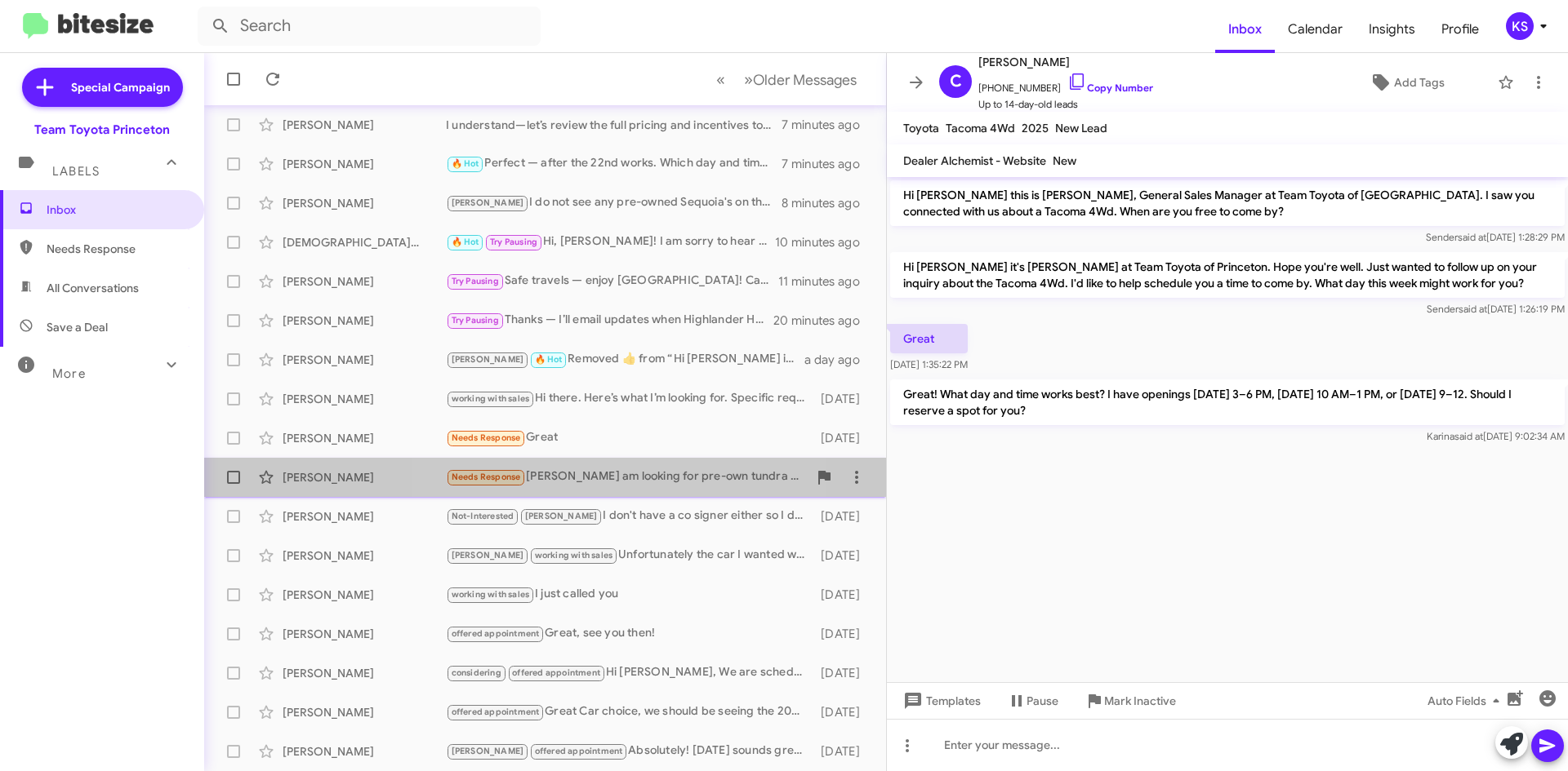
click at [565, 480] on div "Needs Response [PERSON_NAME] I am looking for pre-own tundra if you have any, p…" at bounding box center [627, 477] width 362 height 19
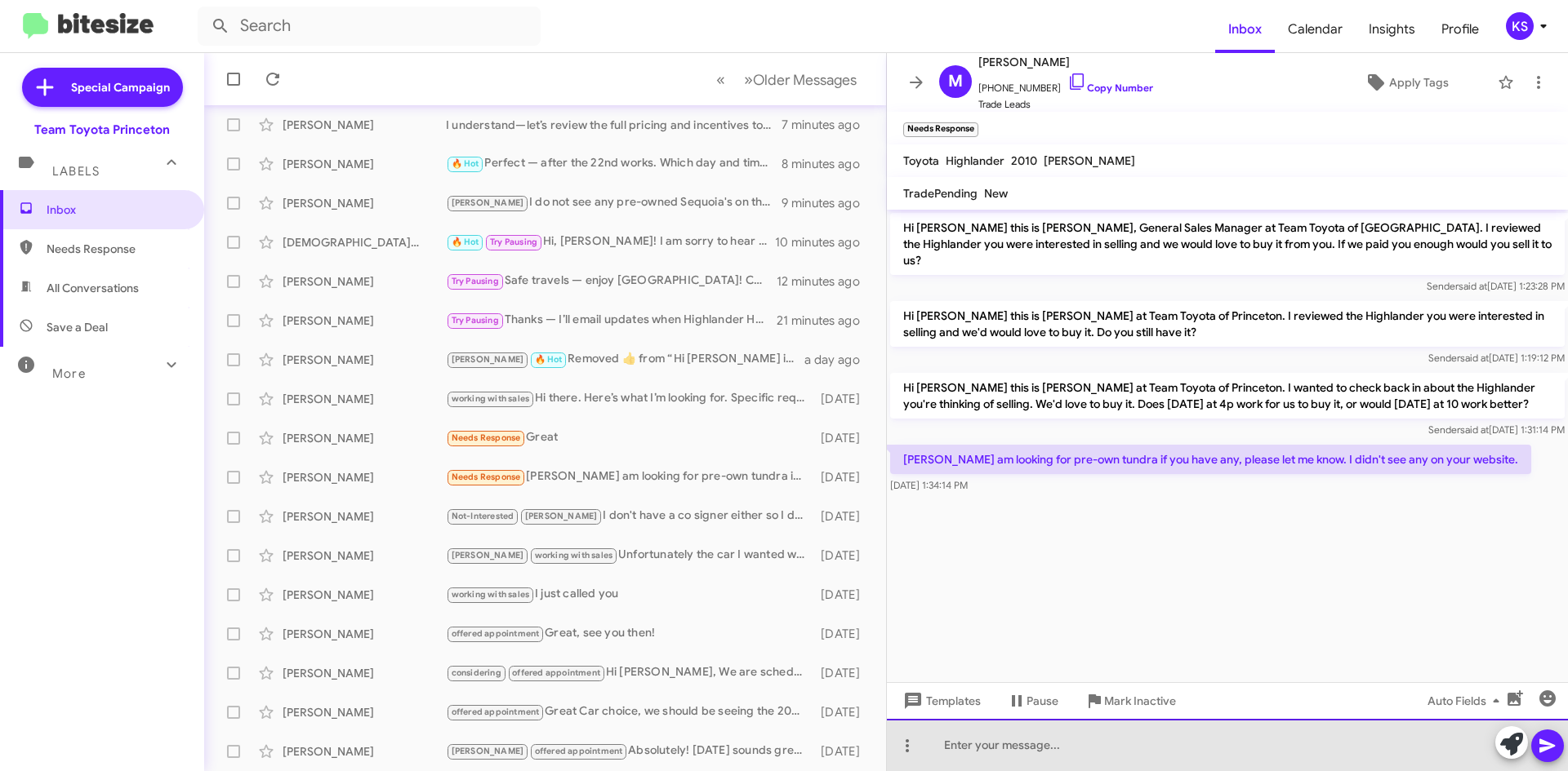
click at [1037, 746] on div at bounding box center [1227, 745] width 681 height 52
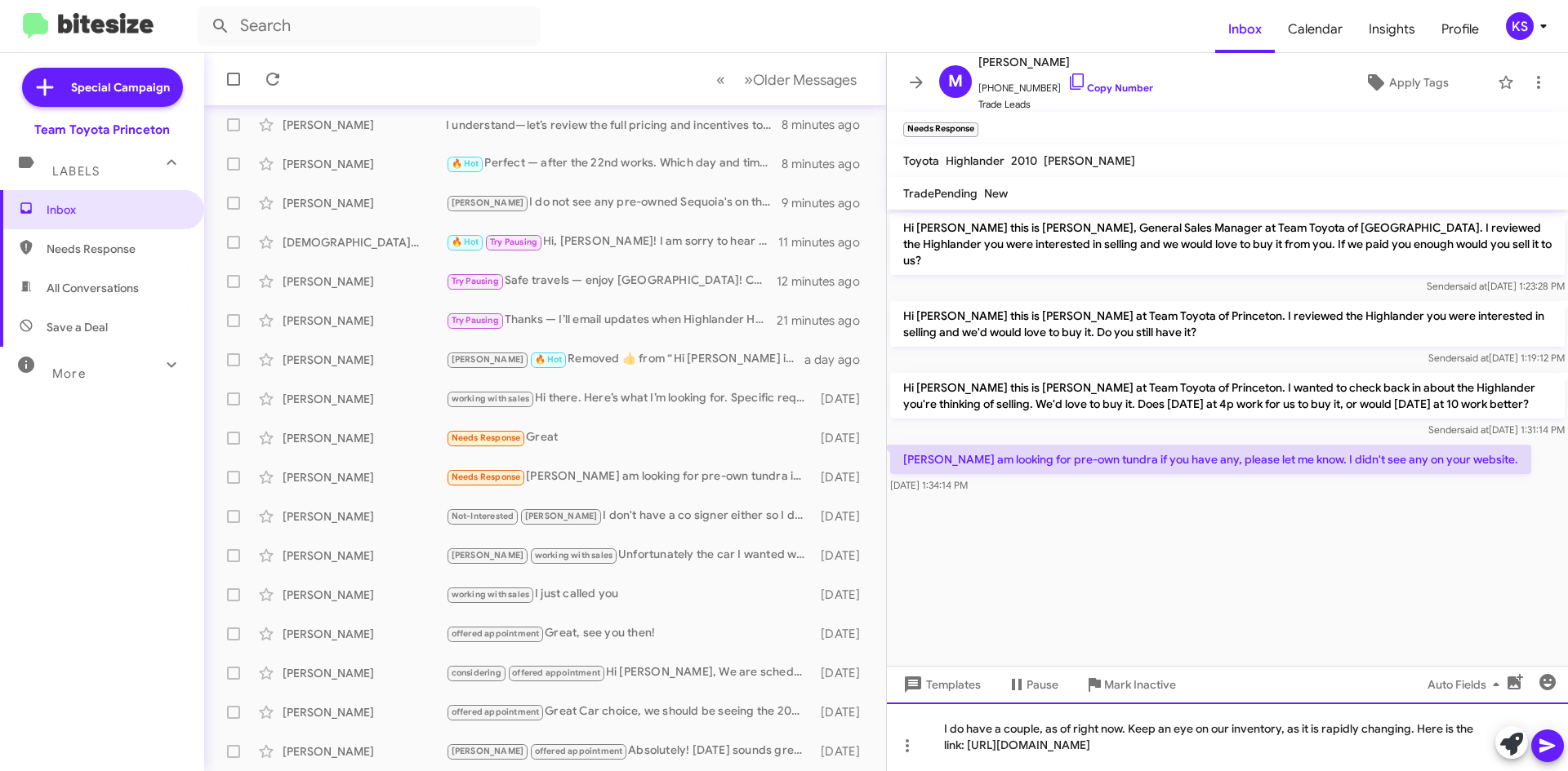
click at [1408, 728] on div "I do have a couple, as of right now. Keep an eye on our inventory, as it is rap…" at bounding box center [1227, 737] width 681 height 69
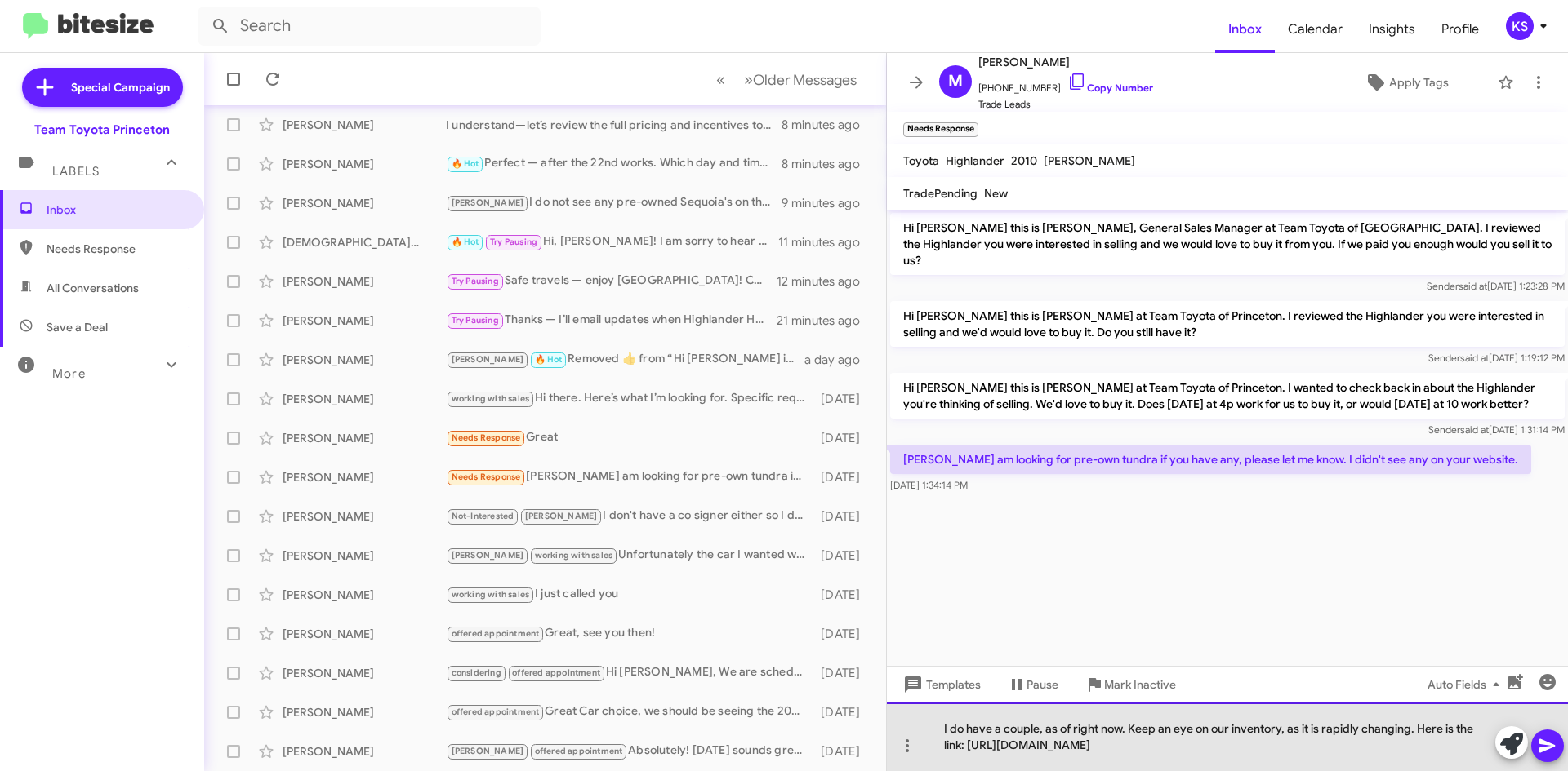
click at [1412, 732] on div "I do have a couple, as of right now. Keep an eye on our inventory, as it is rap…" at bounding box center [1227, 737] width 681 height 69
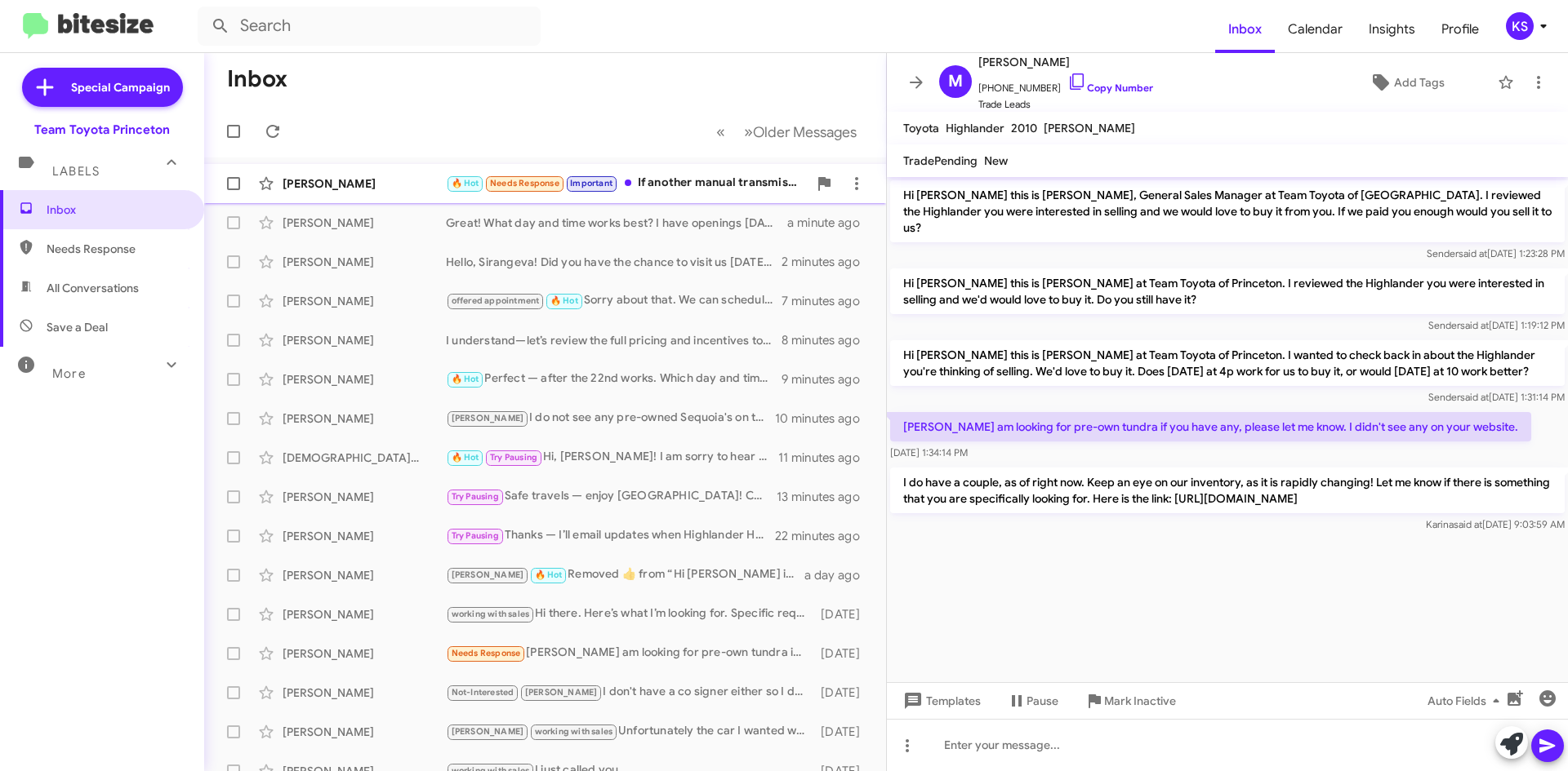
click at [671, 179] on div "🔥 Hot Needs Response Important If another manual transmission tdr comes up plea…" at bounding box center [627, 183] width 362 height 19
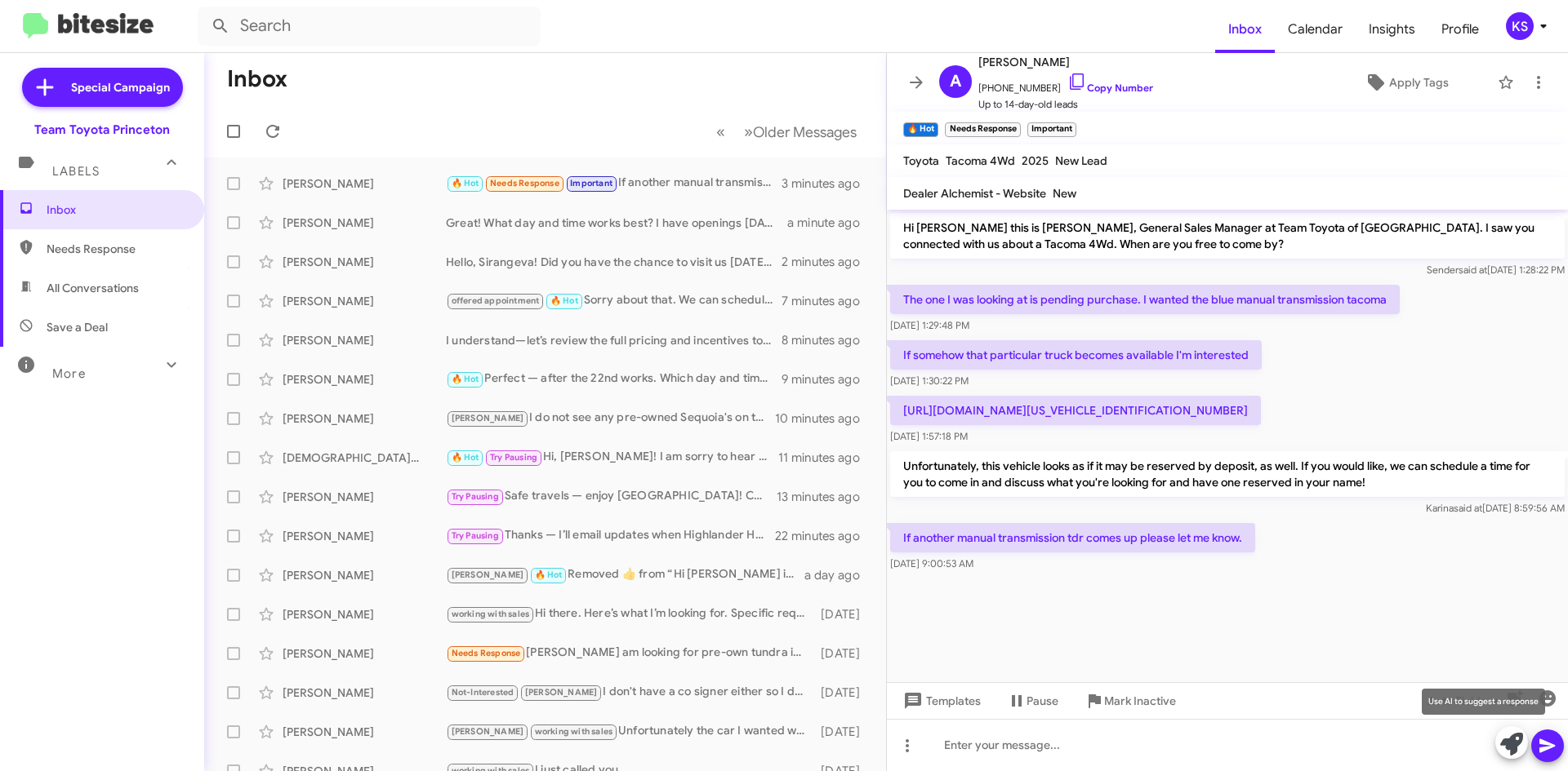
click at [1522, 742] on icon at bounding box center [1511, 744] width 23 height 23
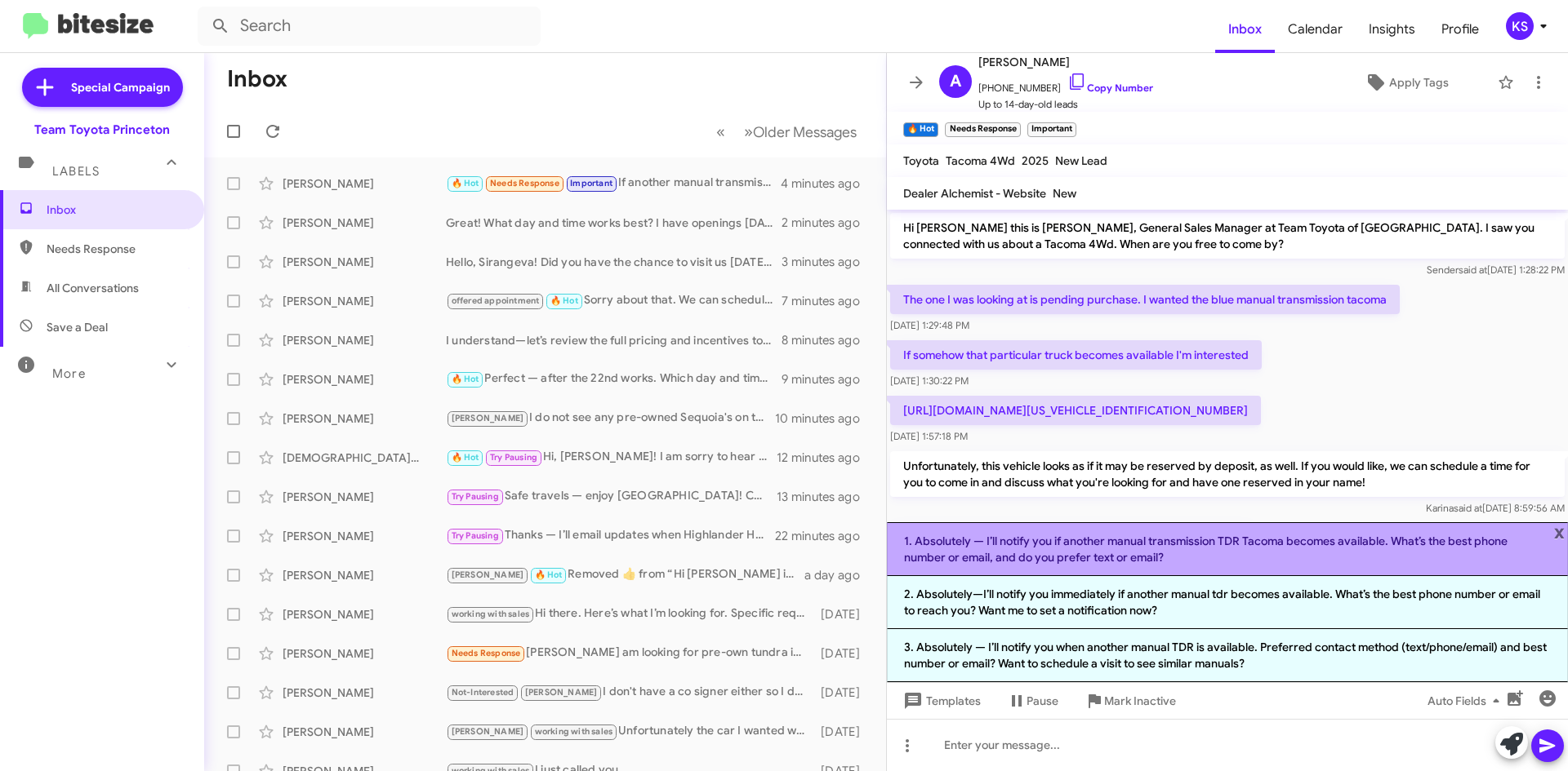
click at [1098, 559] on li "1. Absolutely — I’ll notify you if another manual transmission TDR Tacoma becom…" at bounding box center [1227, 550] width 681 height 54
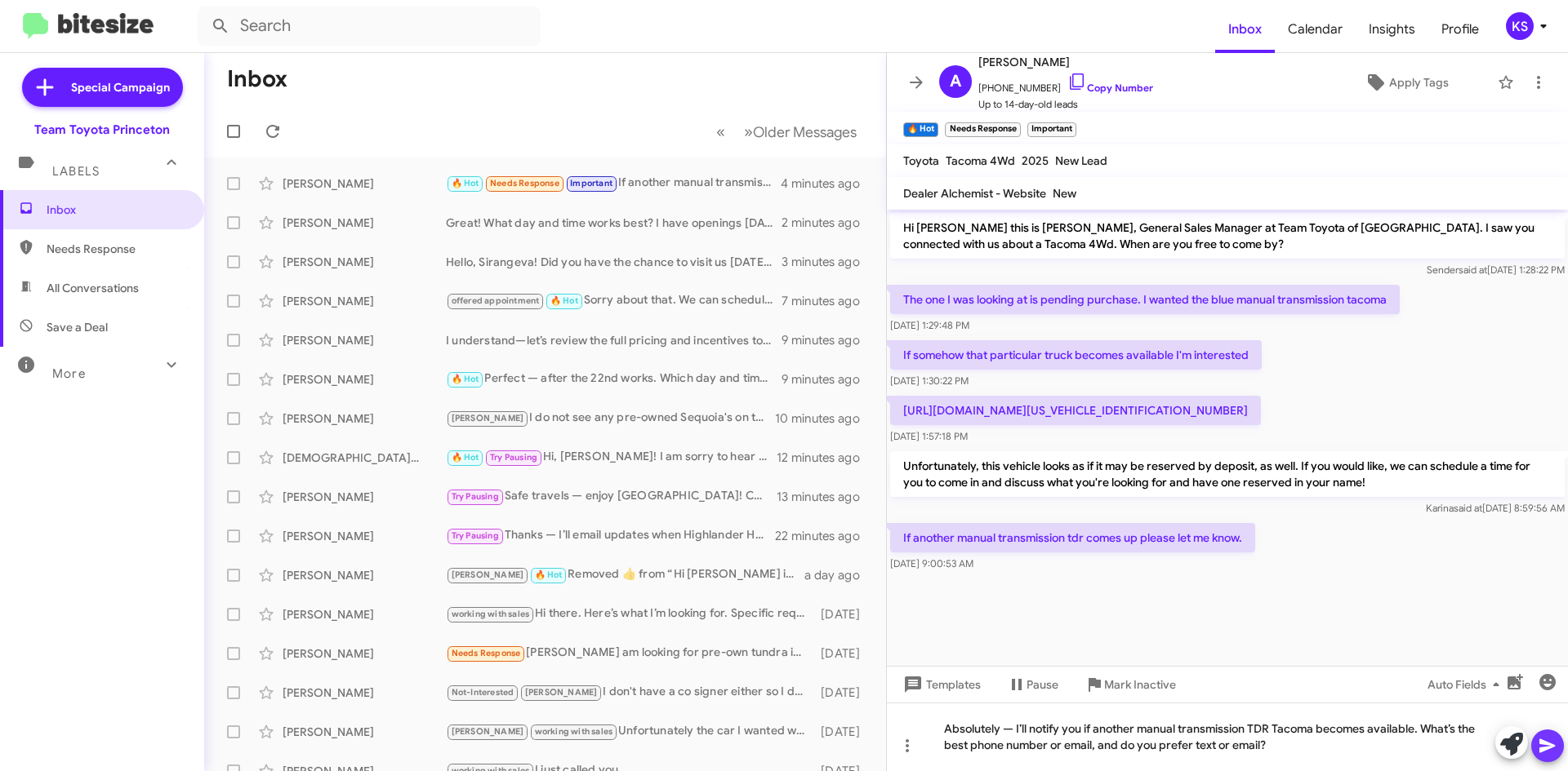
click at [1551, 745] on icon at bounding box center [1547, 746] width 16 height 14
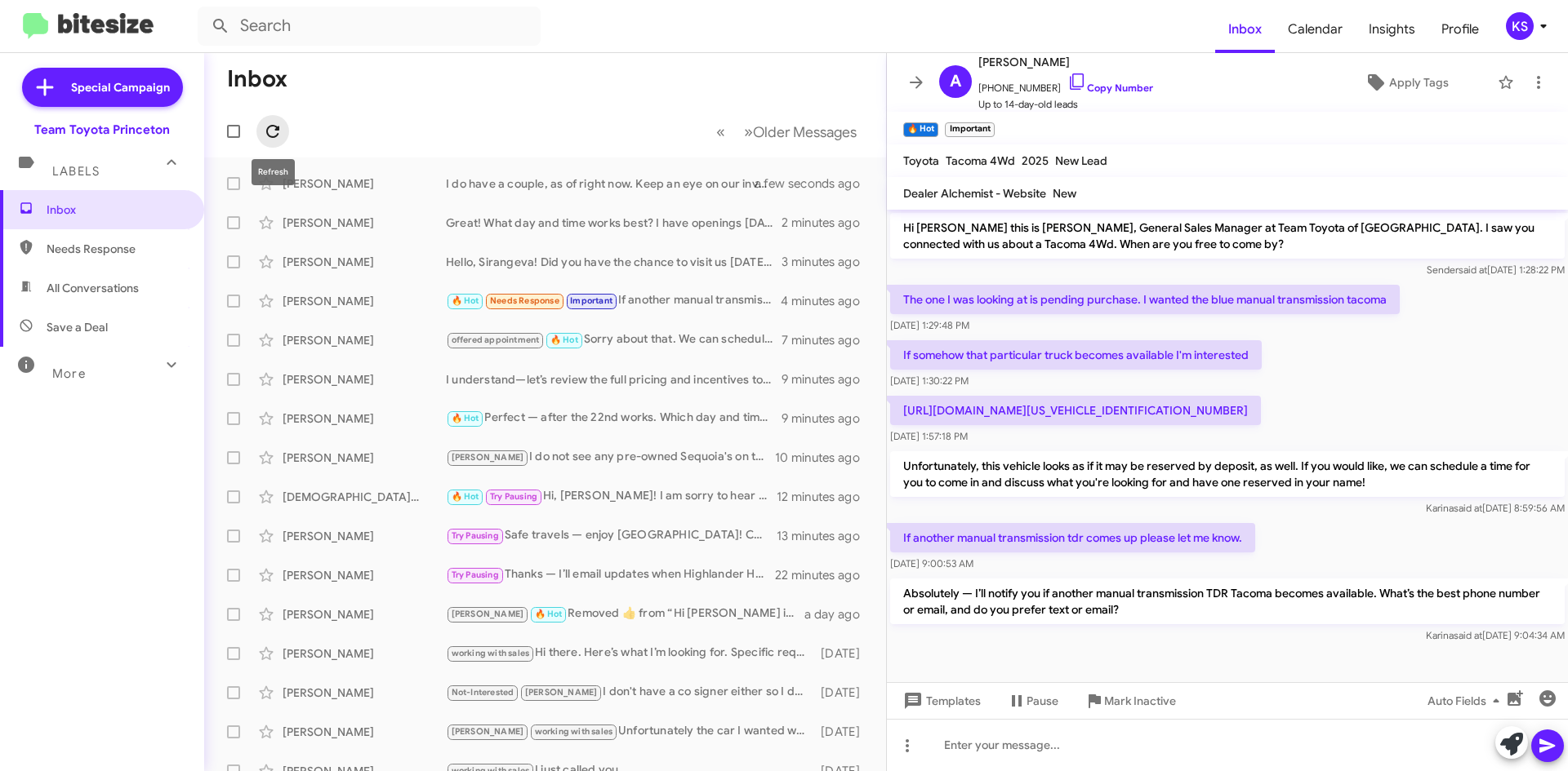
click at [272, 124] on icon at bounding box center [273, 131] width 19 height 19
